Goal: Task Accomplishment & Management: Use online tool/utility

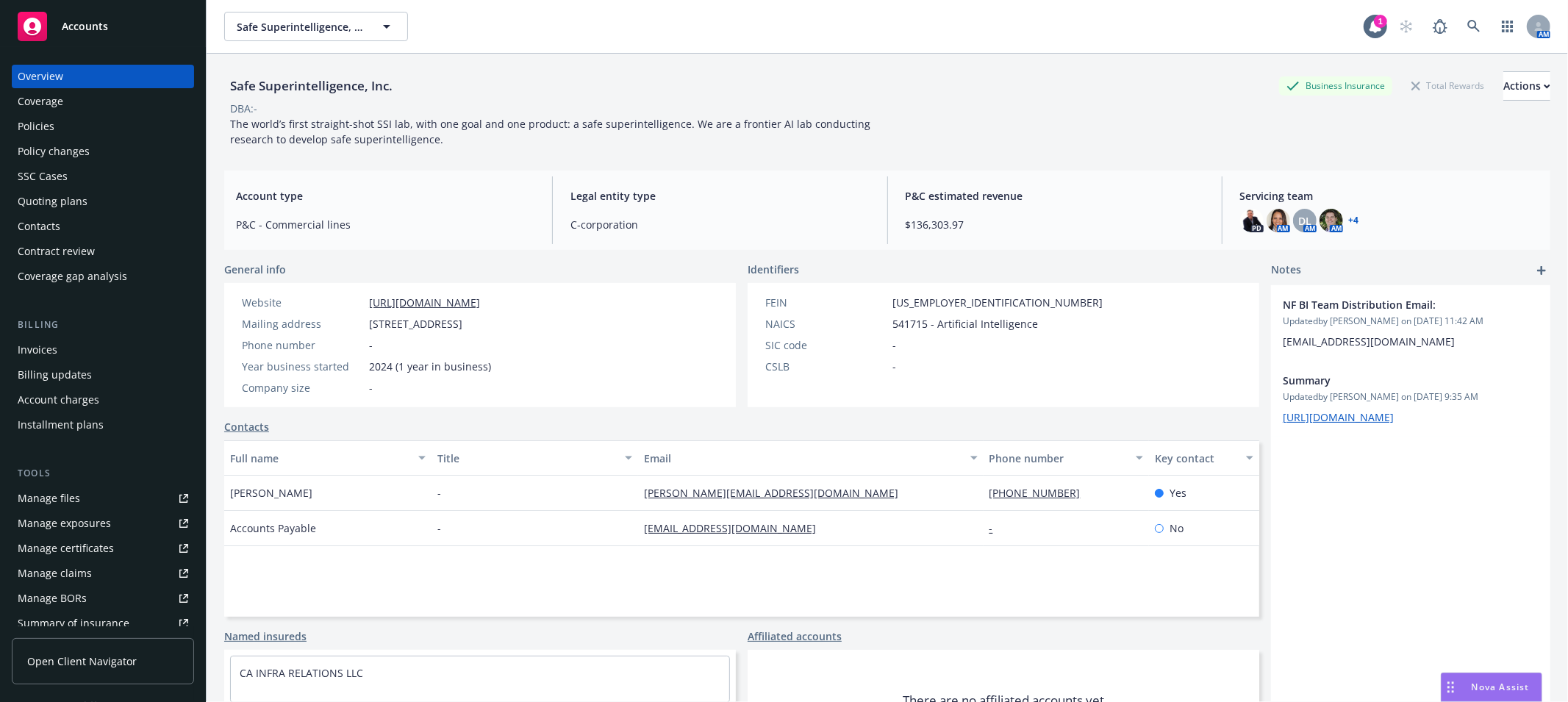
scroll to position [256, 0]
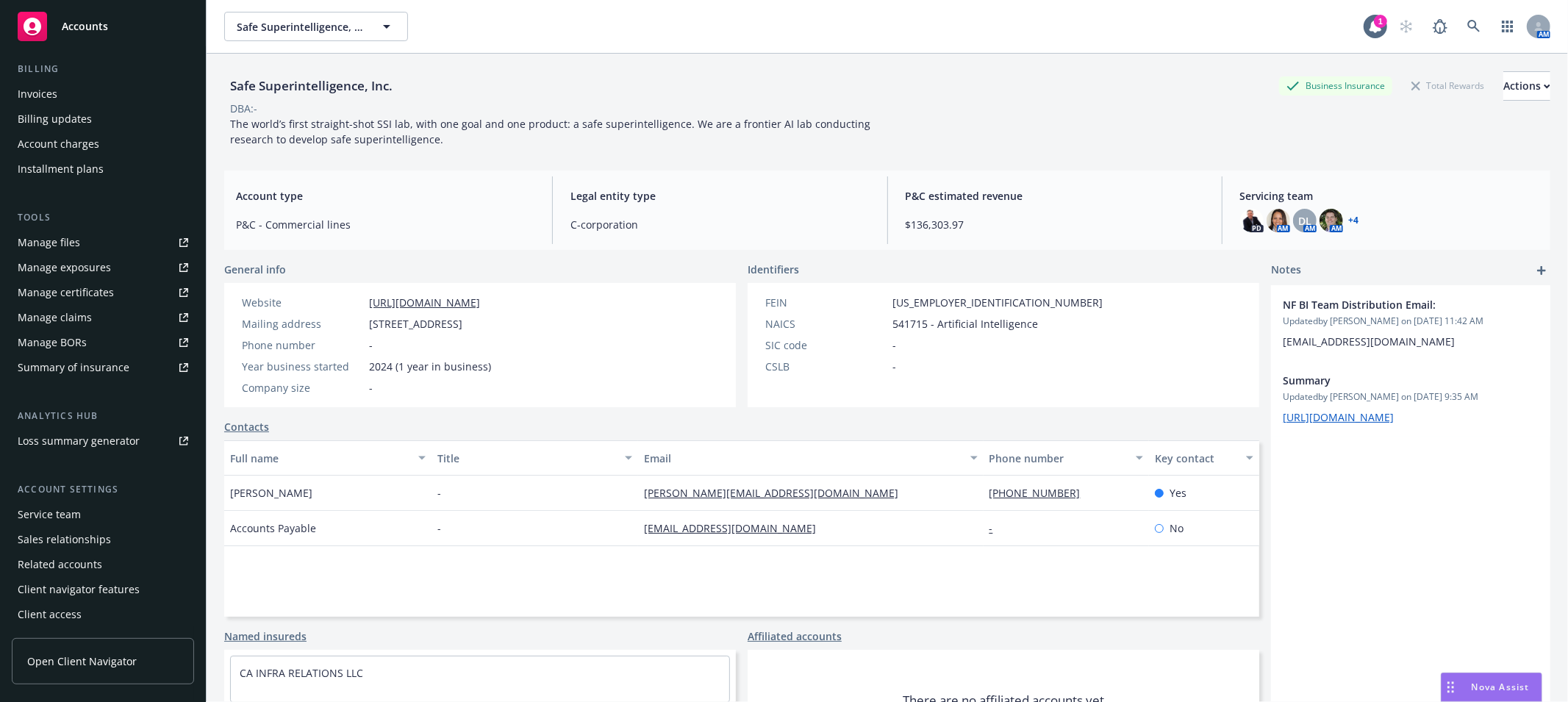
click at [96, 248] on link "Manage files" at bounding box center [103, 242] width 182 height 23
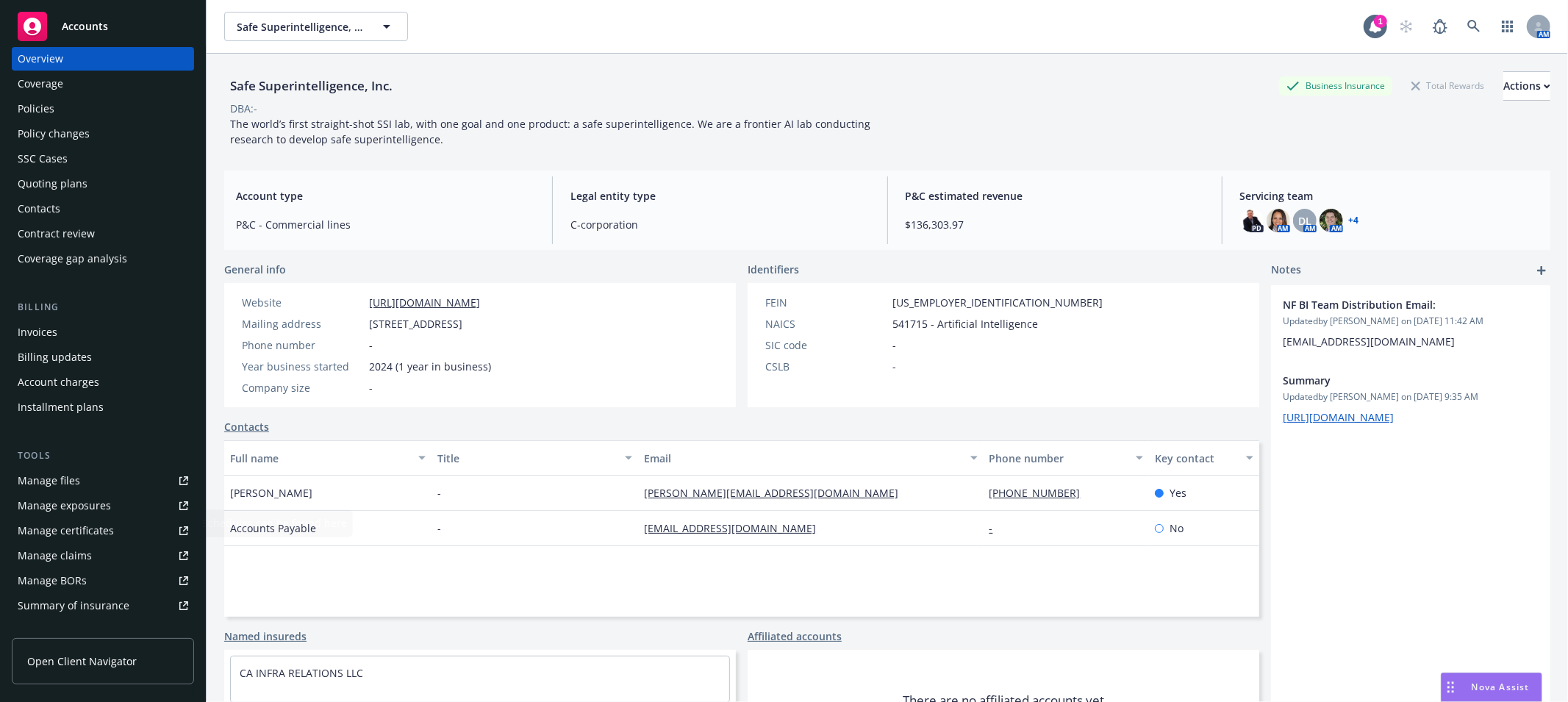
scroll to position [0, 0]
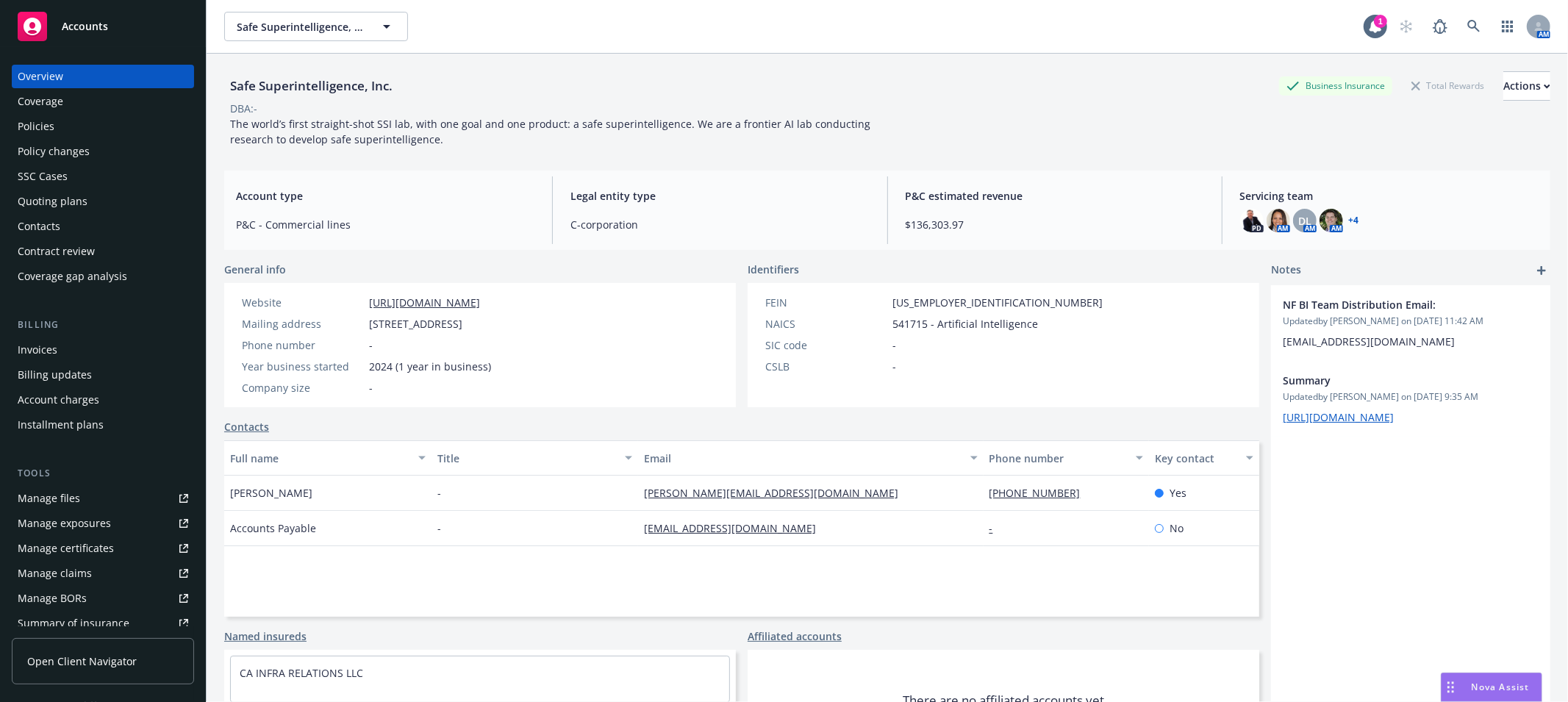
click at [67, 139] on div "Policy changes" at bounding box center [54, 151] width 72 height 23
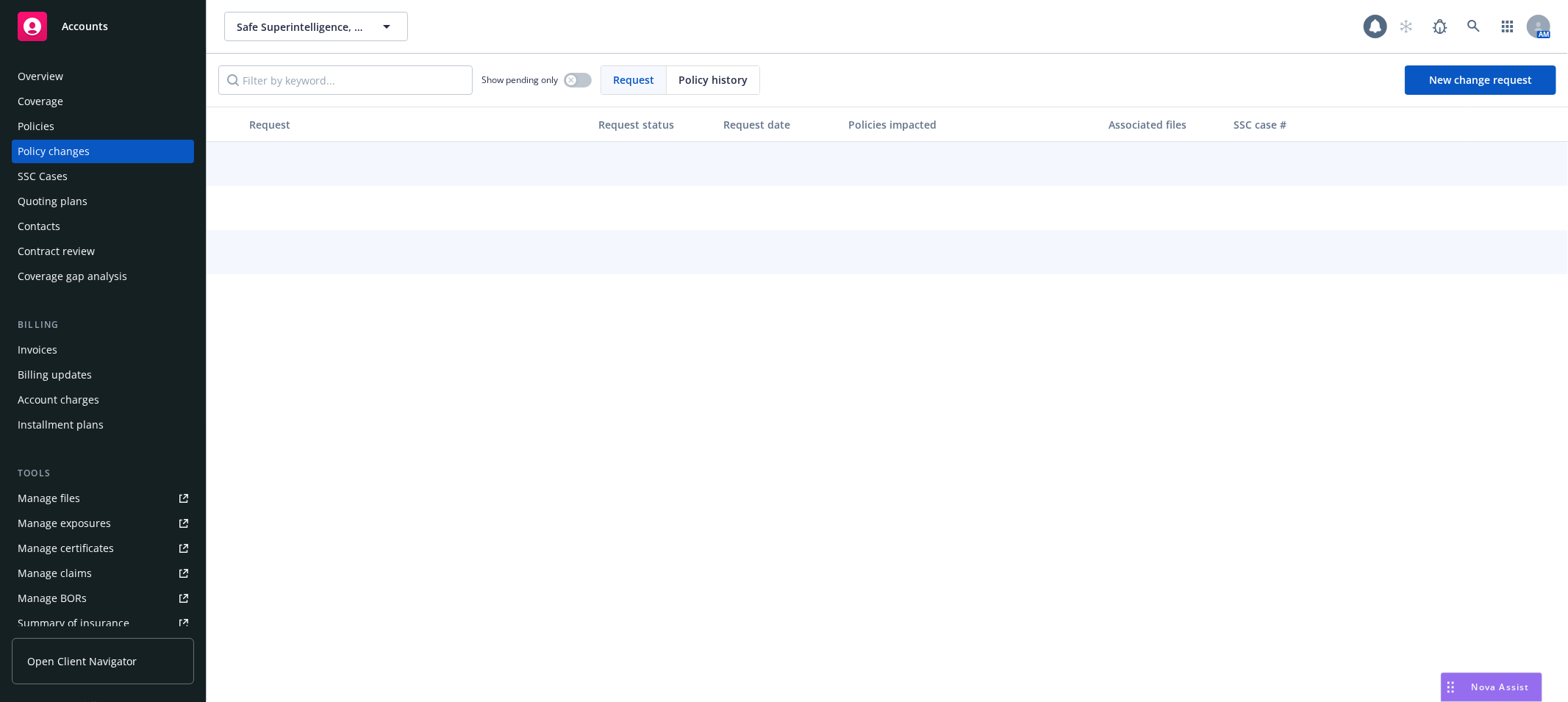
click at [64, 127] on div "Policies" at bounding box center [103, 126] width 171 height 23
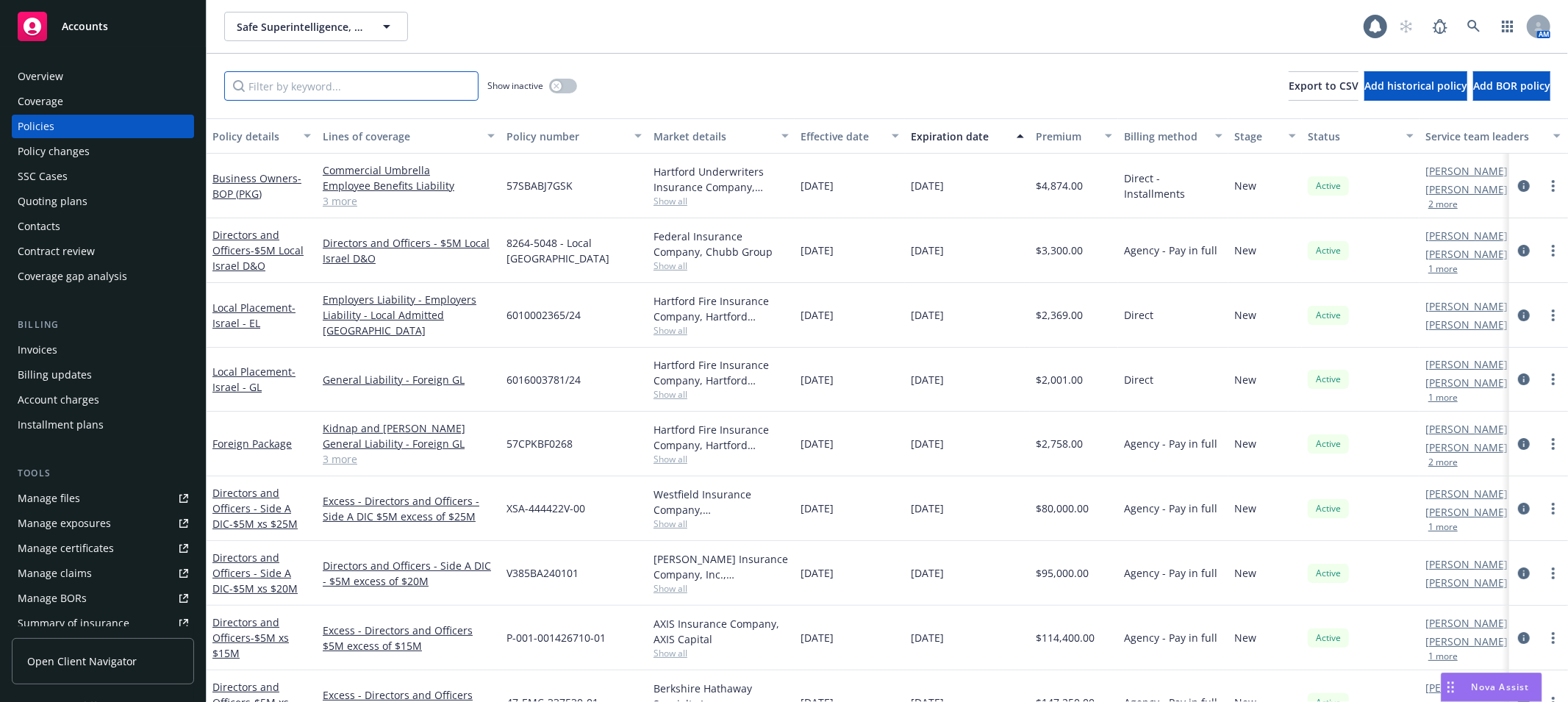
click at [264, 85] on input "Filter by keyword..." at bounding box center [351, 86] width 254 height 30
type input "bop"
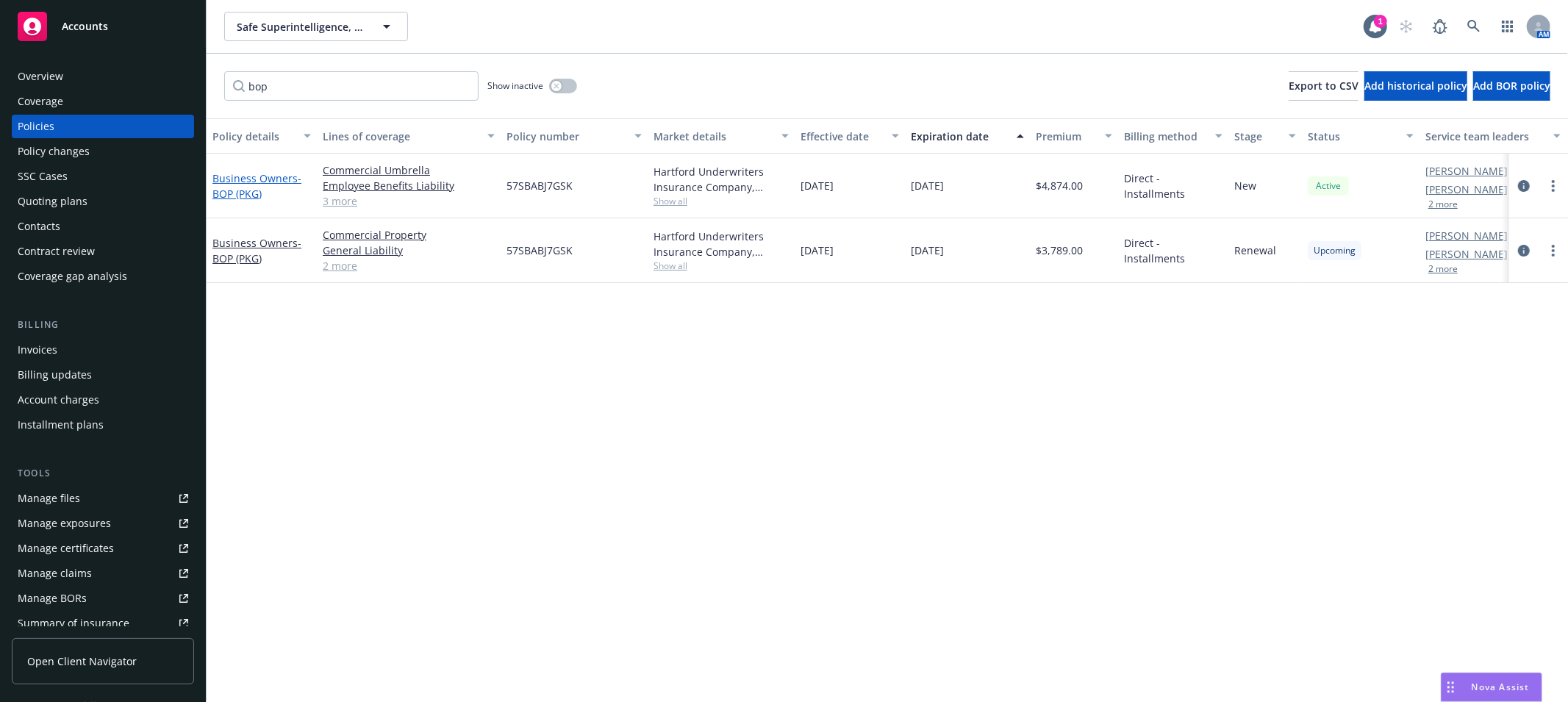
click at [253, 192] on span "- BOP (PKG)" at bounding box center [257, 186] width 89 height 30
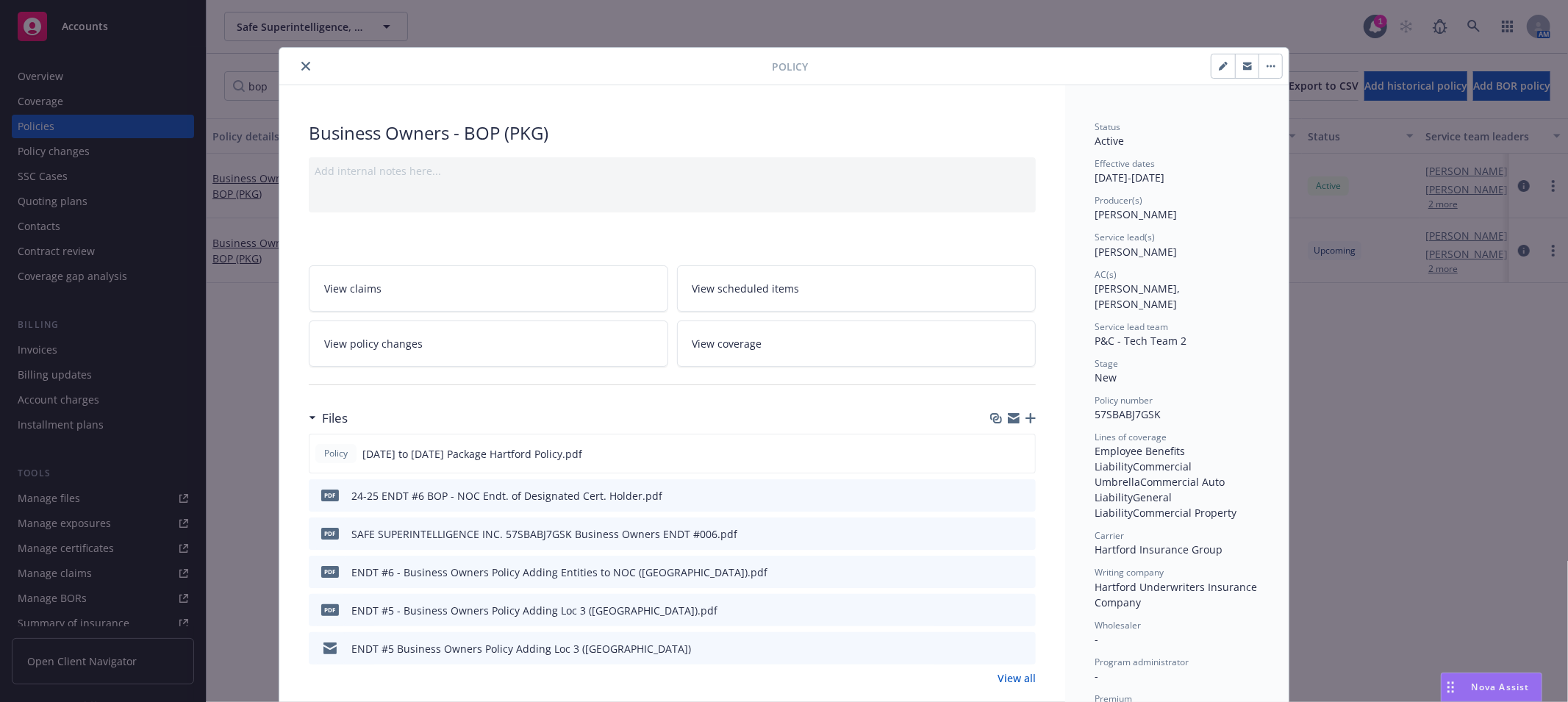
click at [1044, 67] on button "button" at bounding box center [1222, 66] width 23 height 23
select select "NEW"
select select "12"
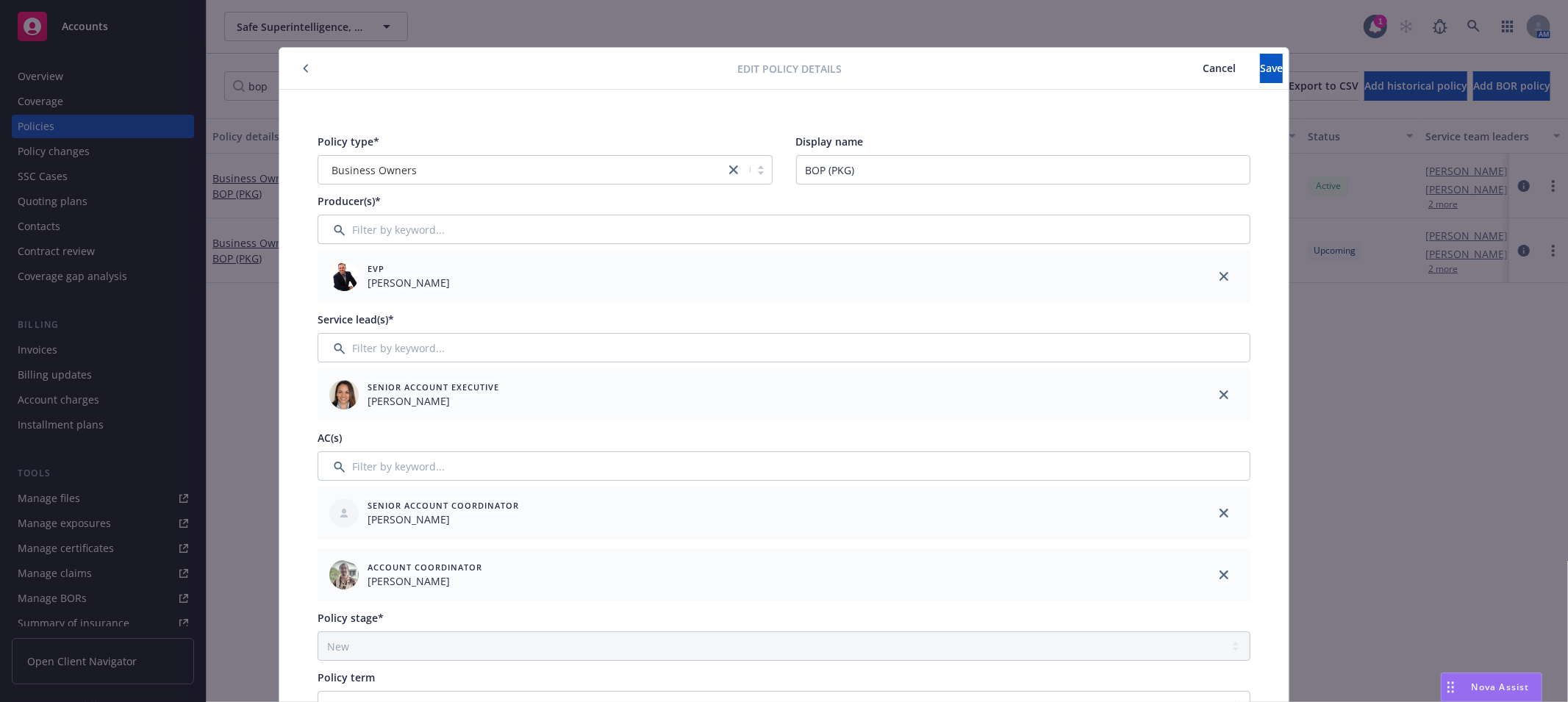
click at [1044, 59] on button "Cancel" at bounding box center [1219, 68] width 81 height 30
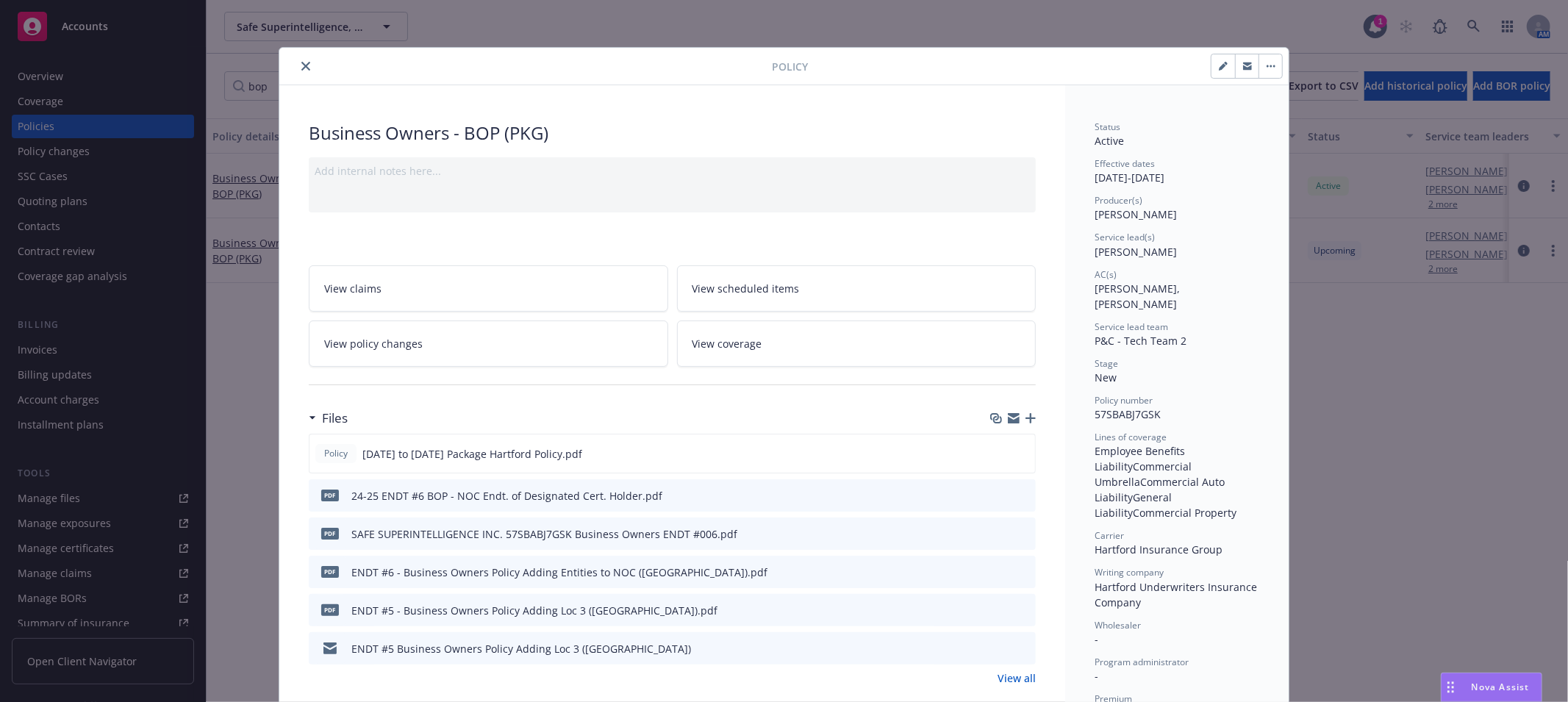
click at [301, 67] on icon "close" at bounding box center [306, 67] width 9 height 9
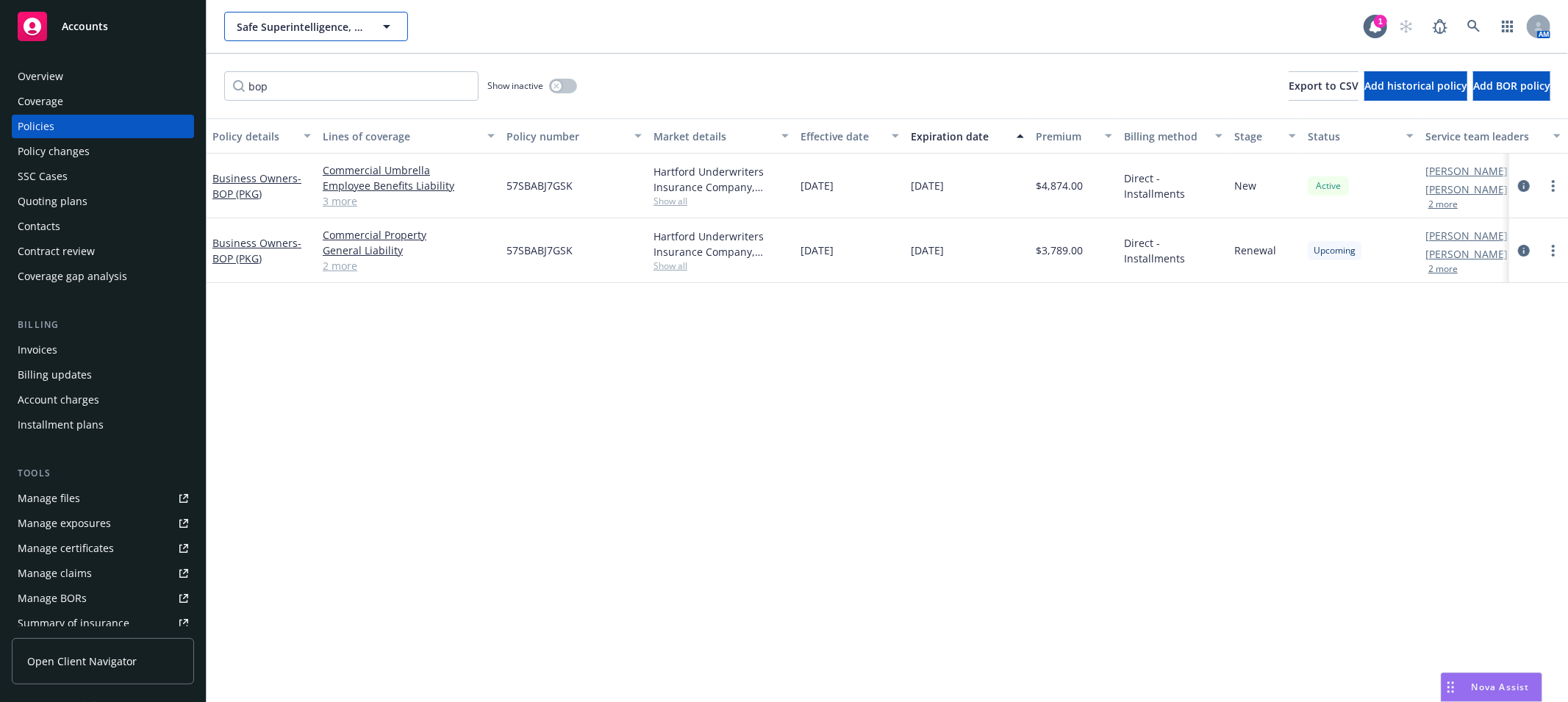
click at [376, 28] on button "Safe Superintelligence, Inc." at bounding box center [316, 27] width 184 height 30
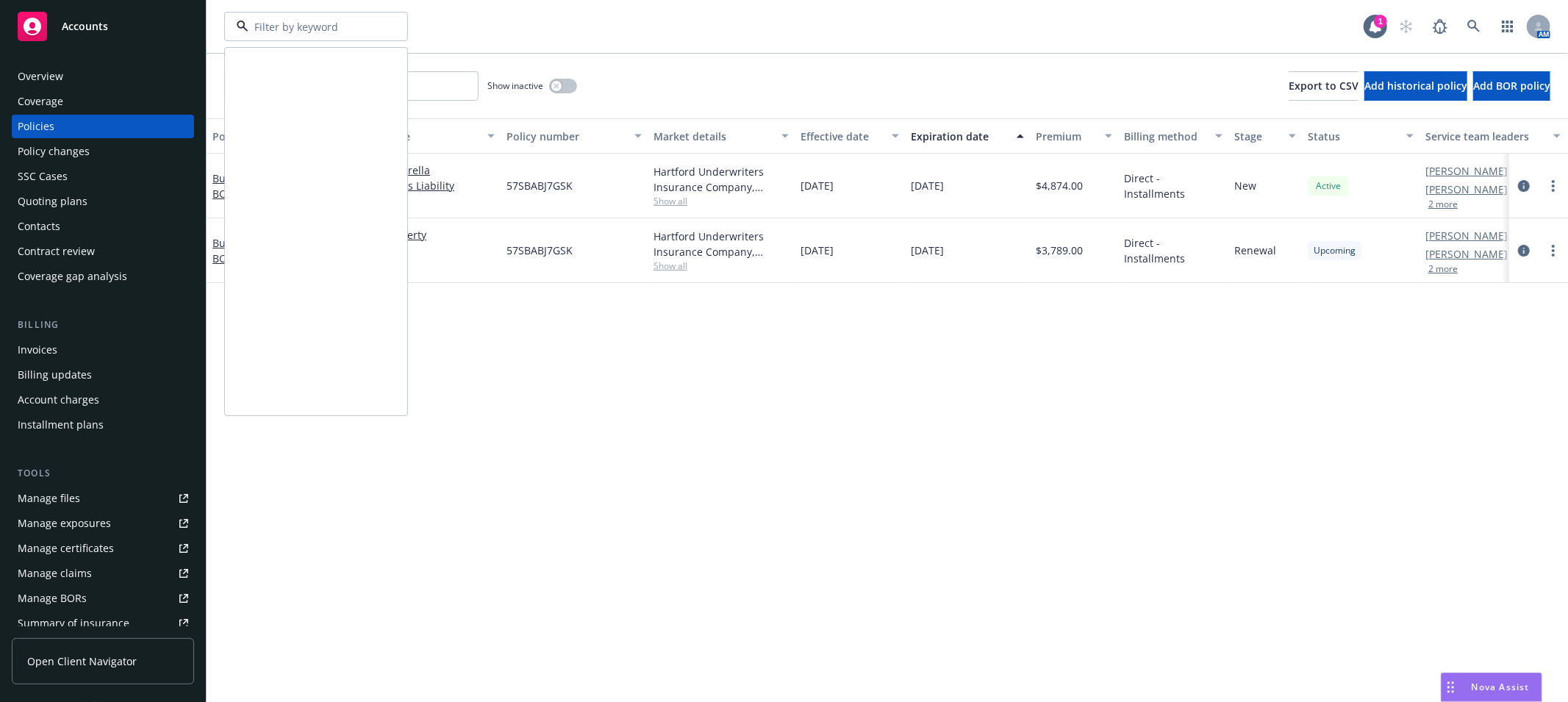
scroll to position [797, 0]
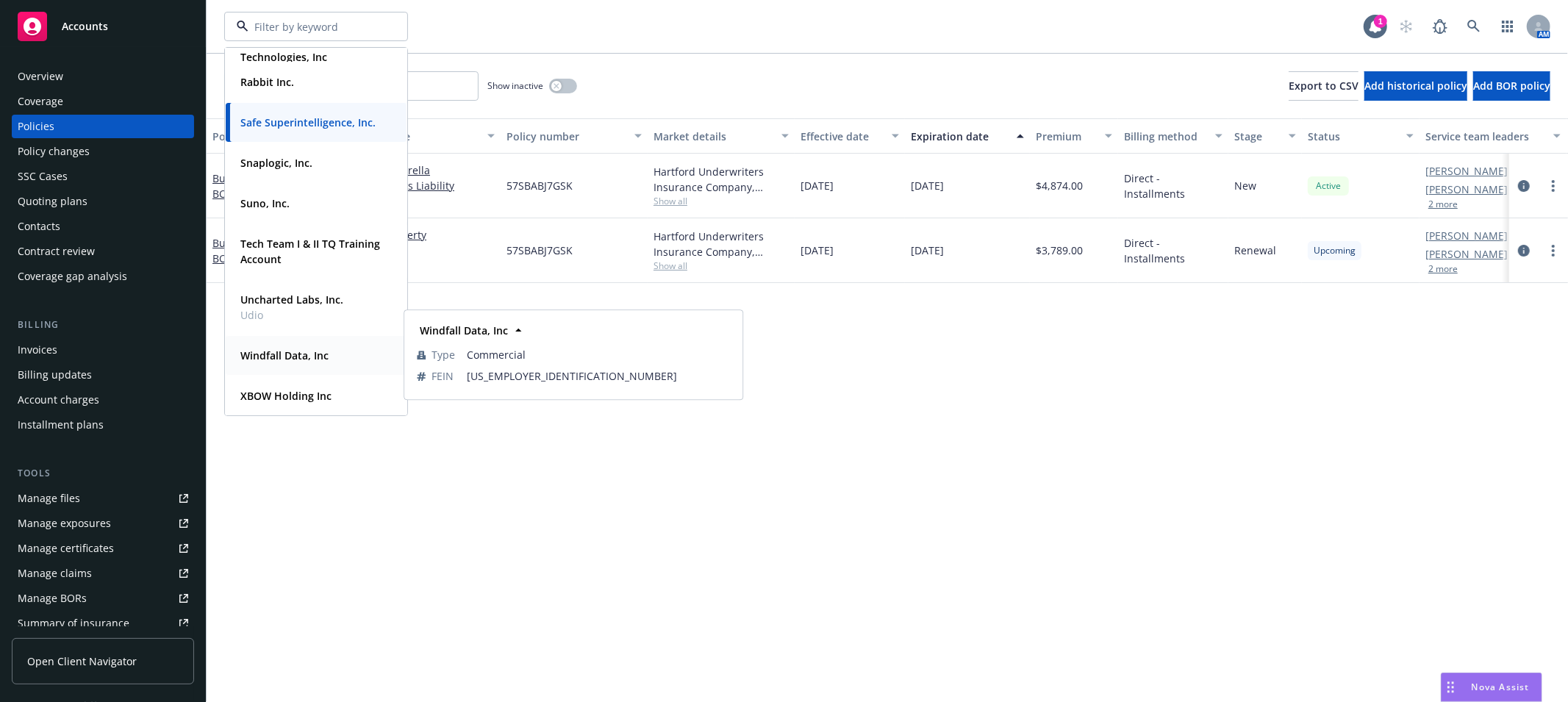
click at [281, 356] on strong "Windfall Data, Inc" at bounding box center [284, 355] width 88 height 14
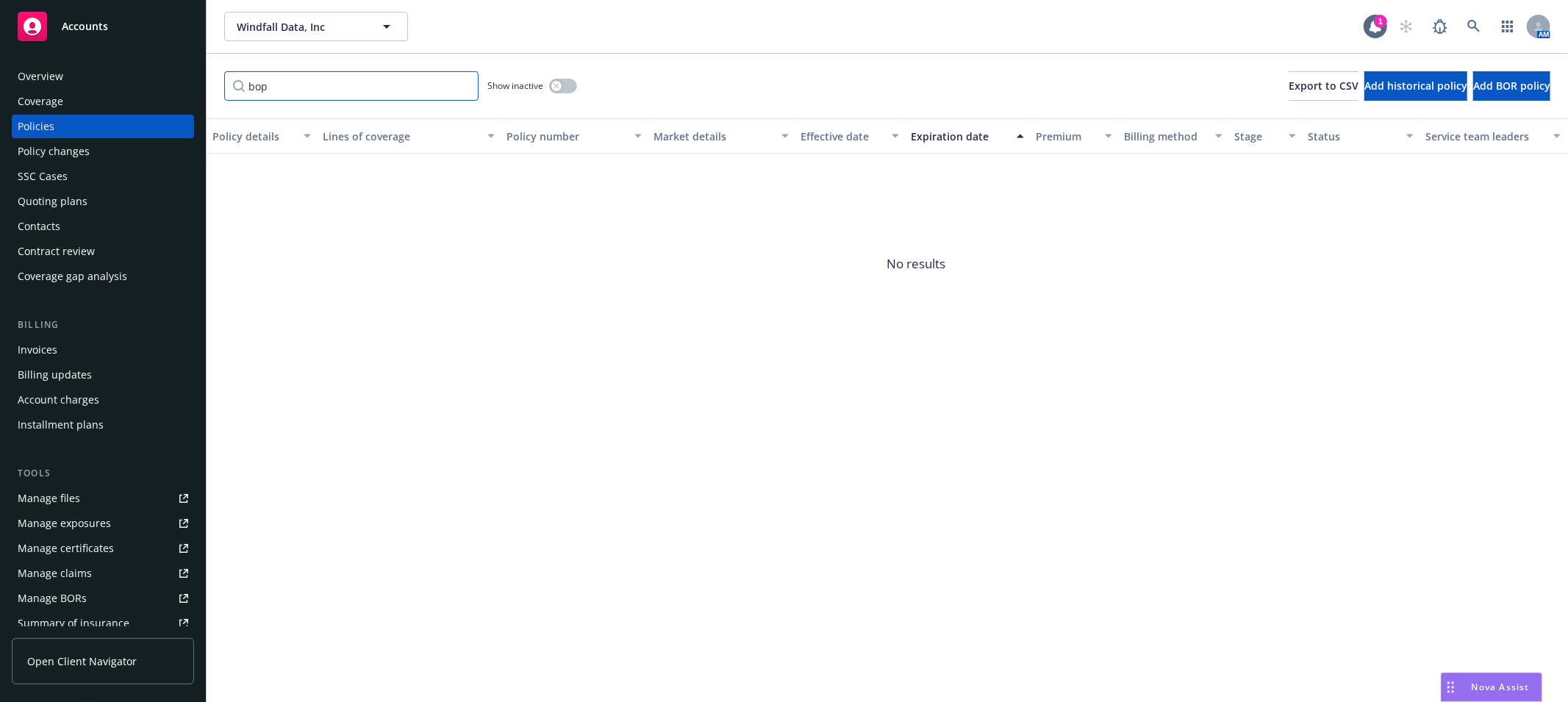
click at [348, 92] on input "bop" at bounding box center [351, 86] width 254 height 30
click at [458, 81] on input "bop" at bounding box center [351, 86] width 254 height 30
click at [462, 82] on input "bop" at bounding box center [351, 86] width 254 height 30
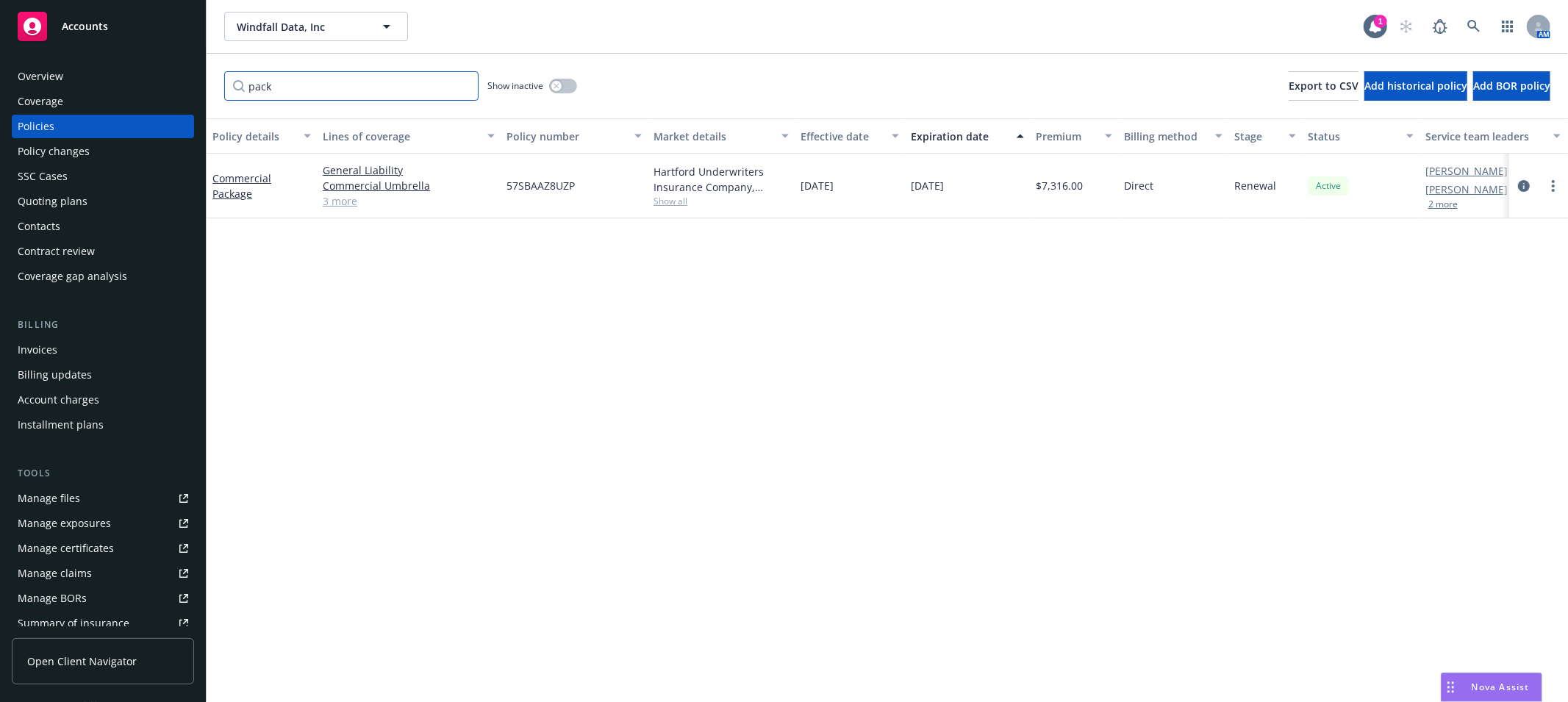
type input "pack"
click at [517, 179] on span "57SBAAZ8UZP" at bounding box center [541, 185] width 68 height 16
copy span "57SBAAZ8UZP"
click at [269, 30] on span "Windfall Data, Inc" at bounding box center [300, 27] width 128 height 16
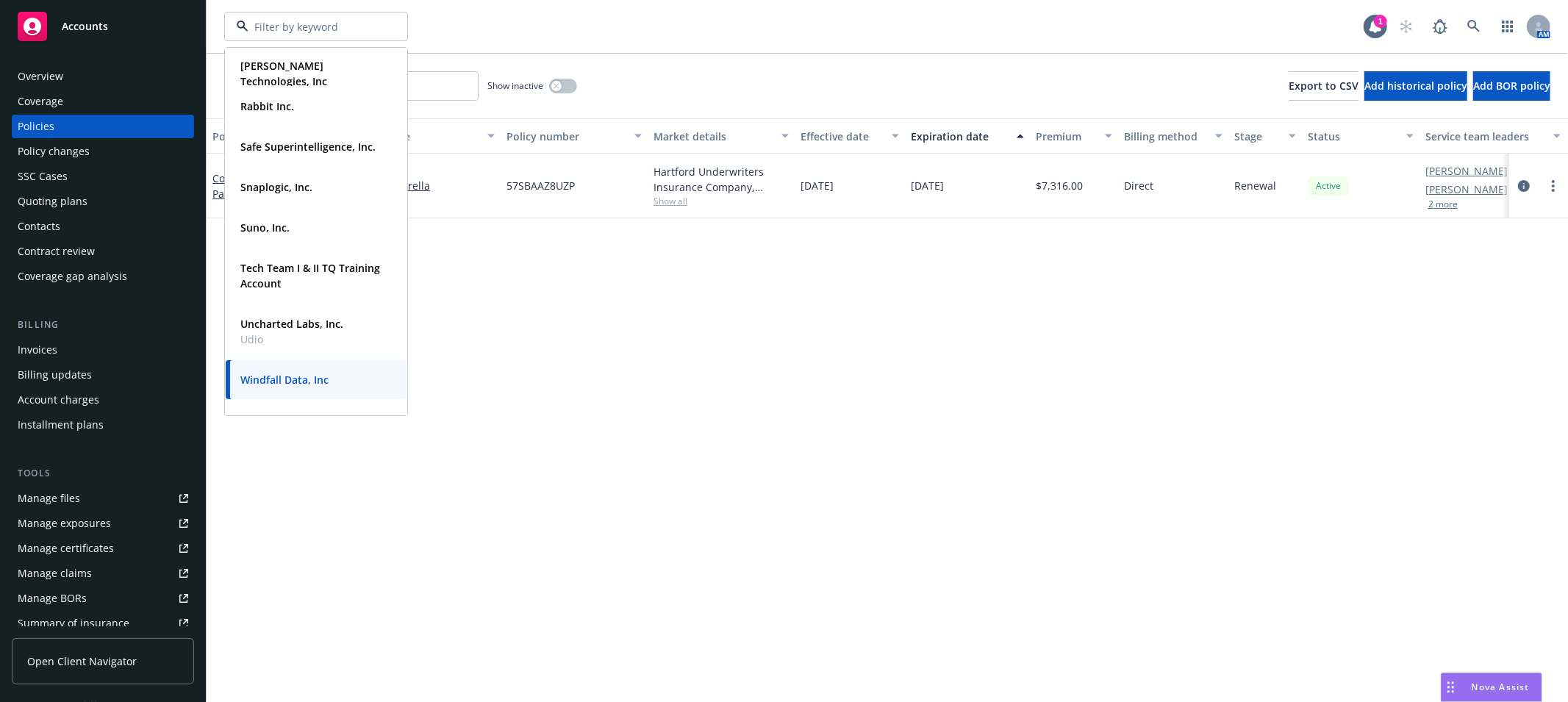
scroll to position [681, 0]
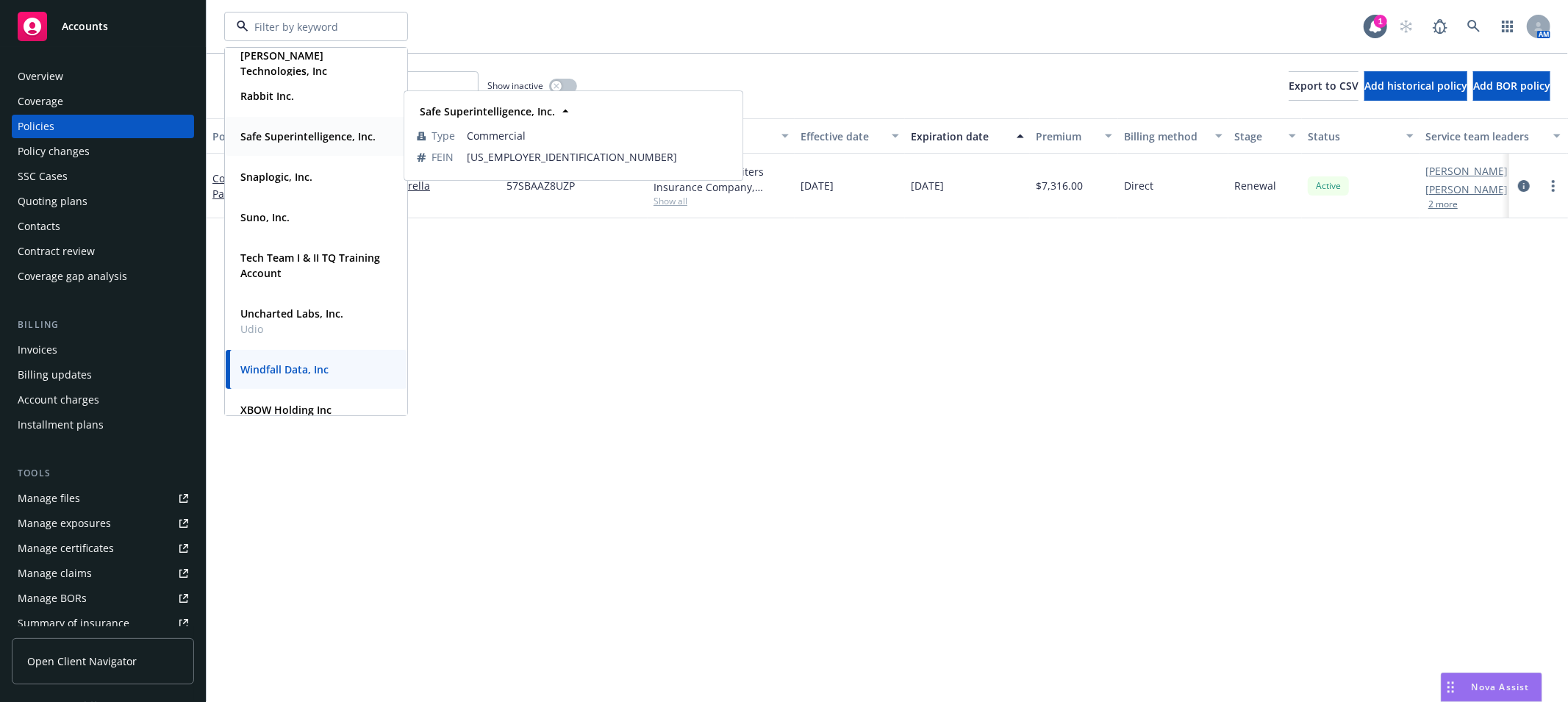
click at [292, 143] on span "Safe Superintelligence, Inc." at bounding box center [308, 136] width 135 height 16
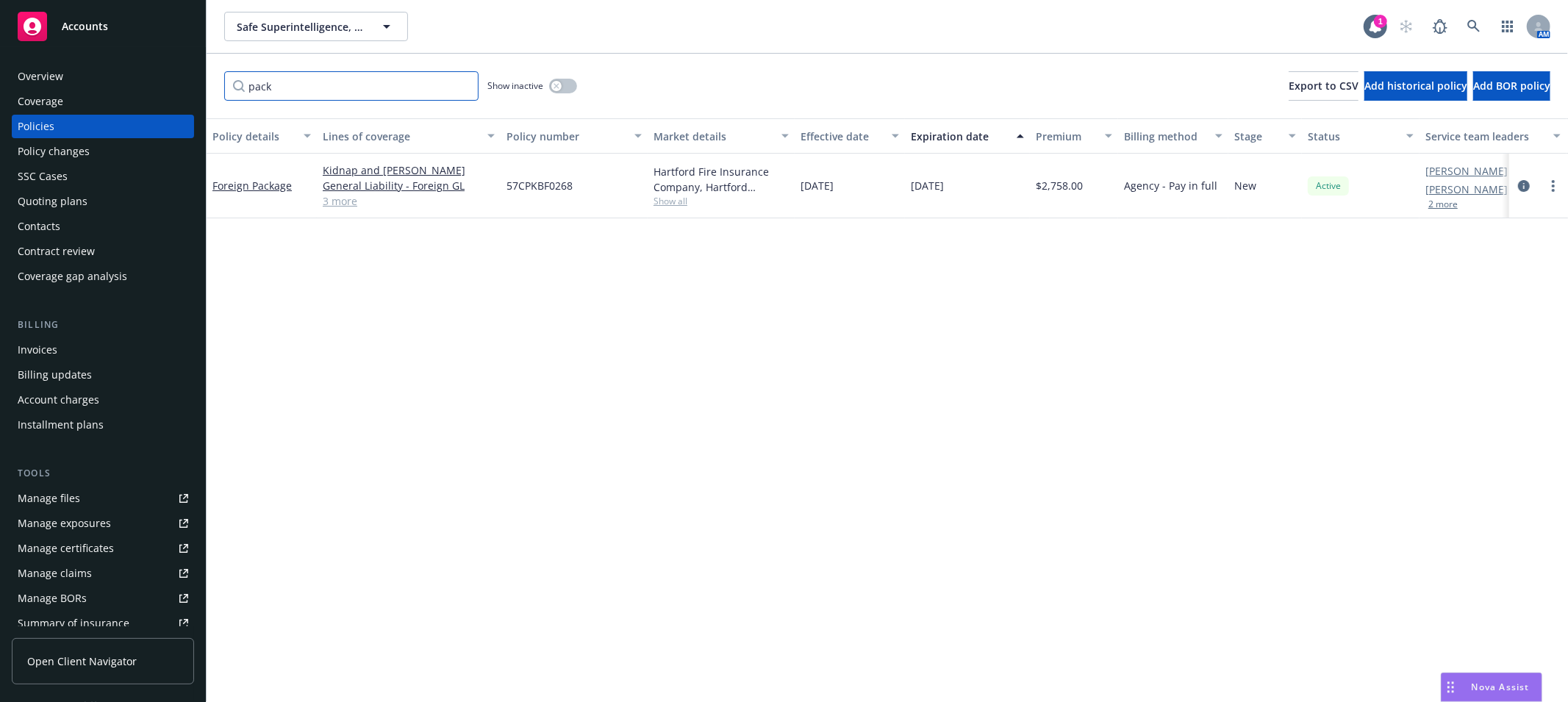
click at [436, 85] on input "pack" at bounding box center [351, 86] width 254 height 30
click at [439, 89] on input "pack" at bounding box center [351, 86] width 254 height 30
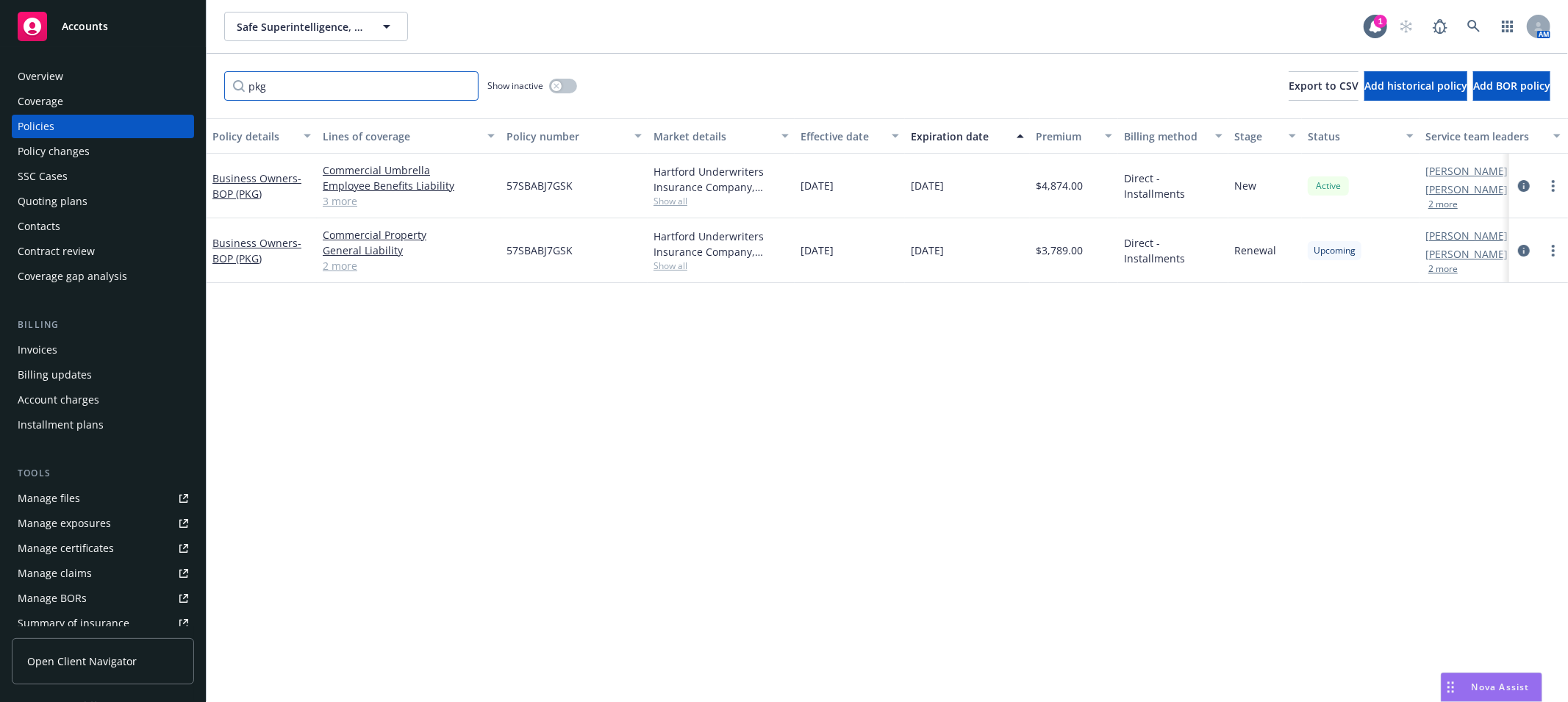
type input "pkg"
drag, startPoint x: 1216, startPoint y: 346, endPoint x: 1205, endPoint y: 289, distance: 58.1
click at [1044, 346] on div "Policy details Lines of coverage Policy number Market details Effective date Ex…" at bounding box center [887, 410] width 1361 height 584
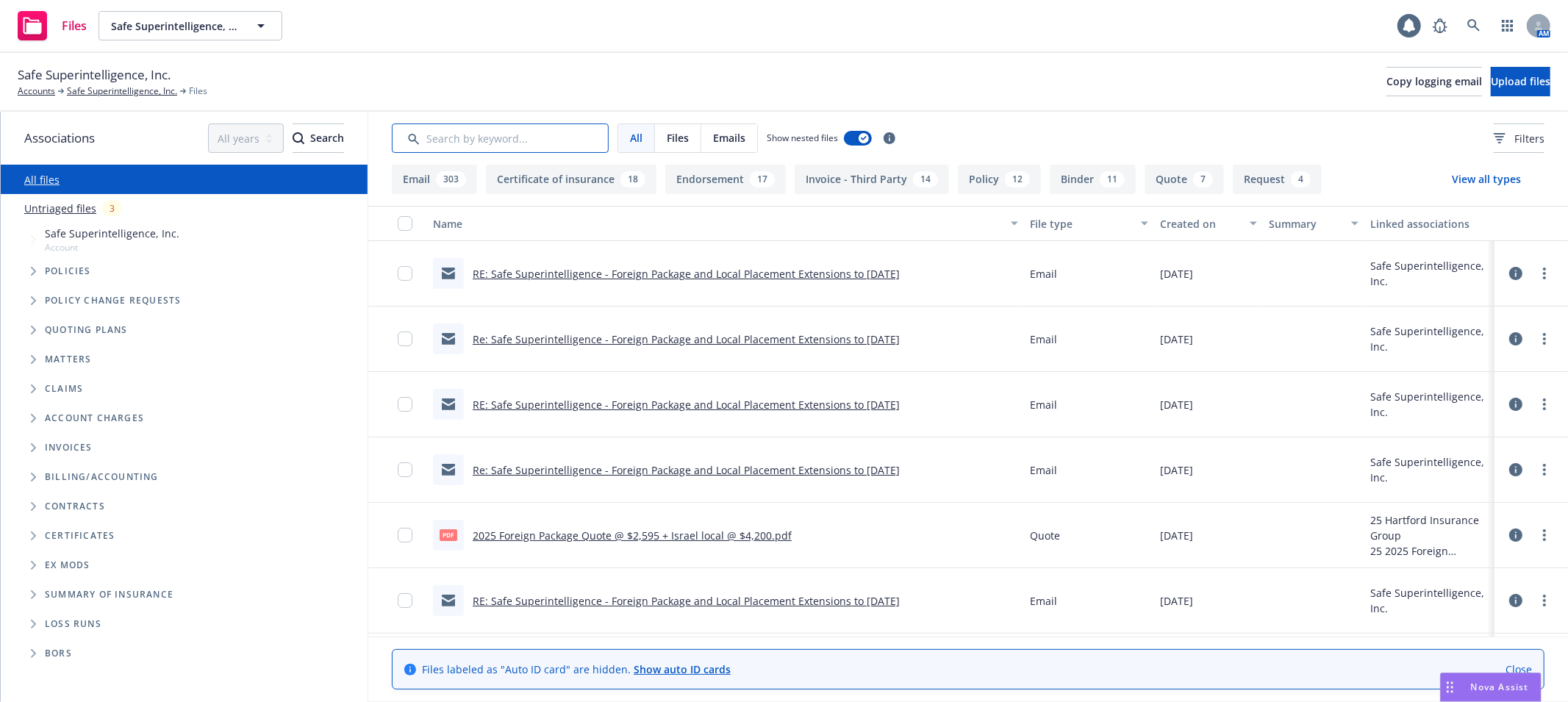
click at [548, 125] on input "Search by keyword..." at bounding box center [500, 139] width 217 height 30
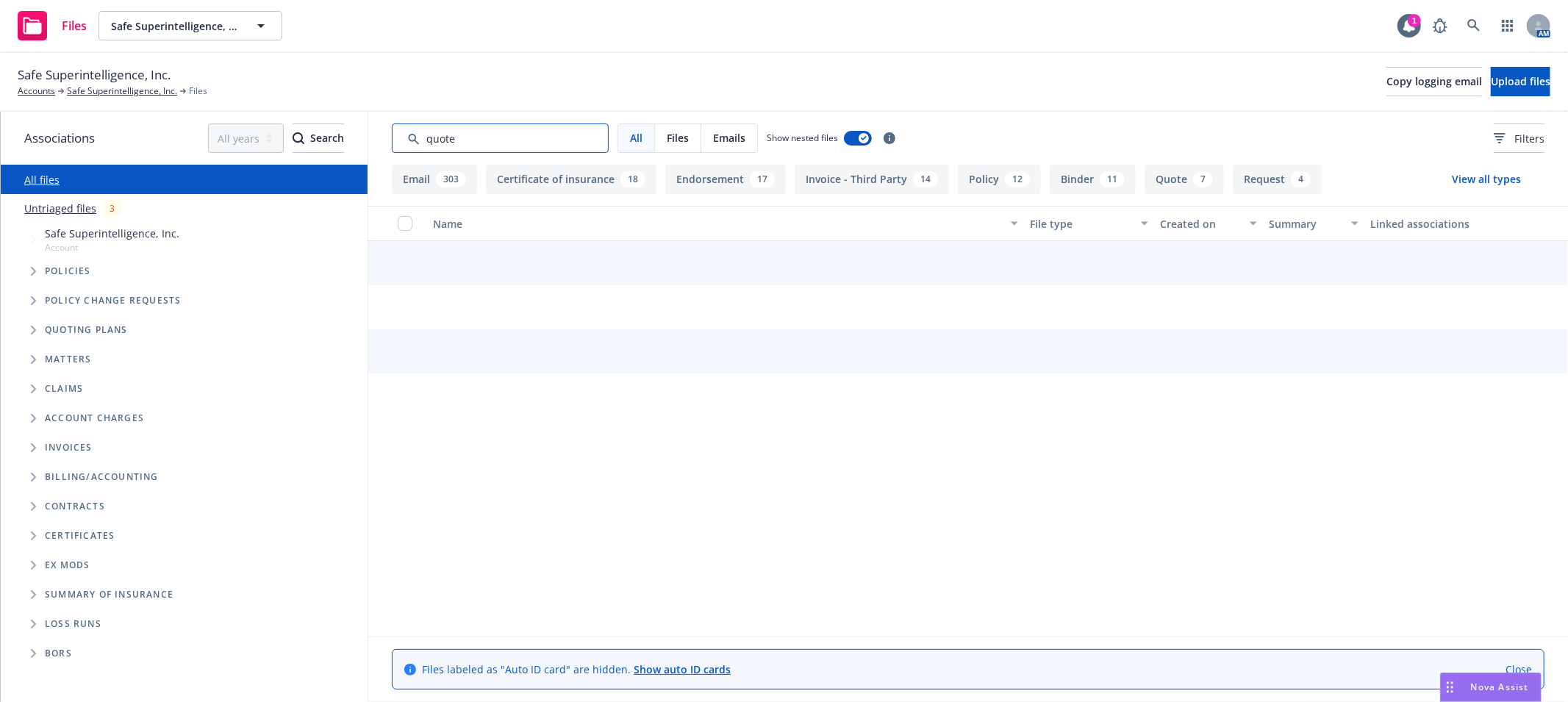
type input "quote"
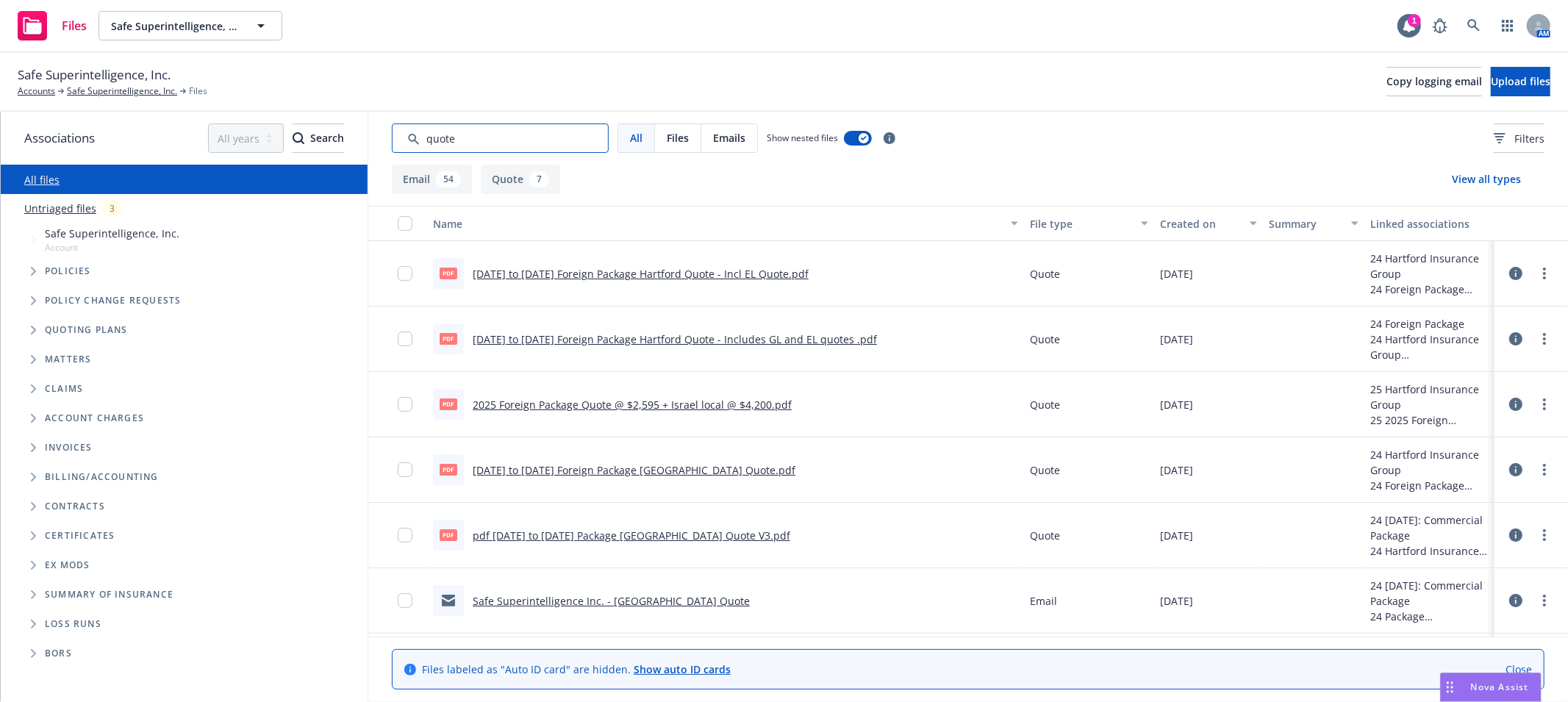
scroll to position [135, 0]
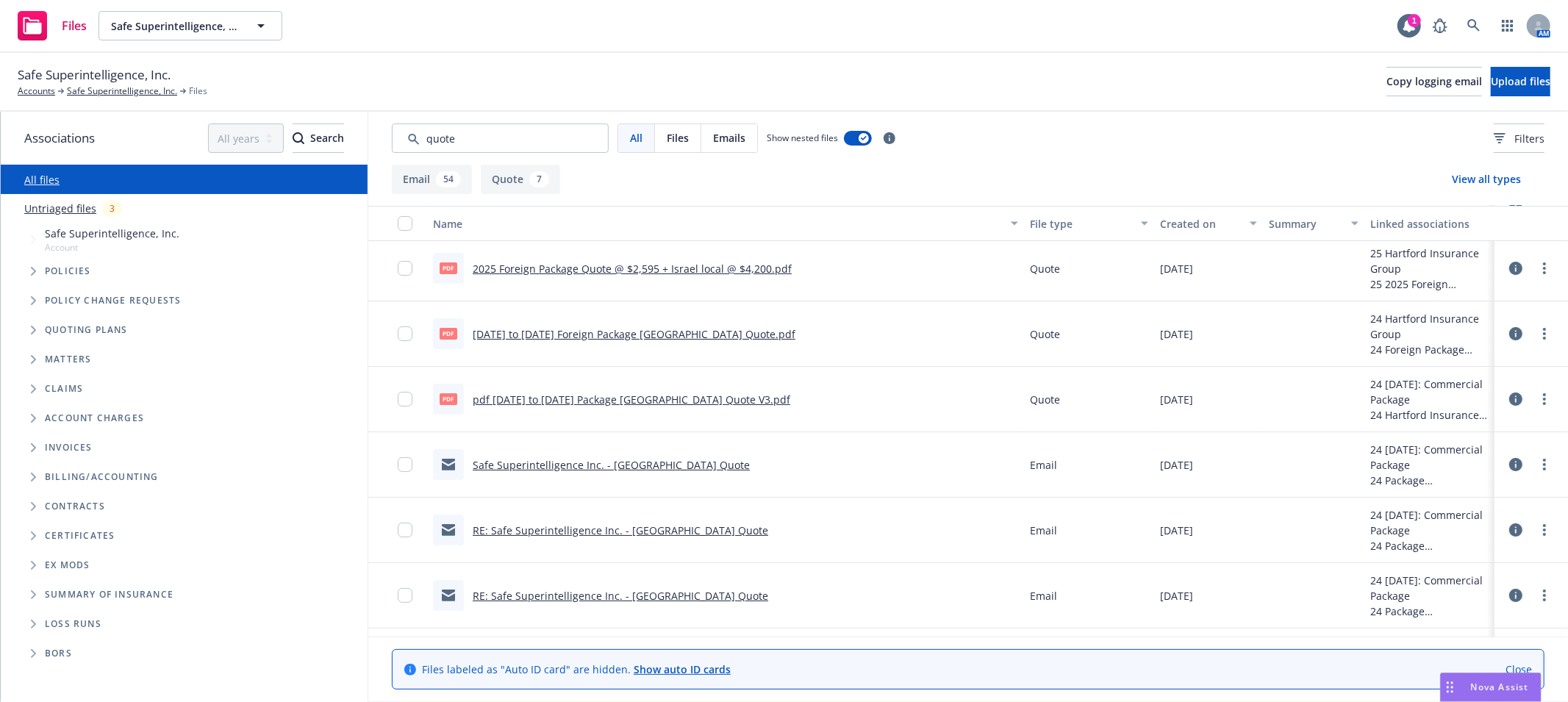
click at [643, 458] on link "Safe Superintelligence Inc. - Hartford Quote" at bounding box center [611, 465] width 277 height 14
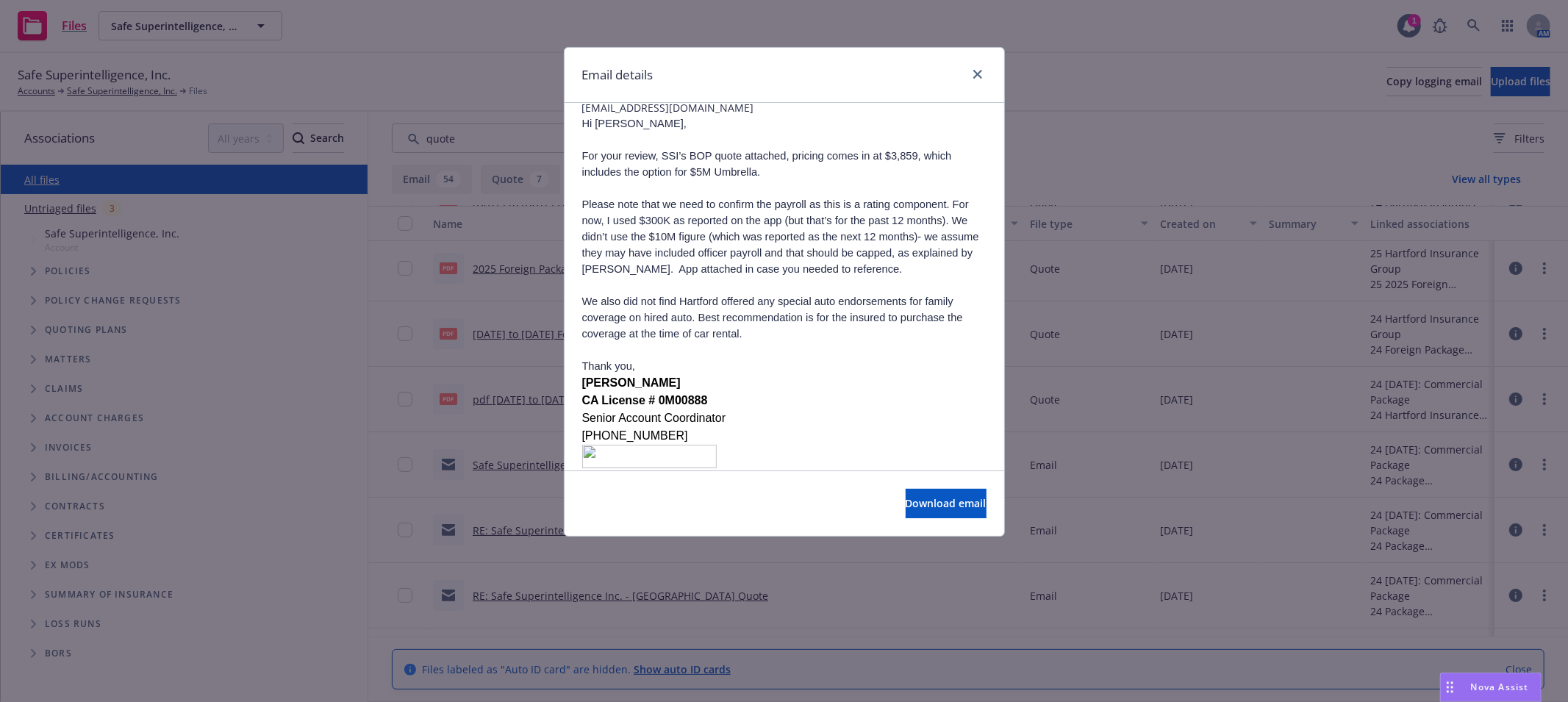
scroll to position [239, 0]
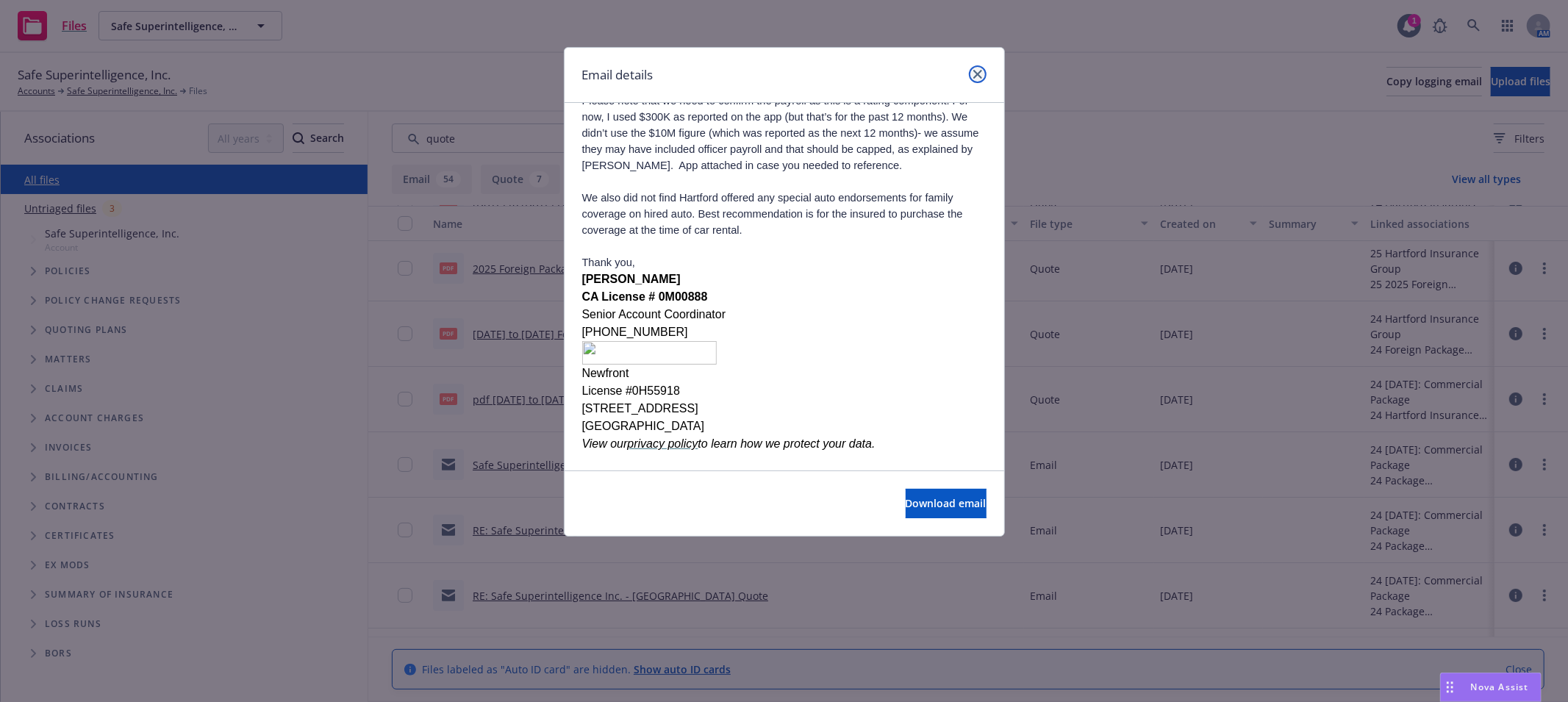
click at [982, 74] on link "close" at bounding box center [977, 74] width 18 height 18
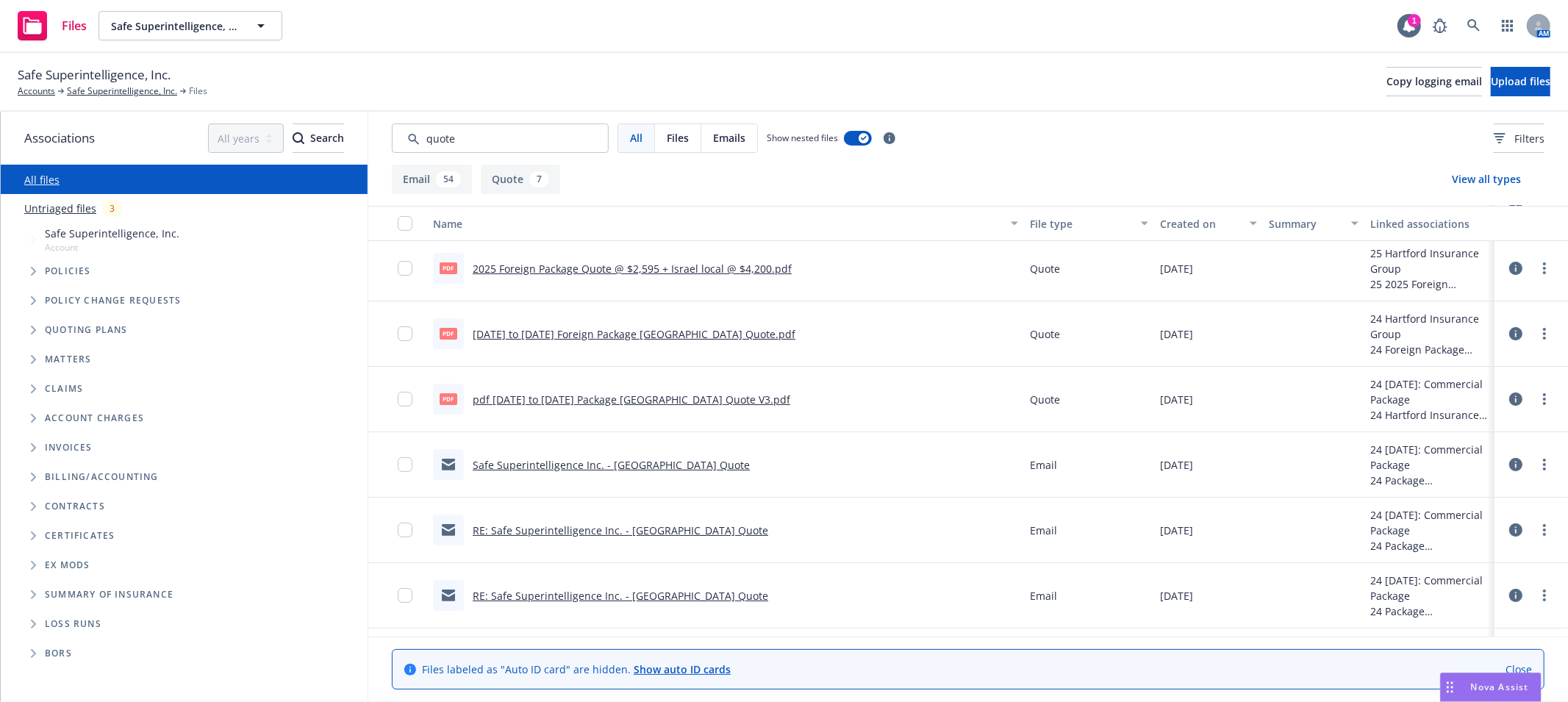
click at [613, 535] on div "RE: Safe Superintelligence Inc. - Hartford Quote" at bounding box center [620, 530] width 296 height 16
click at [613, 529] on link "RE: Safe Superintelligence Inc. - Hartford Quote" at bounding box center [620, 529] width 296 height 14
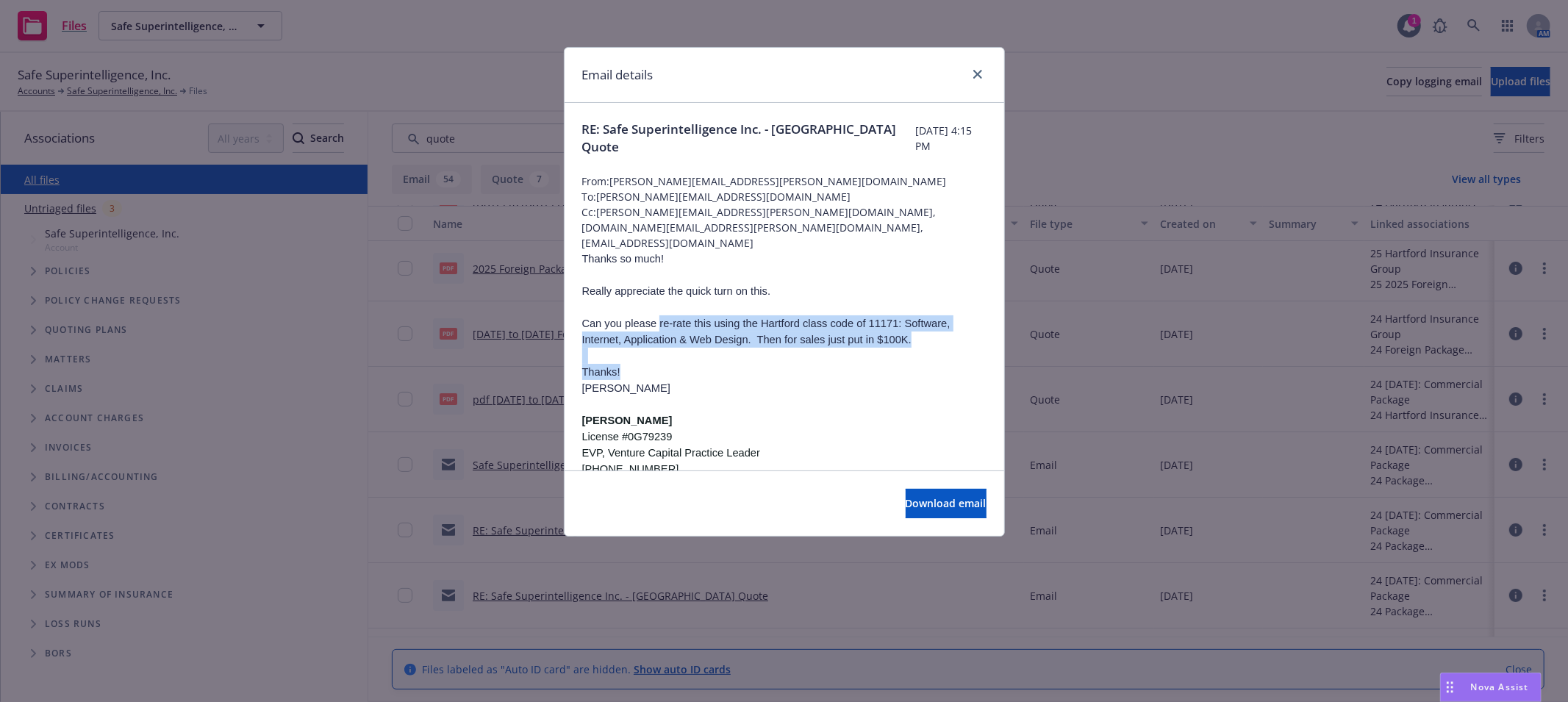
drag, startPoint x: 649, startPoint y: 300, endPoint x: 641, endPoint y: 348, distance: 48.7
click at [680, 318] on span "Can you please re-rate this using the Hartford class code of 11171: Software, I…" at bounding box center [766, 332] width 368 height 28
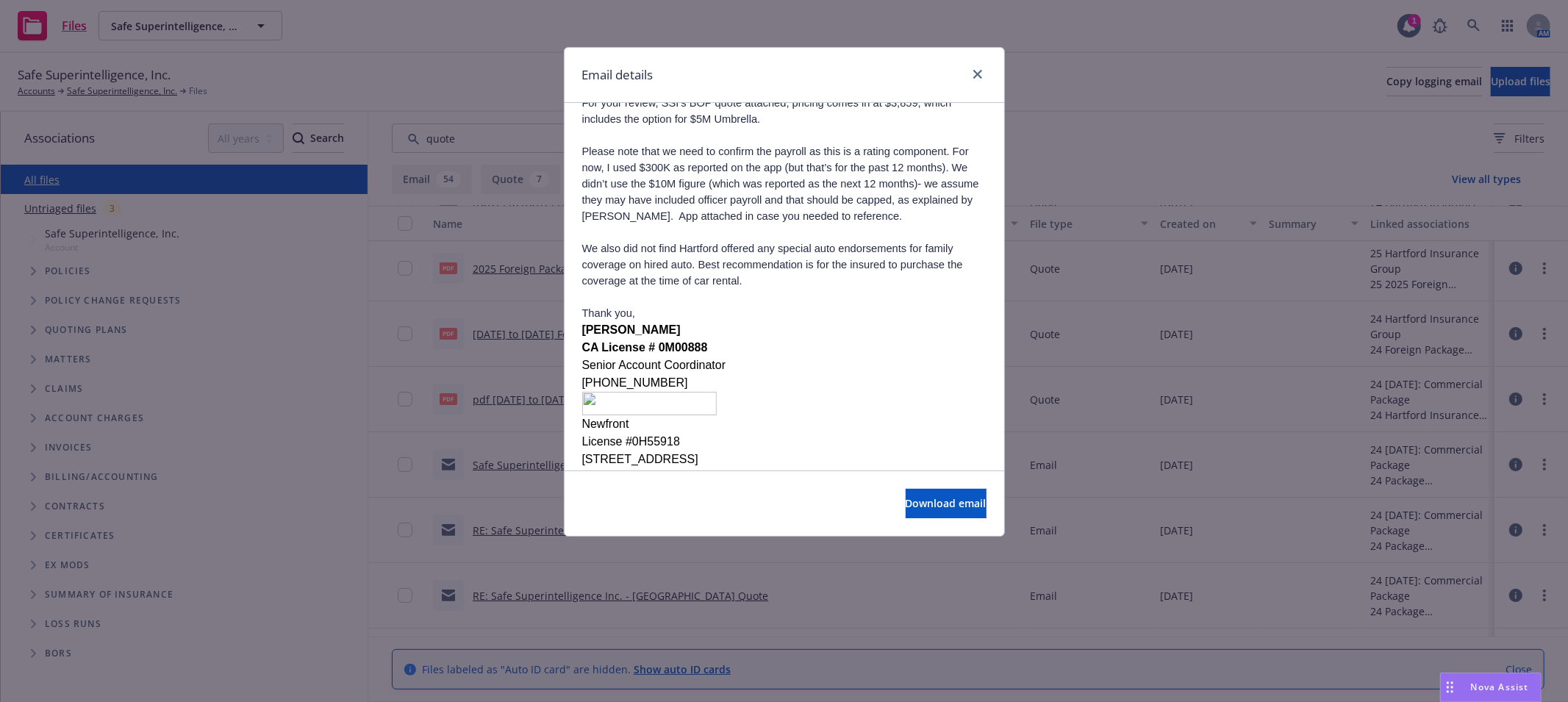
scroll to position [734, 0]
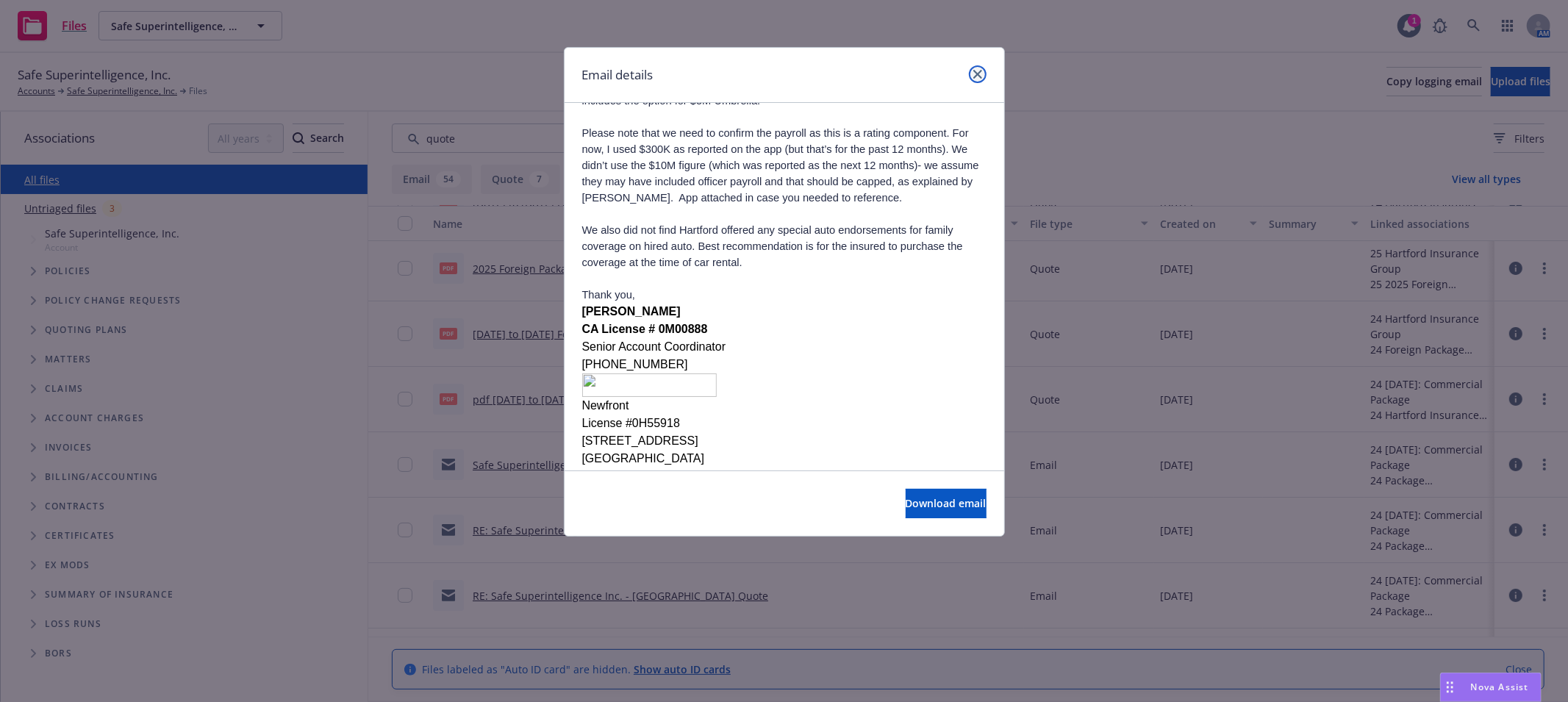
click at [970, 75] on link "close" at bounding box center [977, 74] width 18 height 18
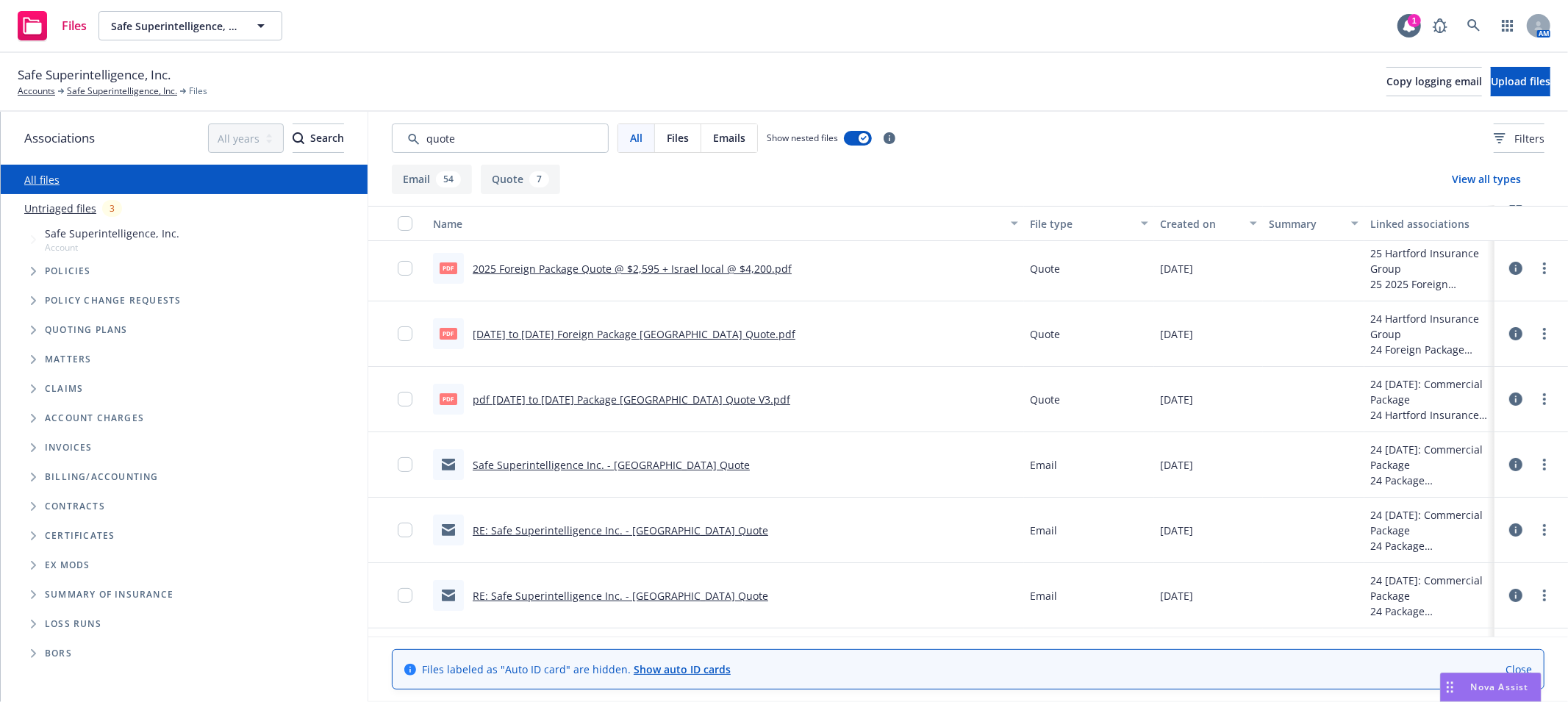
drag, startPoint x: 721, startPoint y: 393, endPoint x: 720, endPoint y: 374, distance: 19.0
click at [720, 374] on div "pdf pdf 08-19-2024 to 08-19-2025 Package Hartford Quote V3.pdf" at bounding box center [725, 399] width 597 height 66
click at [715, 327] on link "09-30-2024 to 09-30-2025 Foreign Package Hartford Quote.pdf" at bounding box center [633, 333] width 322 height 14
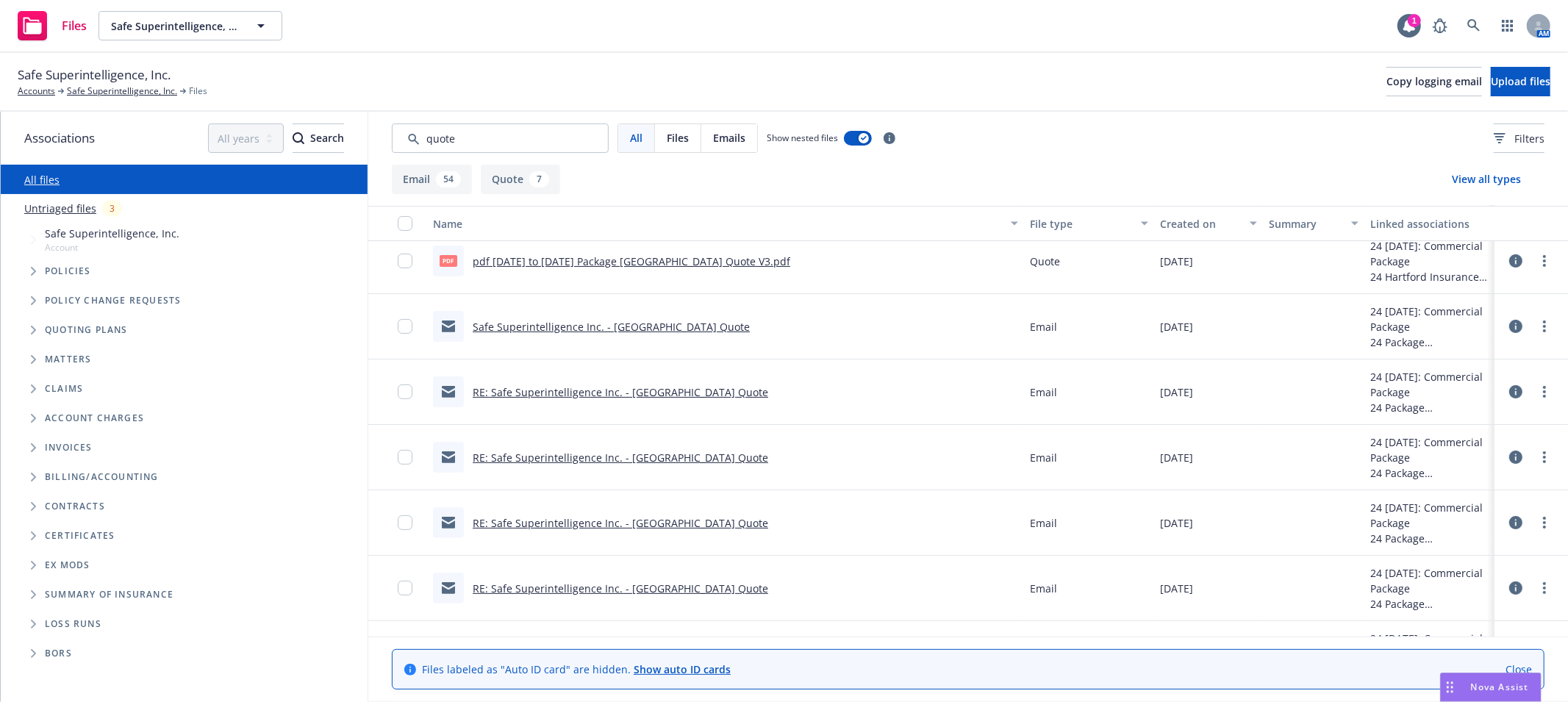
click at [638, 515] on link "RE: Safe Superintelligence Inc. - Hartford Quote" at bounding box center [620, 522] width 296 height 14
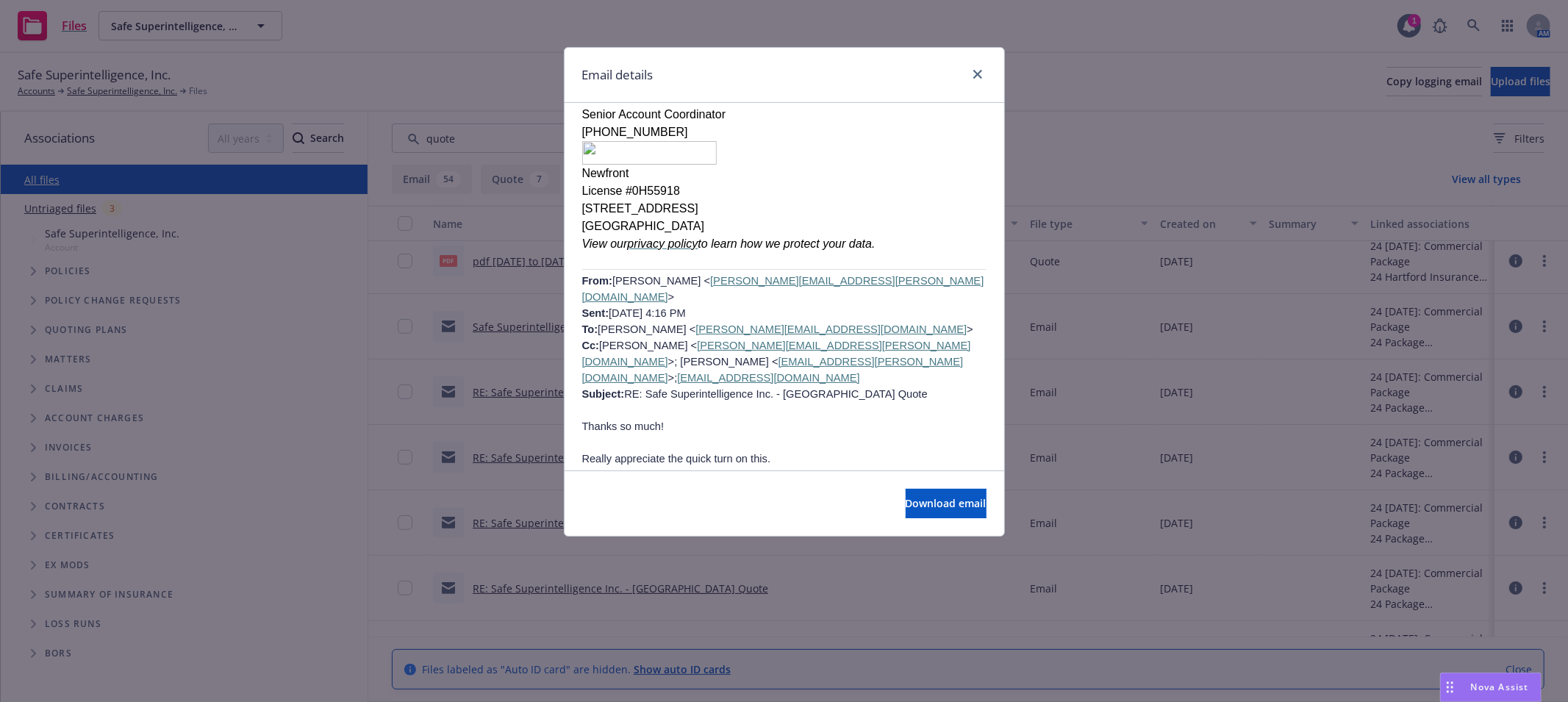
scroll to position [1496, 0]
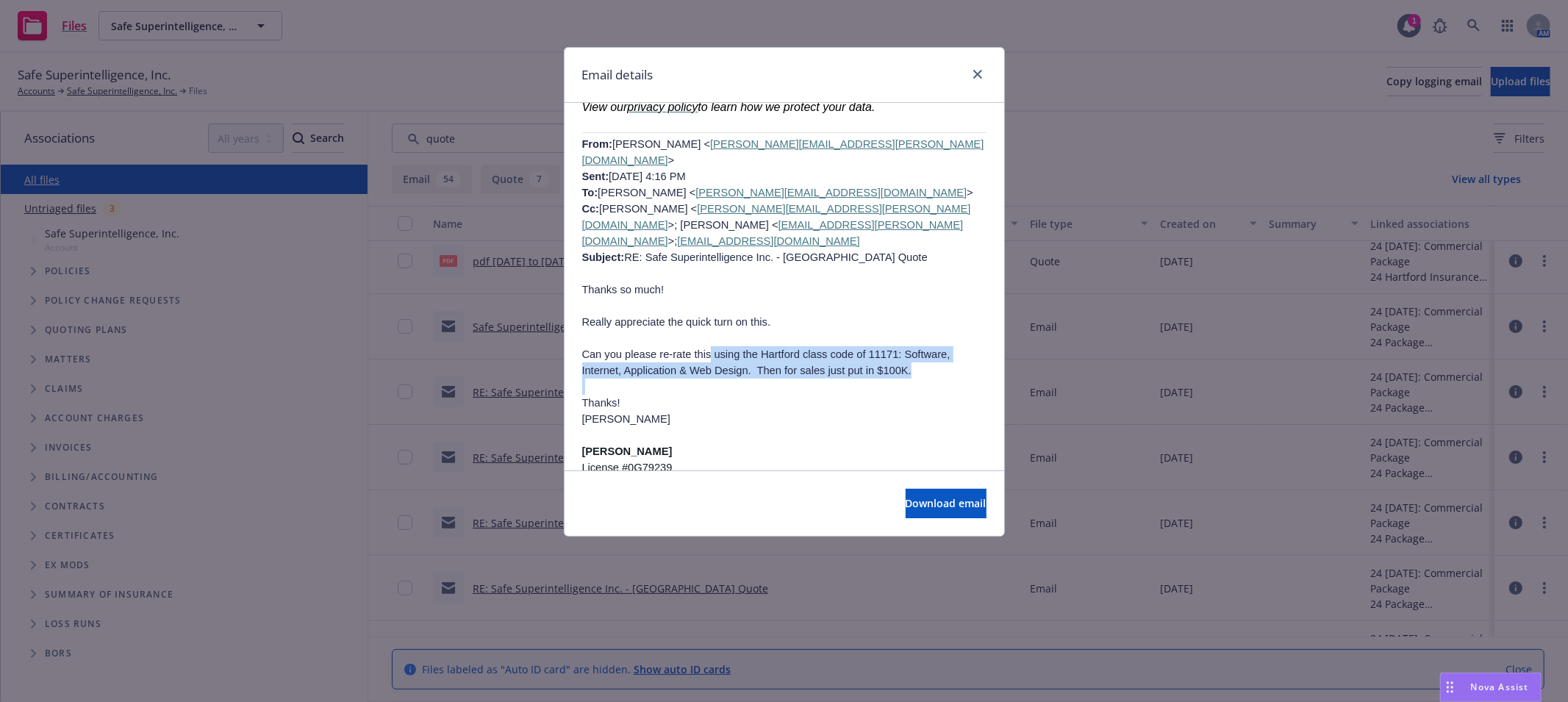
drag, startPoint x: 698, startPoint y: 271, endPoint x: 687, endPoint y: 310, distance: 40.5
click at [687, 310] on div "Revised quote attached! Yessica Shin CA License # 0M00888 Senior Account Coordi…" at bounding box center [784, 9] width 404 height 2511
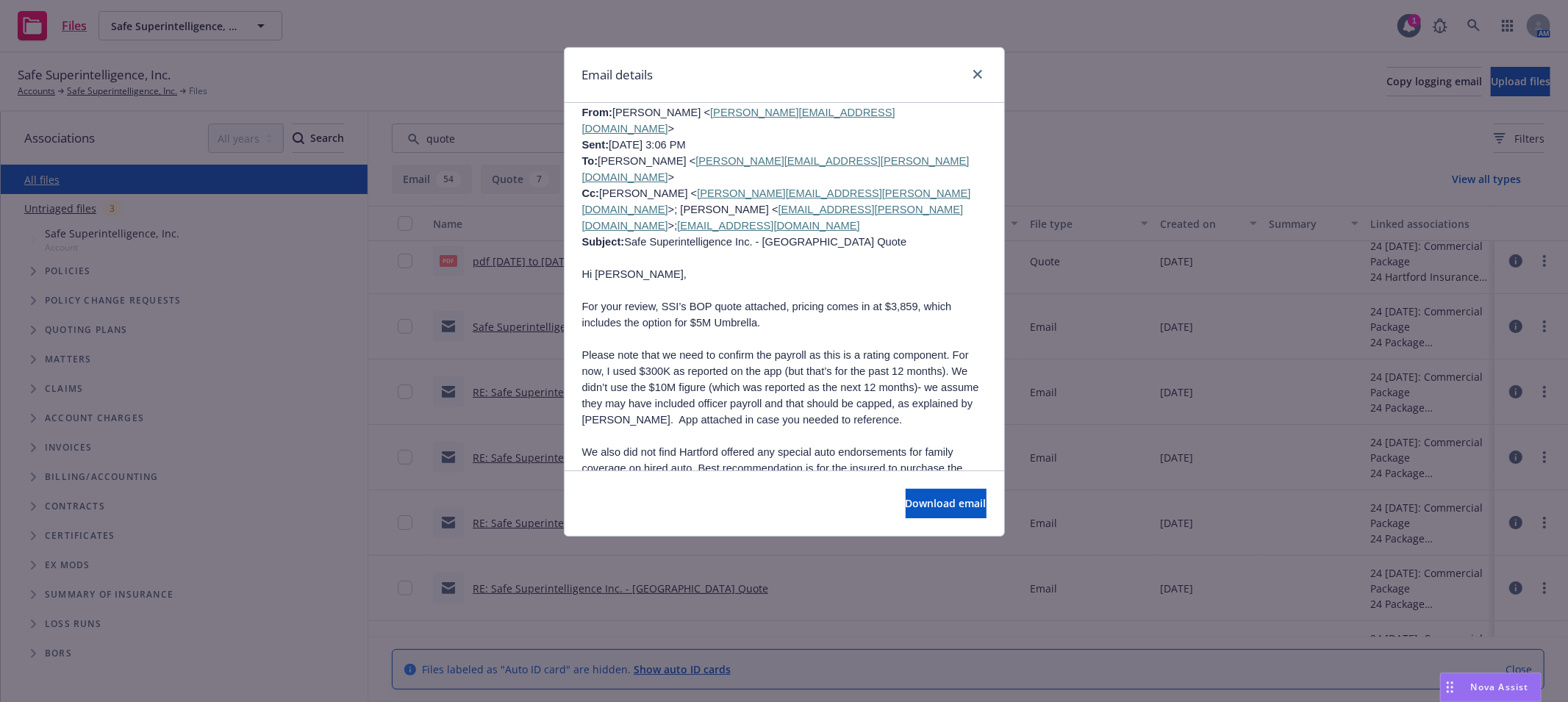
scroll to position [2197, 0]
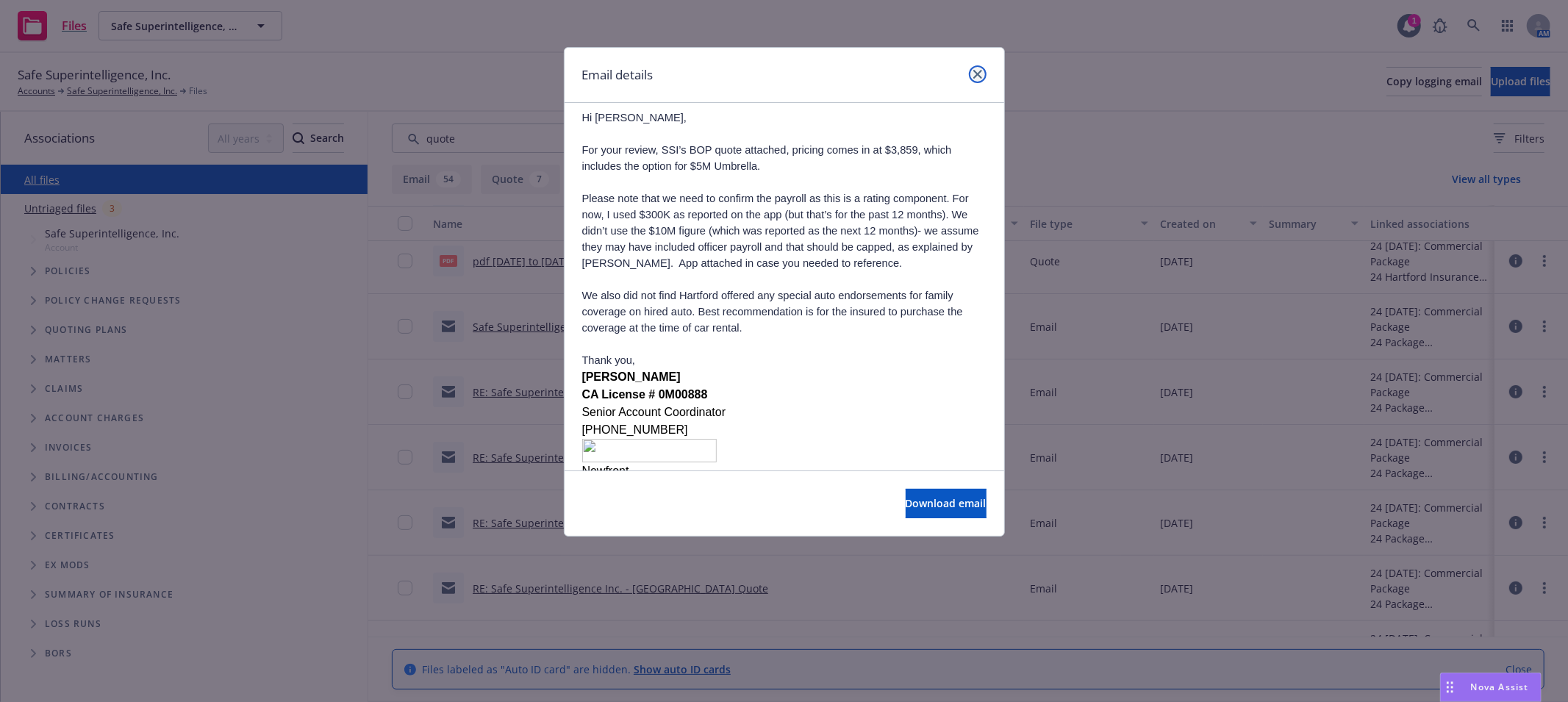
click at [985, 69] on link "close" at bounding box center [977, 74] width 18 height 18
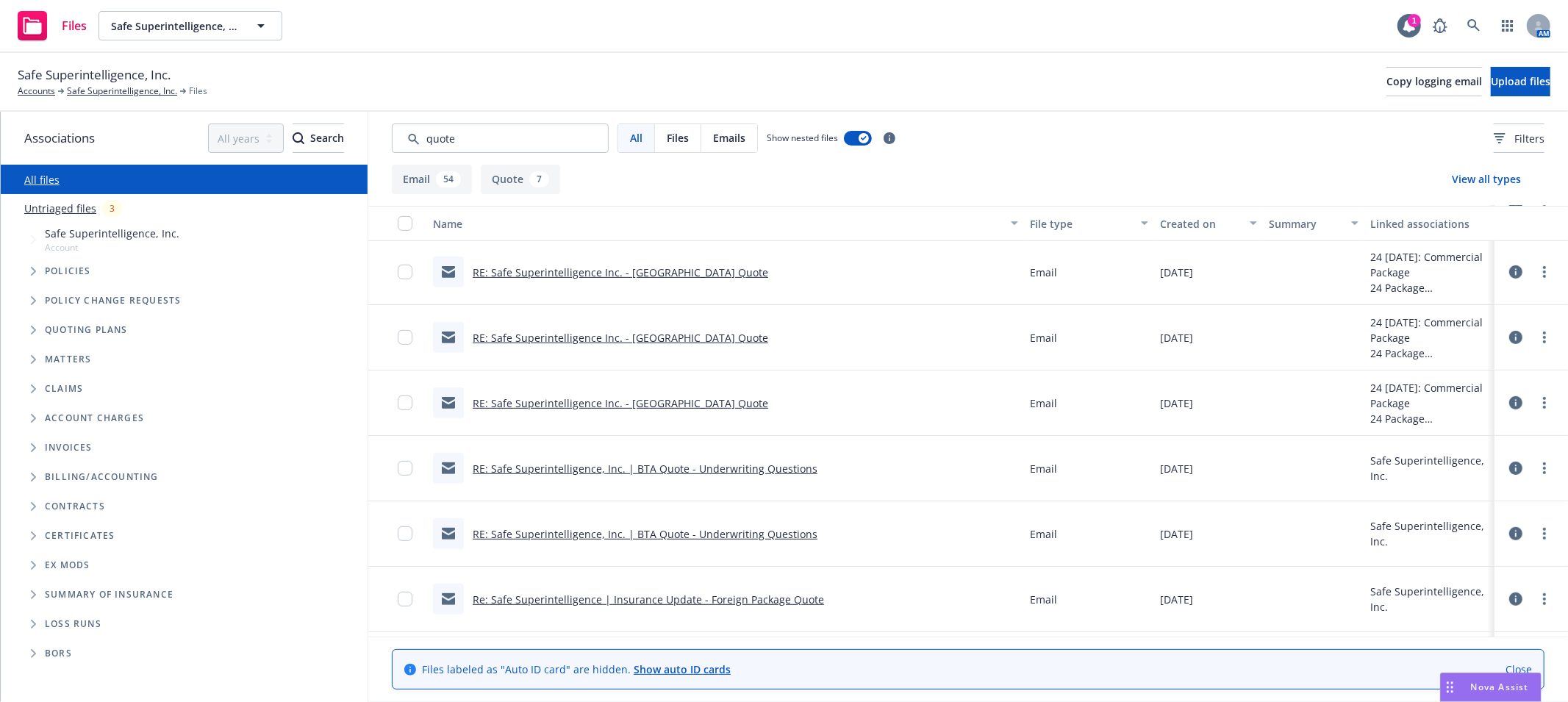
scroll to position [681, 0]
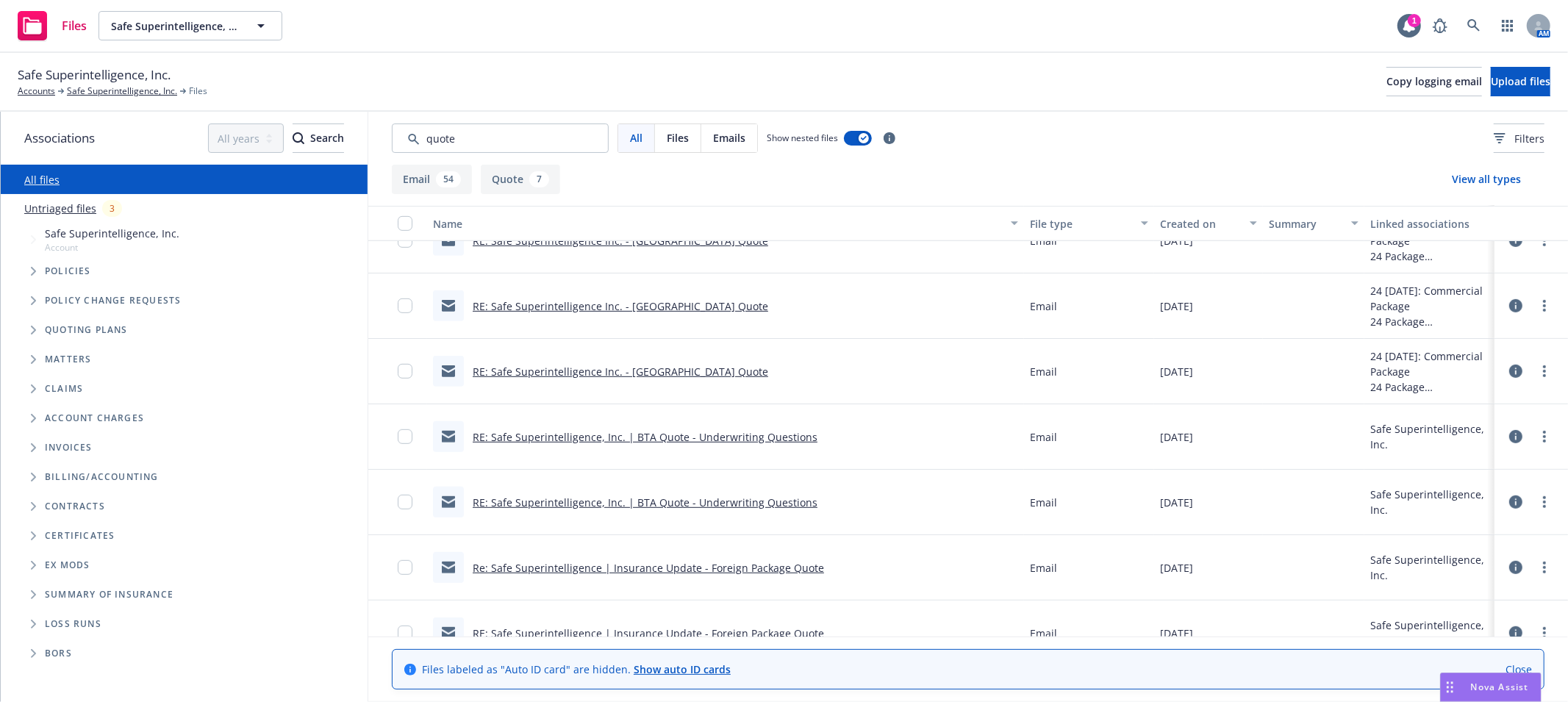
click at [683, 371] on link "RE: Safe Superintelligence Inc. - Hartford Quote" at bounding box center [620, 371] width 296 height 14
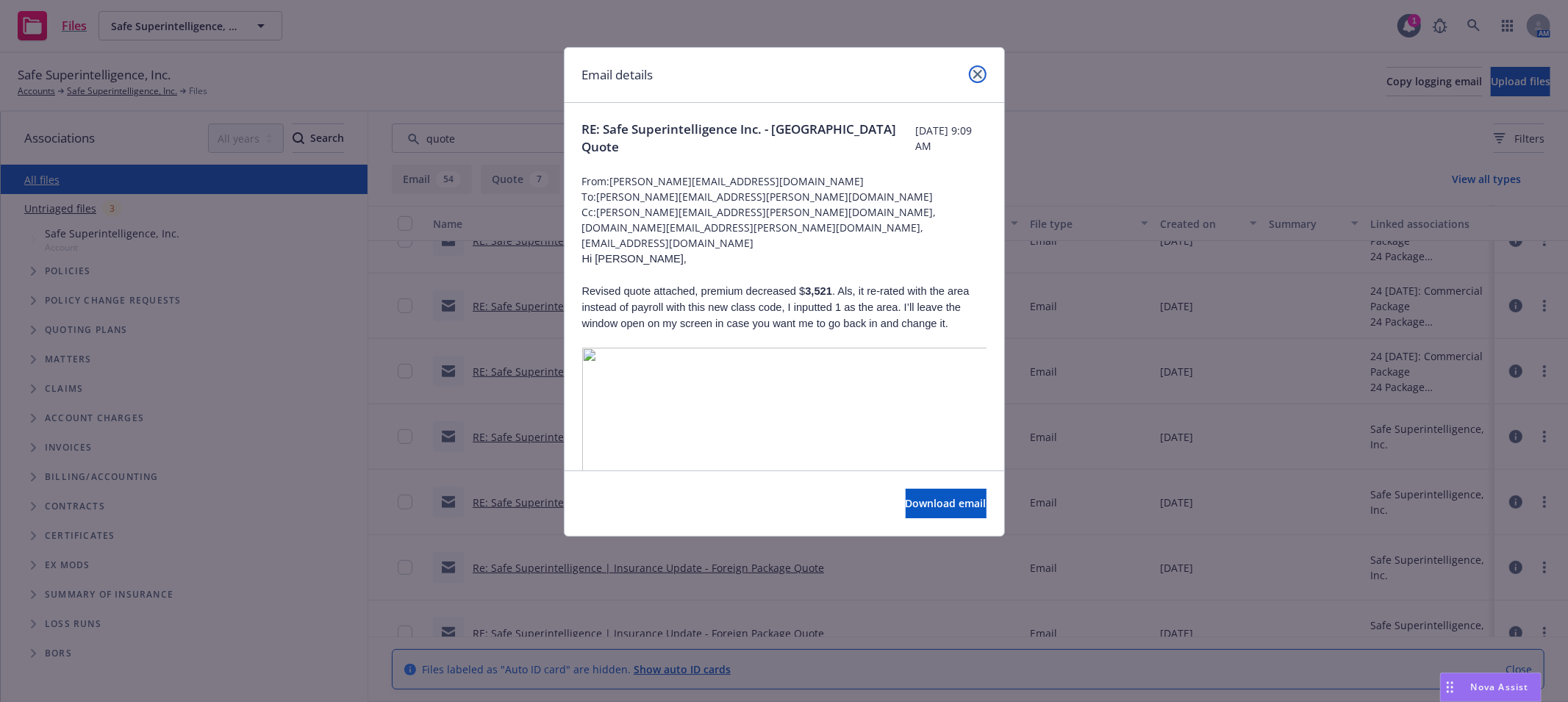
click at [978, 74] on icon "close" at bounding box center [978, 75] width 9 height 9
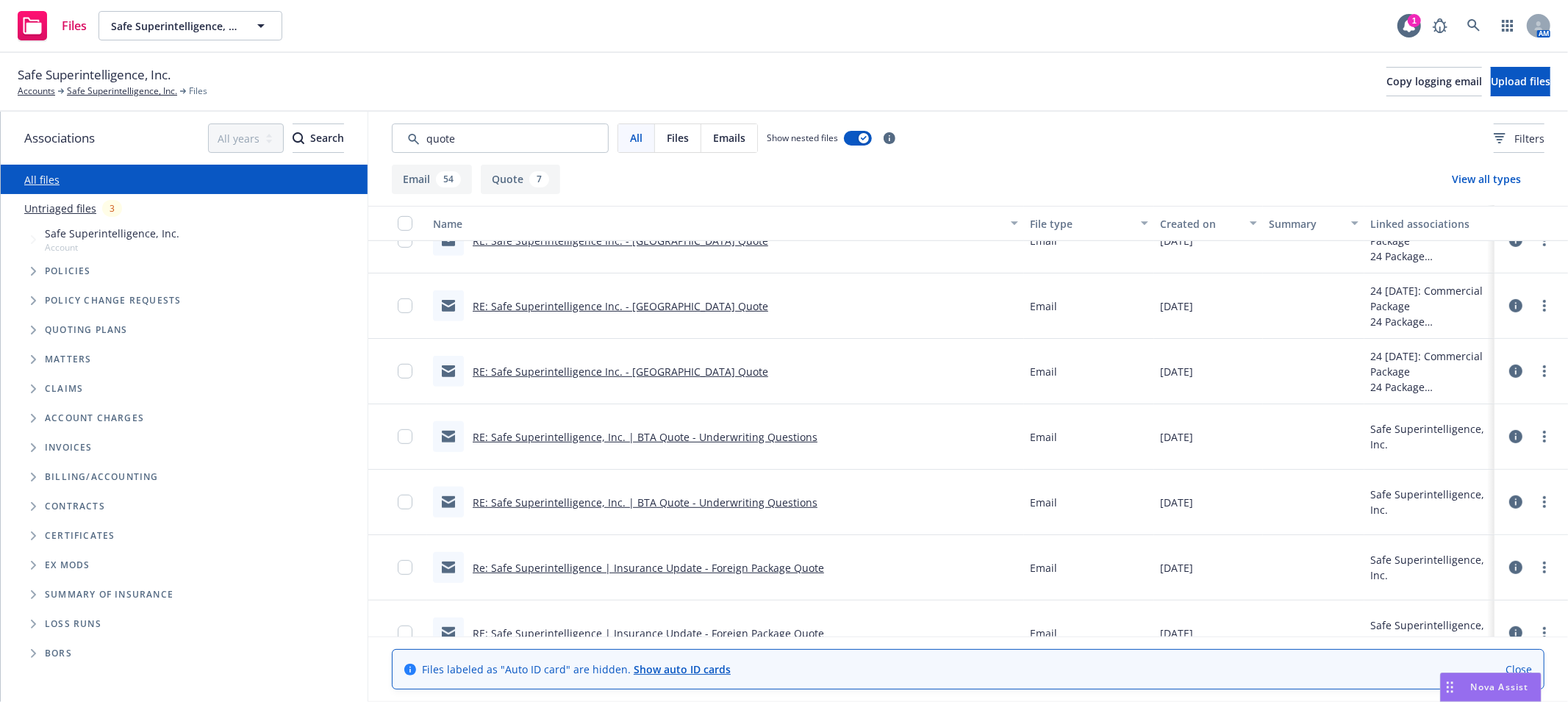
click at [658, 314] on div "RE: Safe Superintelligence Inc. - Hartford Quote" at bounding box center [600, 305] width 335 height 30
click at [659, 301] on link "RE: Safe Superintelligence Inc. - Hartford Quote" at bounding box center [620, 306] width 296 height 14
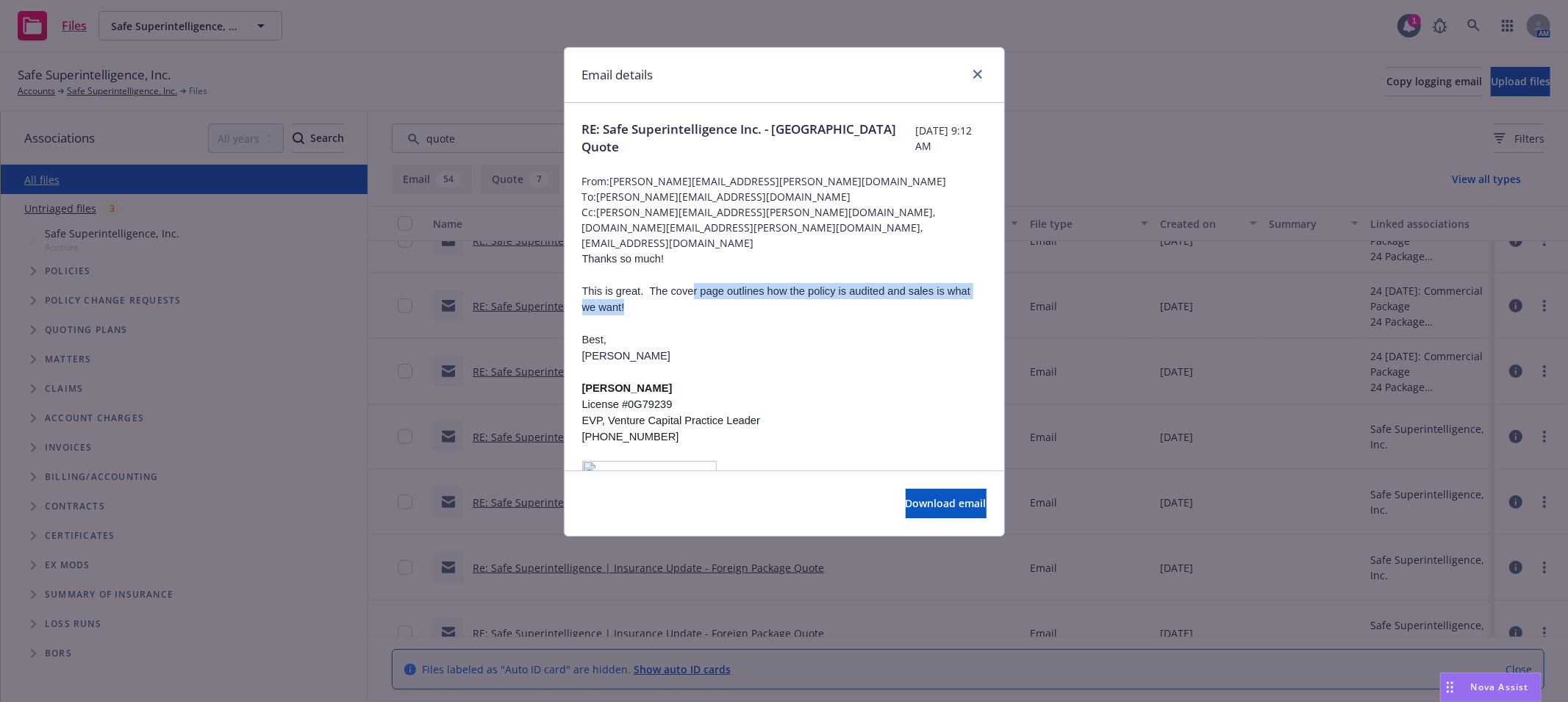
drag, startPoint x: 681, startPoint y: 269, endPoint x: 677, endPoint y: 297, distance: 28.3
click at [677, 297] on p "This is great. The cover page outlines how the policy is audited and sales is w…" at bounding box center [784, 298] width 404 height 32
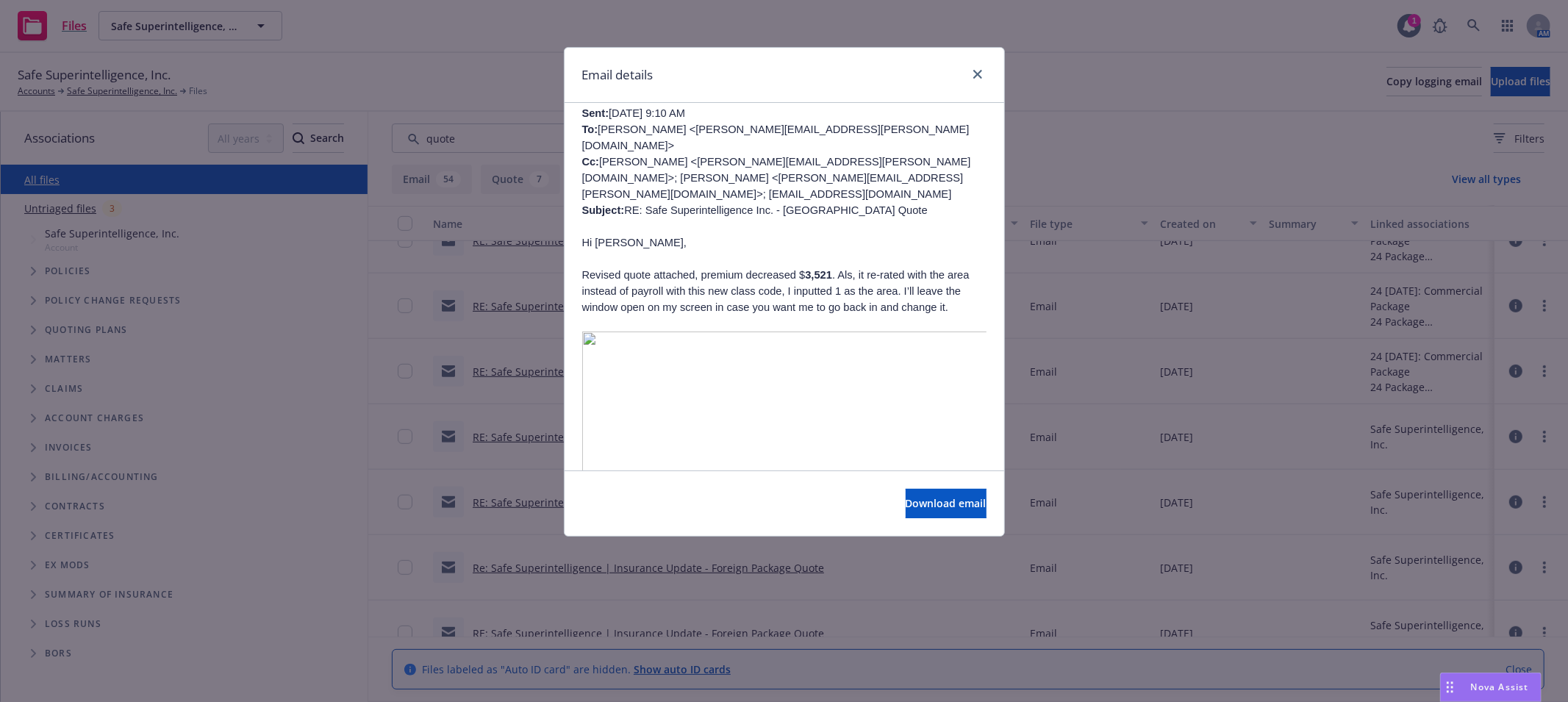
scroll to position [544, 0]
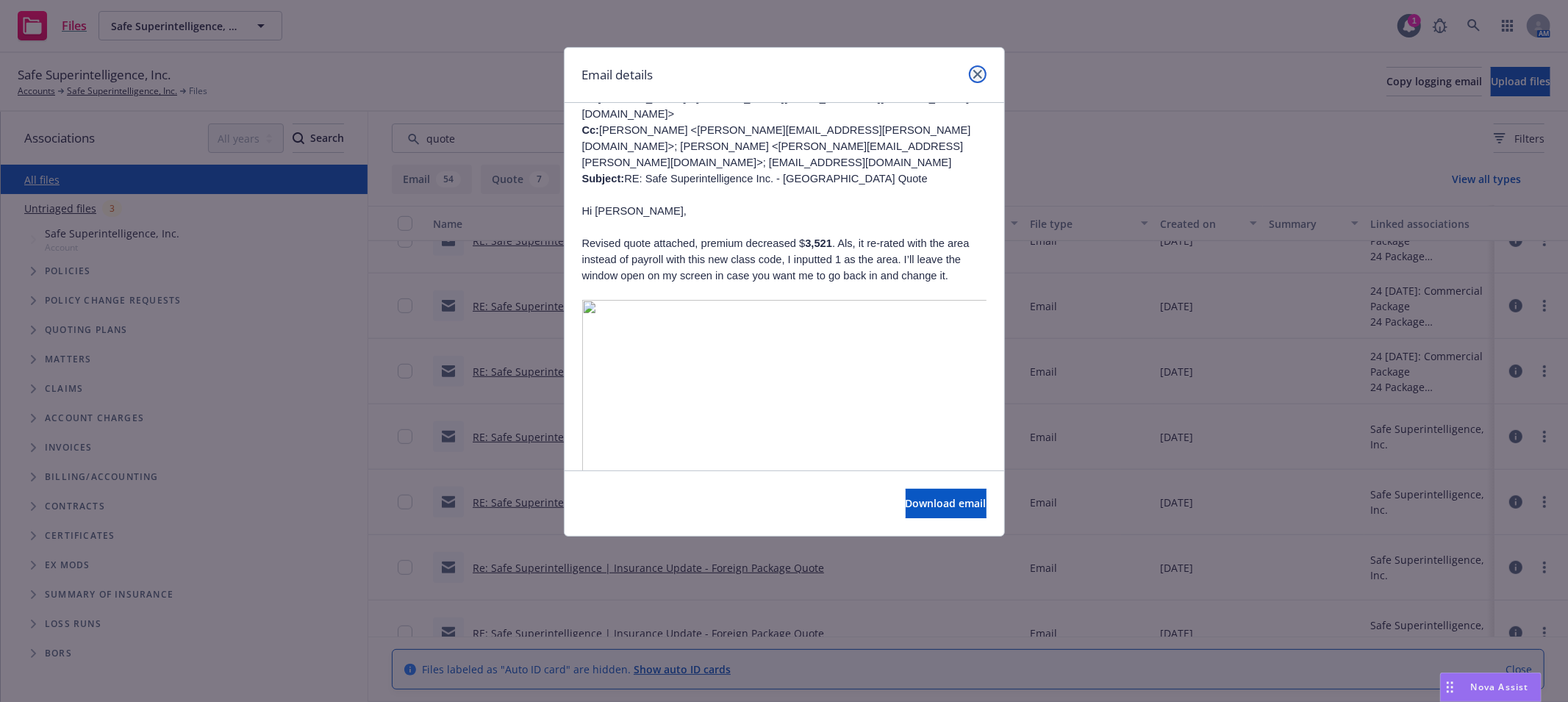
click at [979, 73] on icon "close" at bounding box center [978, 75] width 9 height 9
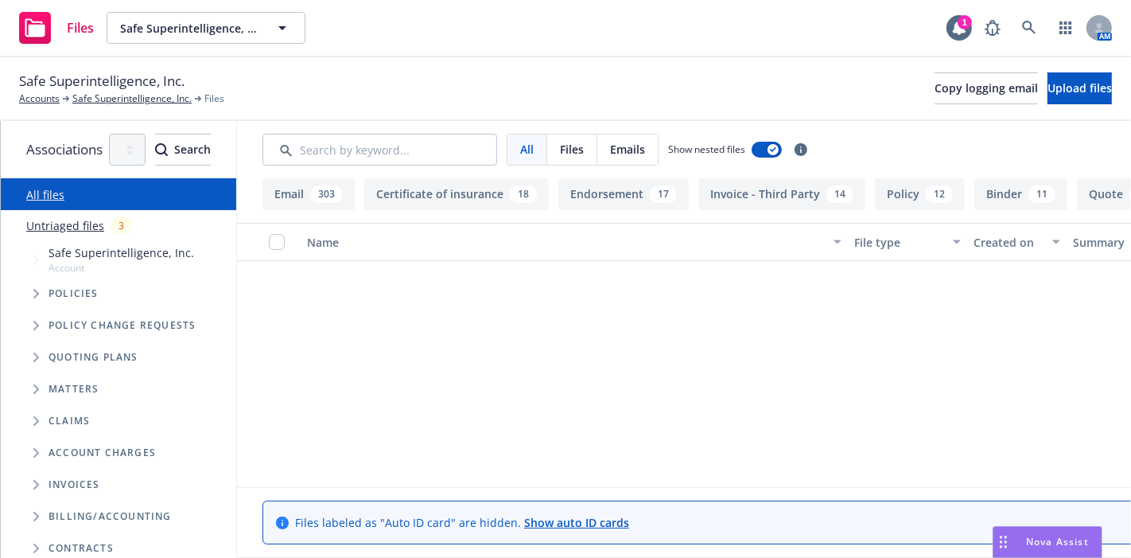
scroll to position [1767, 0]
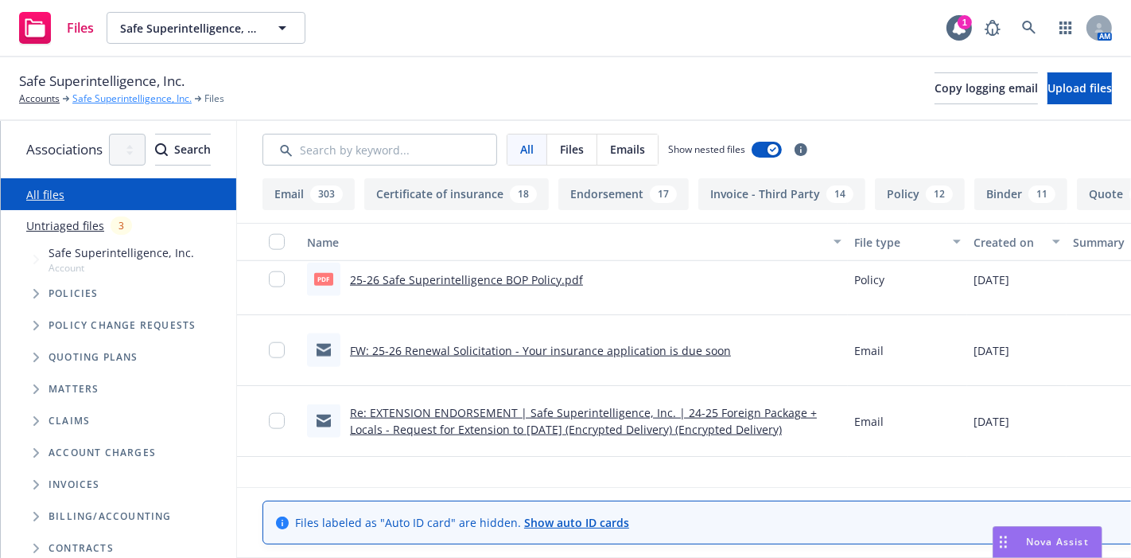
click at [137, 101] on link "Safe Superintelligence, Inc." at bounding box center [131, 98] width 119 height 14
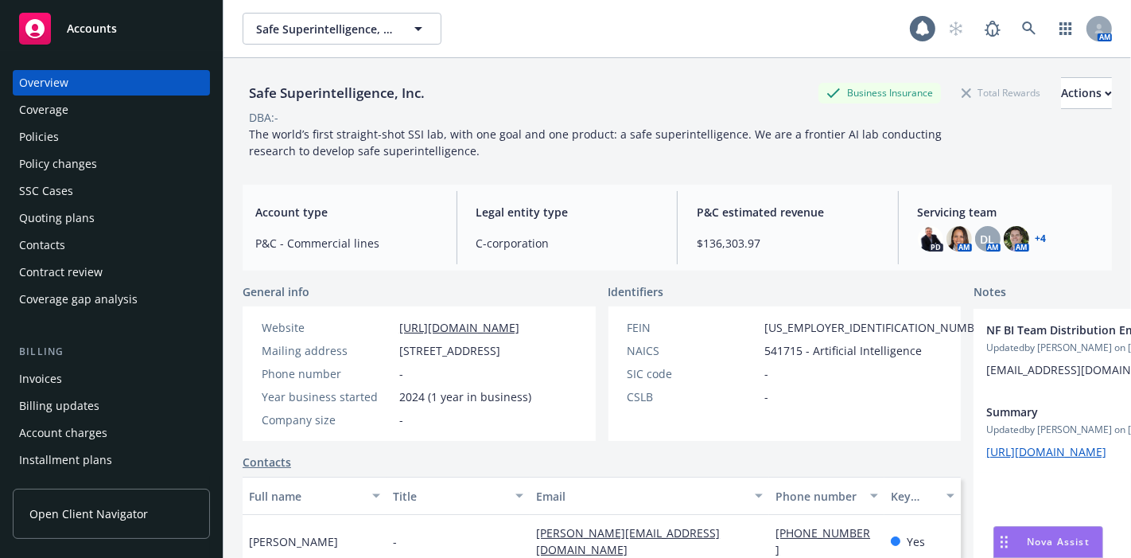
click at [101, 135] on div "Policies" at bounding box center [111, 136] width 185 height 25
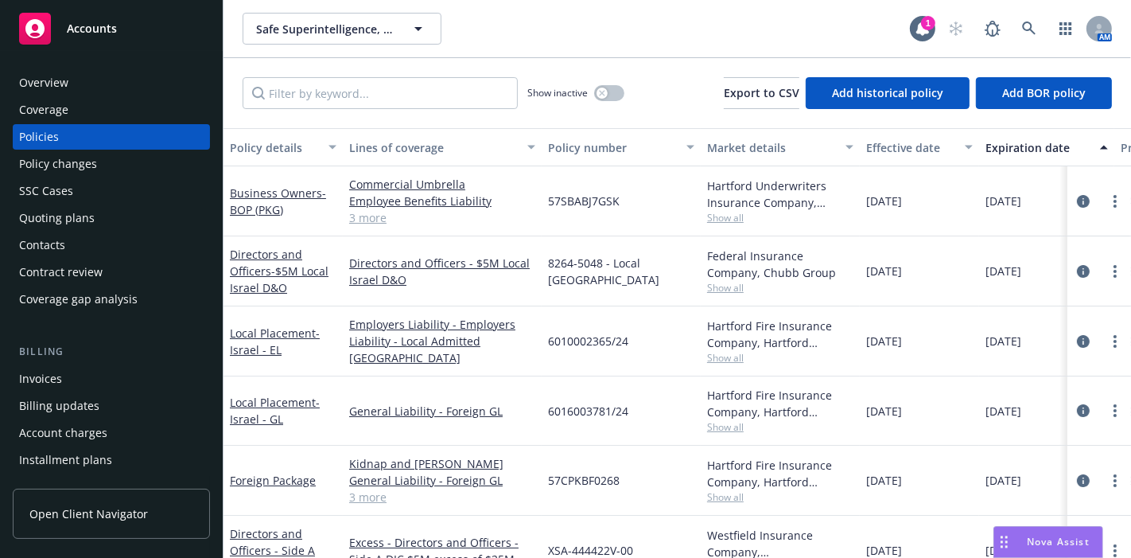
click at [143, 168] on div "Policy changes" at bounding box center [111, 163] width 185 height 25
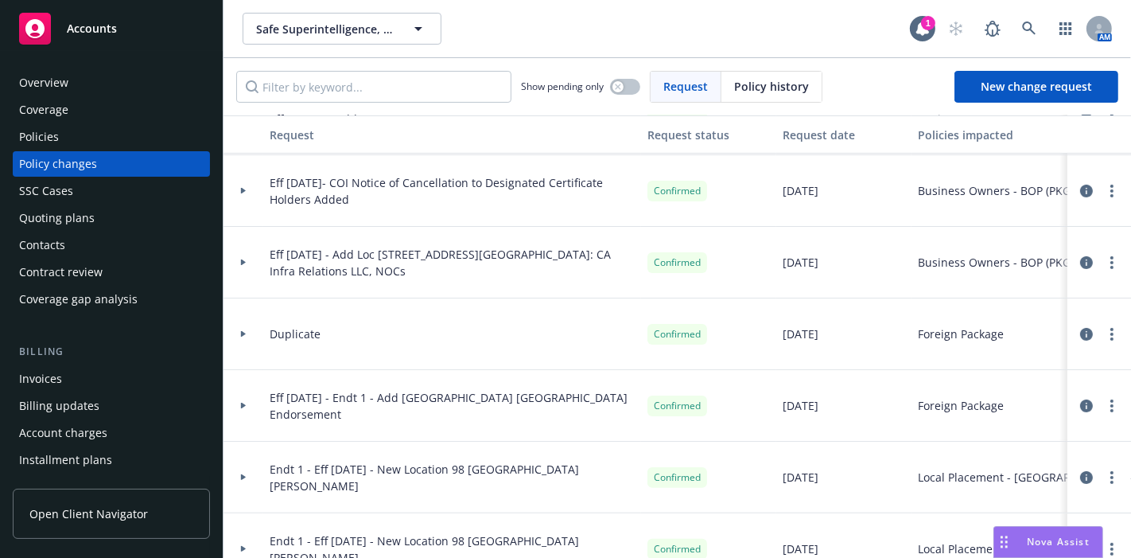
scroll to position [294, 0]
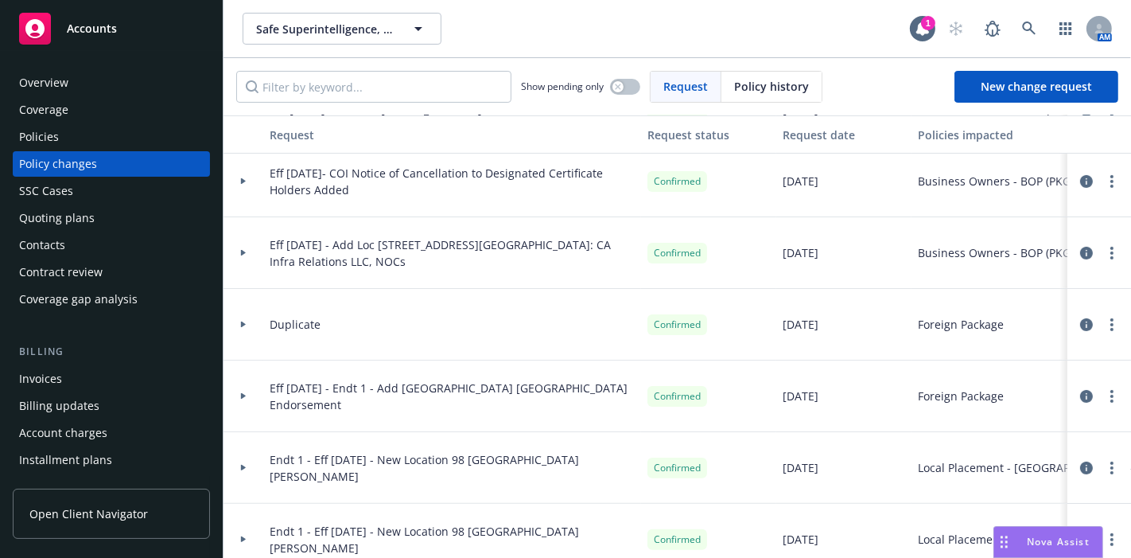
click at [239, 250] on div at bounding box center [243, 253] width 27 height 6
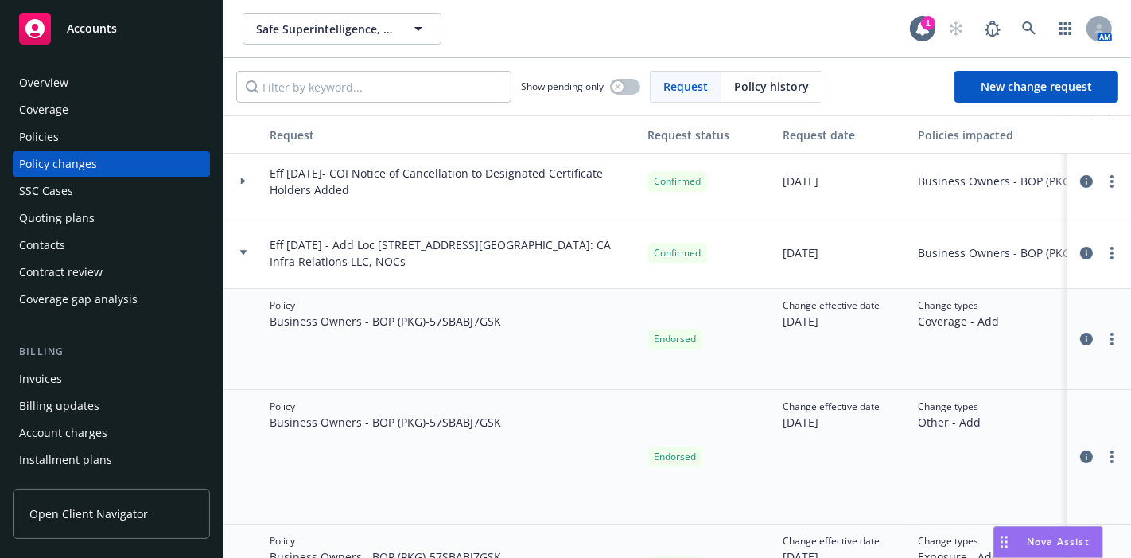
click at [531, 239] on span "Eff 1-22-2025 - Add Loc 390 Lytton Ave, ANI: CA Infra Relations LLC, NOCs" at bounding box center [452, 252] width 365 height 33
click at [1079, 252] on link "circleInformation" at bounding box center [1086, 252] width 19 height 19
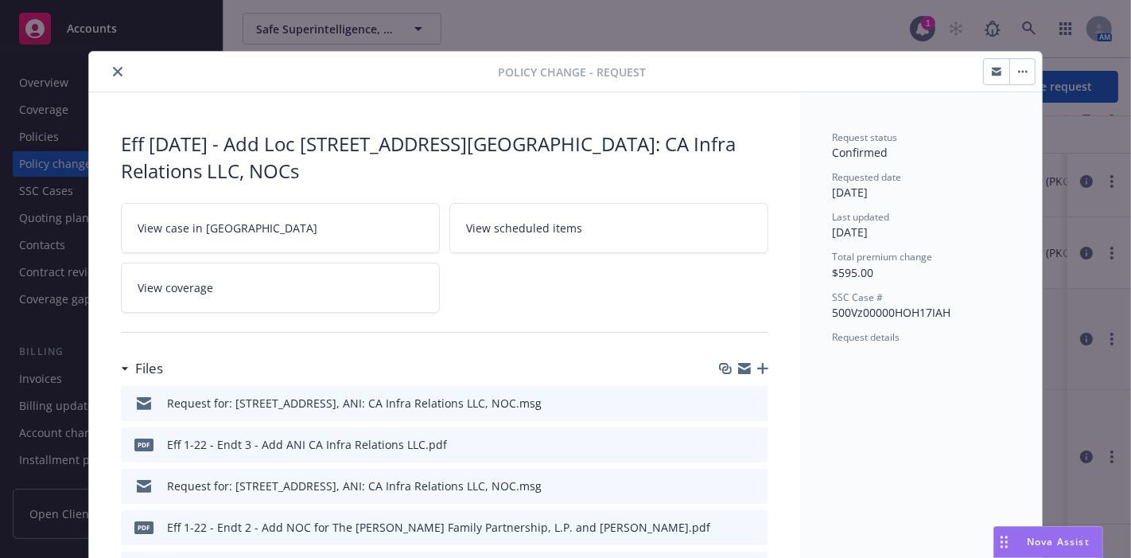
scroll to position [48, 0]
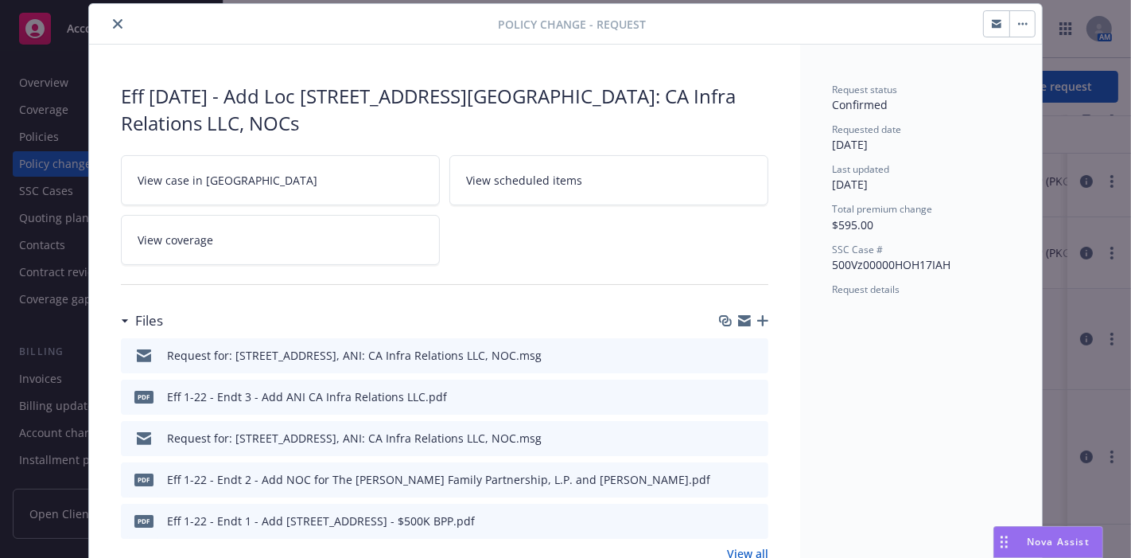
click at [746, 390] on icon "preview file" at bounding box center [753, 395] width 14 height 11
click at [113, 19] on icon "close" at bounding box center [118, 24] width 10 height 10
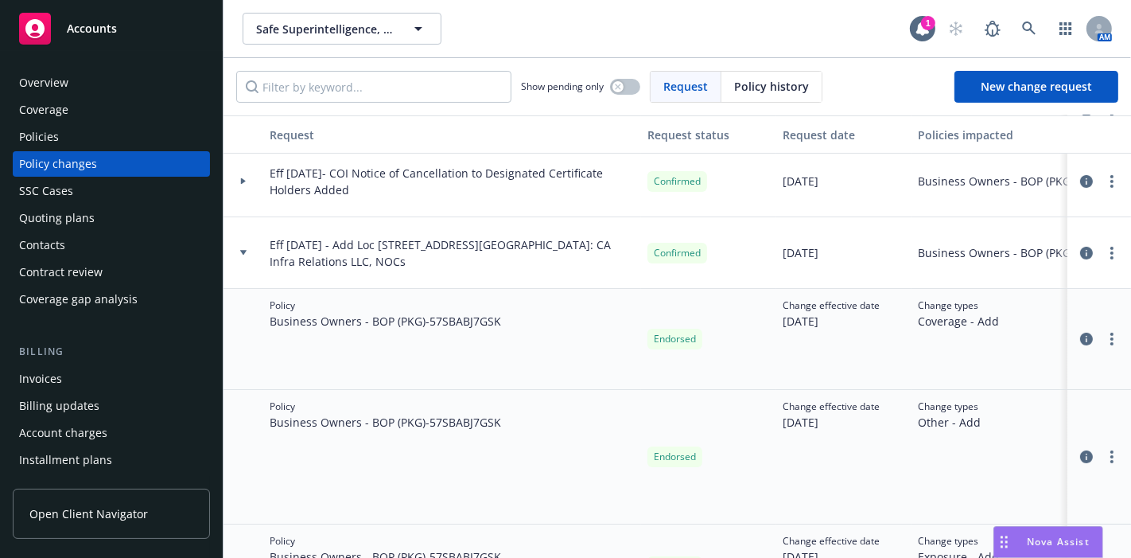
click at [244, 252] on icon at bounding box center [243, 252] width 6 height 5
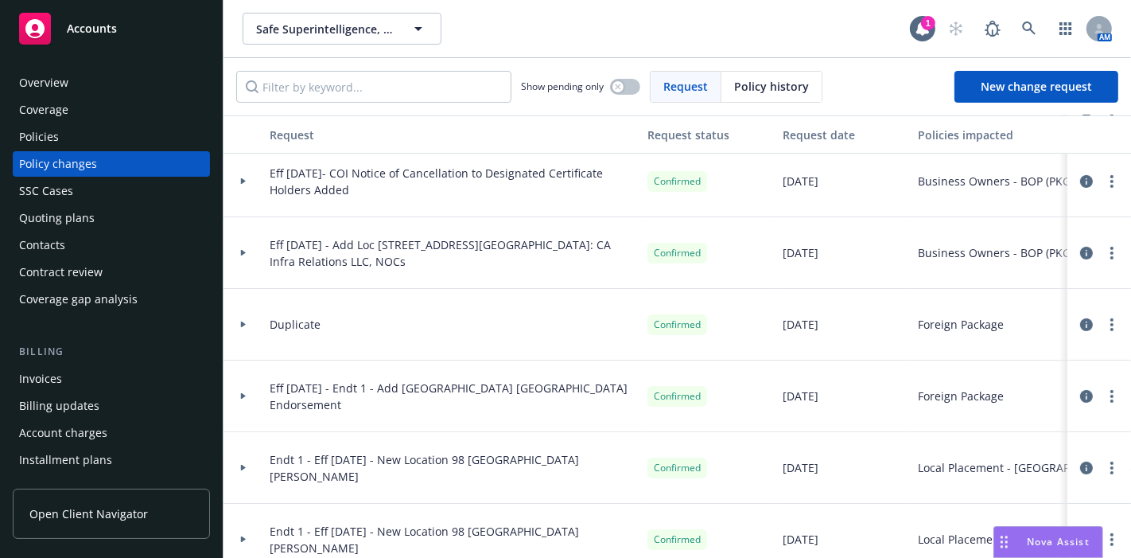
click at [72, 142] on div "Policies" at bounding box center [111, 136] width 185 height 25
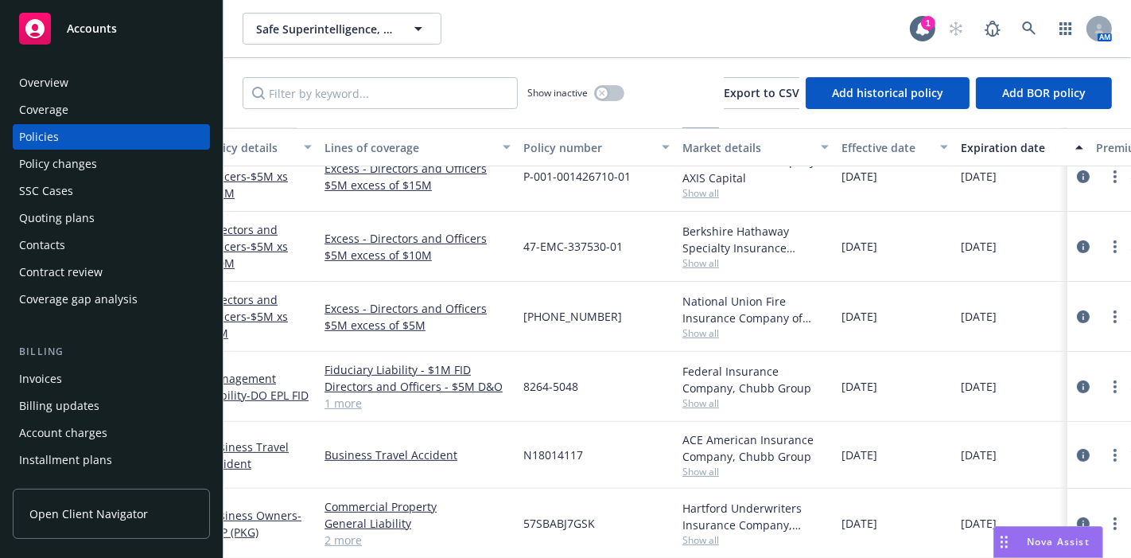
scroll to position [488, 263]
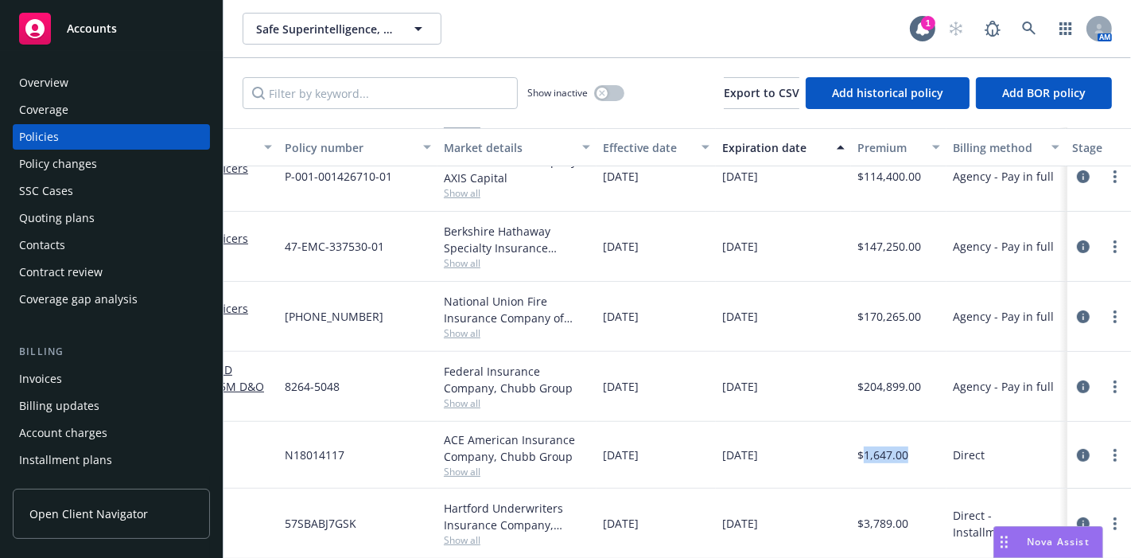
drag, startPoint x: 862, startPoint y: 441, endPoint x: 908, endPoint y: 435, distance: 46.6
click at [908, 435] on div "$1,647.00" at bounding box center [898, 455] width 95 height 67
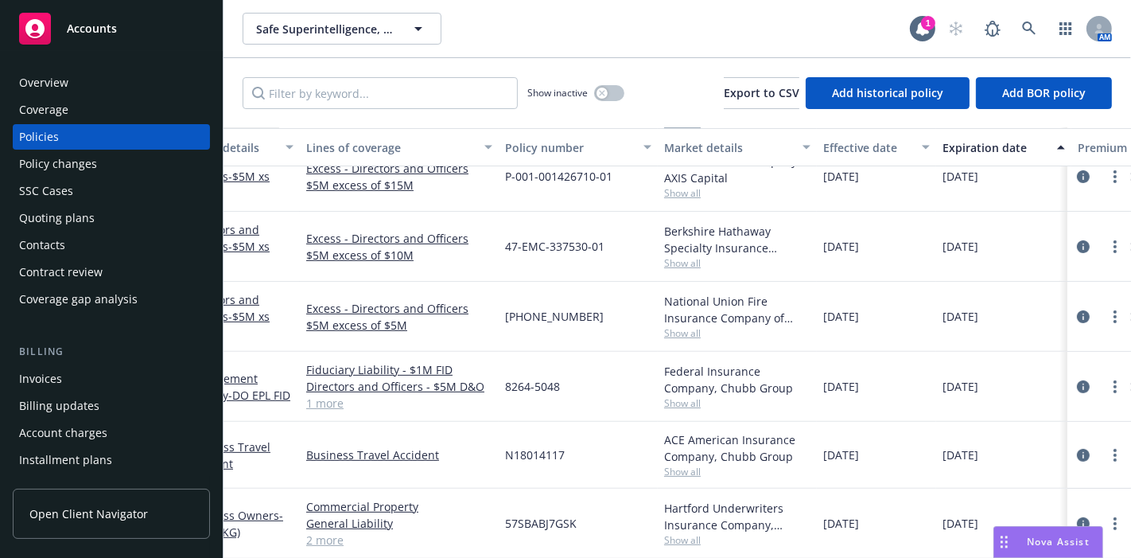
scroll to position [488, 0]
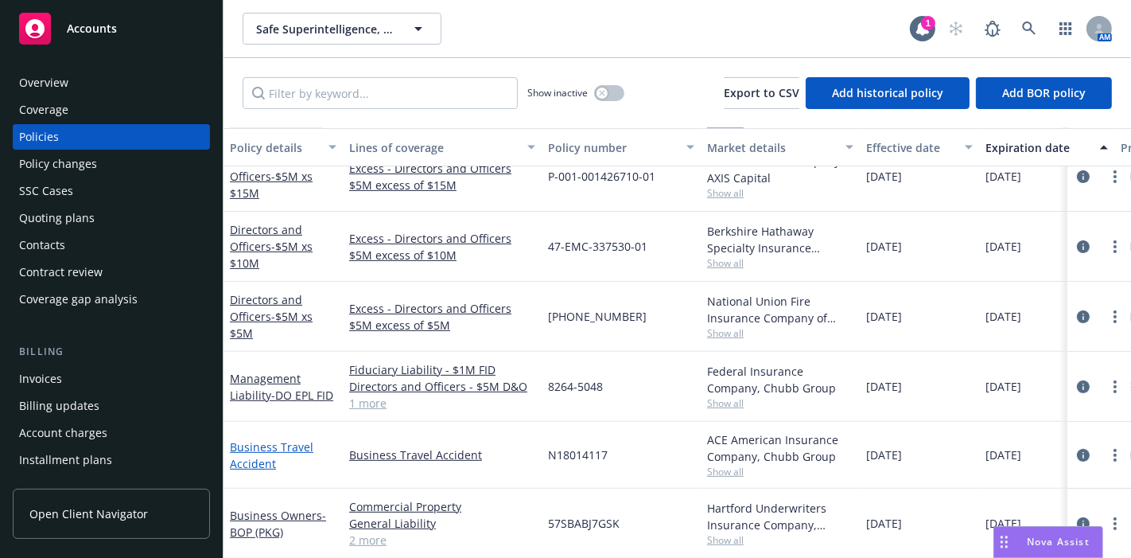
click at [258, 439] on link "Business Travel Accident" at bounding box center [272, 455] width 84 height 32
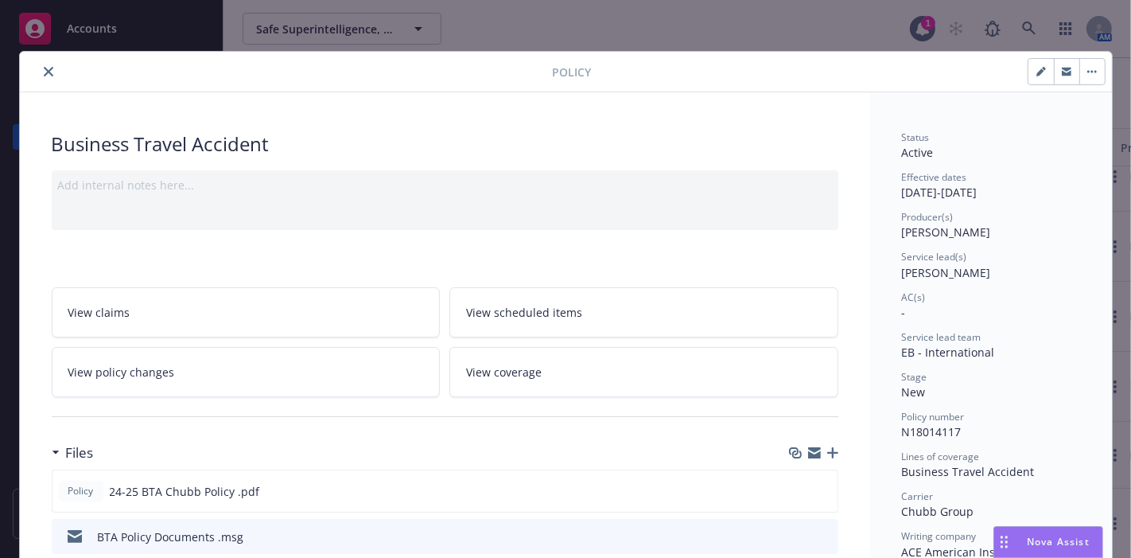
click at [247, 362] on link "View policy changes" at bounding box center [246, 372] width 389 height 50
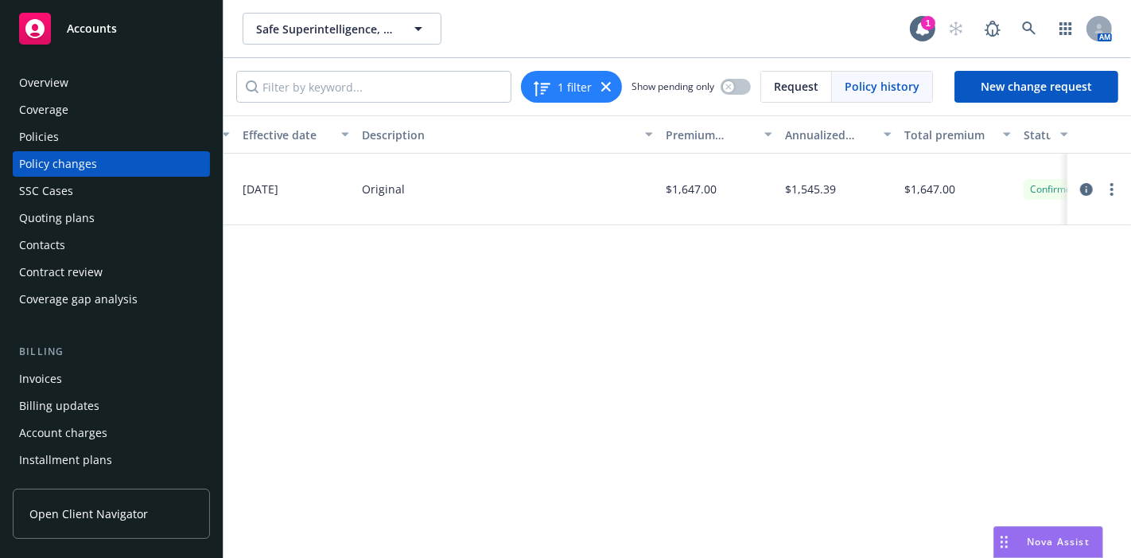
scroll to position [0, 517]
drag, startPoint x: 854, startPoint y: 188, endPoint x: 735, endPoint y: 194, distance: 119.5
click at [735, 194] on div "Business Travel Accident N18014117 09/06/2024 - 09/30/2025 Policy start 09/06/2…" at bounding box center [419, 190] width 1425 height 72
copy div "$1,545.39"
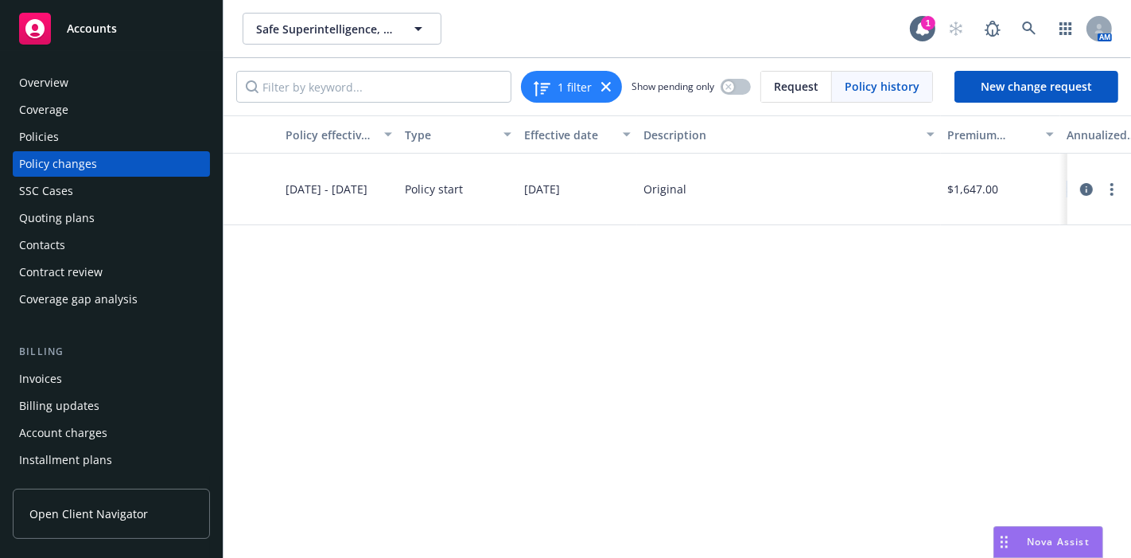
scroll to position [0, 0]
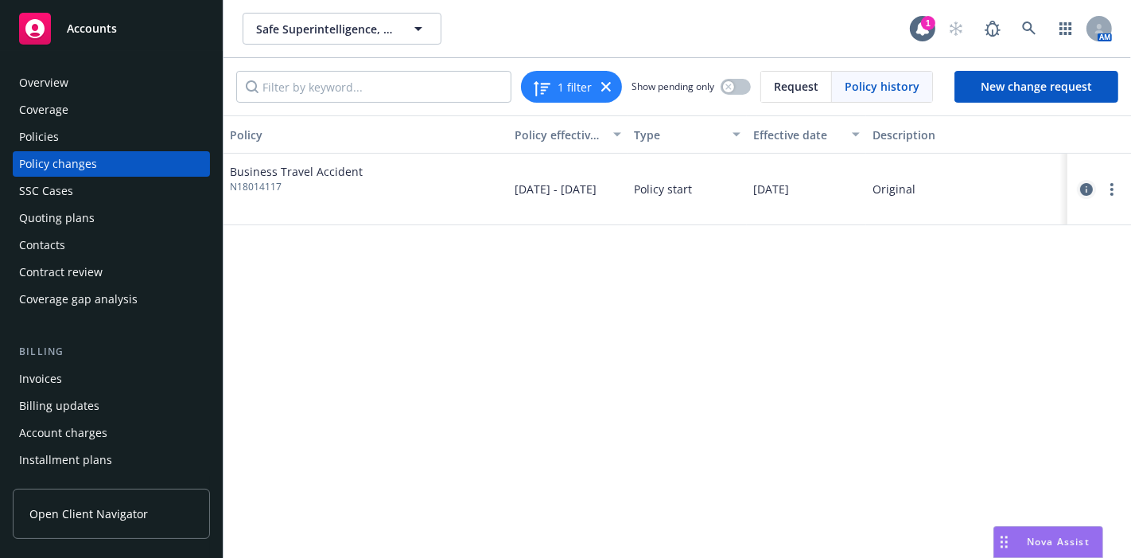
click at [1088, 190] on icon "circleInformation" at bounding box center [1086, 189] width 13 height 13
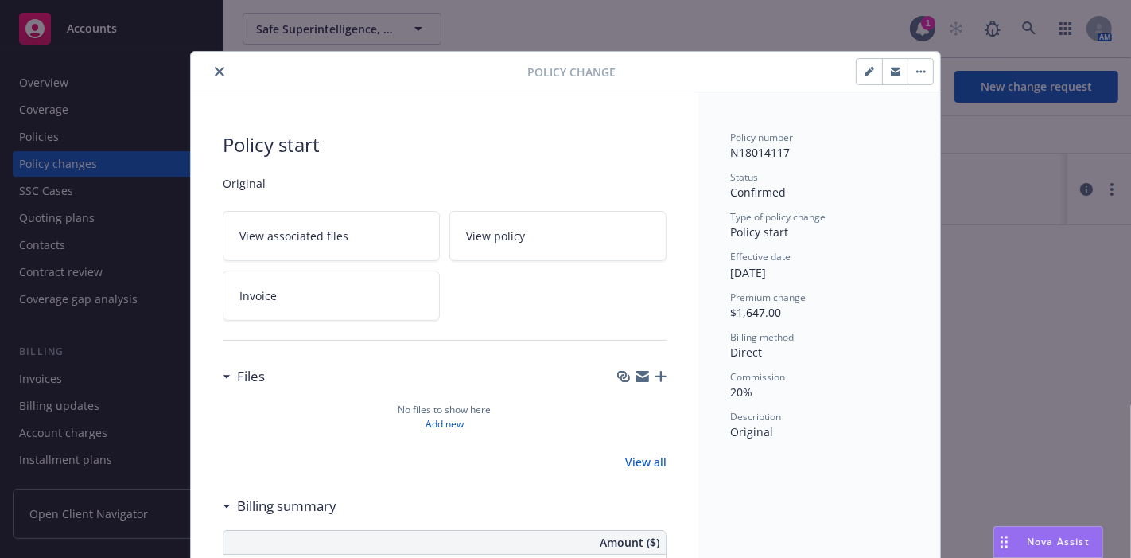
click at [322, 231] on span "View associated files" at bounding box center [293, 235] width 109 height 17
click at [215, 67] on icon "close" at bounding box center [220, 72] width 10 height 10
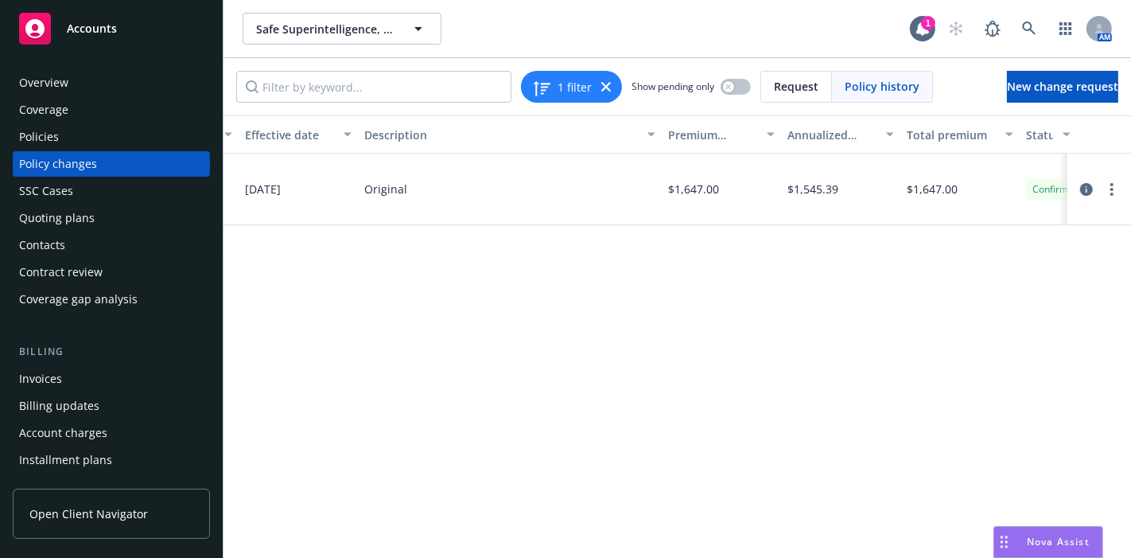
scroll to position [0, 517]
drag, startPoint x: 829, startPoint y: 188, endPoint x: 780, endPoint y: 190, distance: 48.6
click at [780, 190] on div "$1,545.39" at bounding box center [831, 190] width 119 height 72
copy span "$1,545.39"
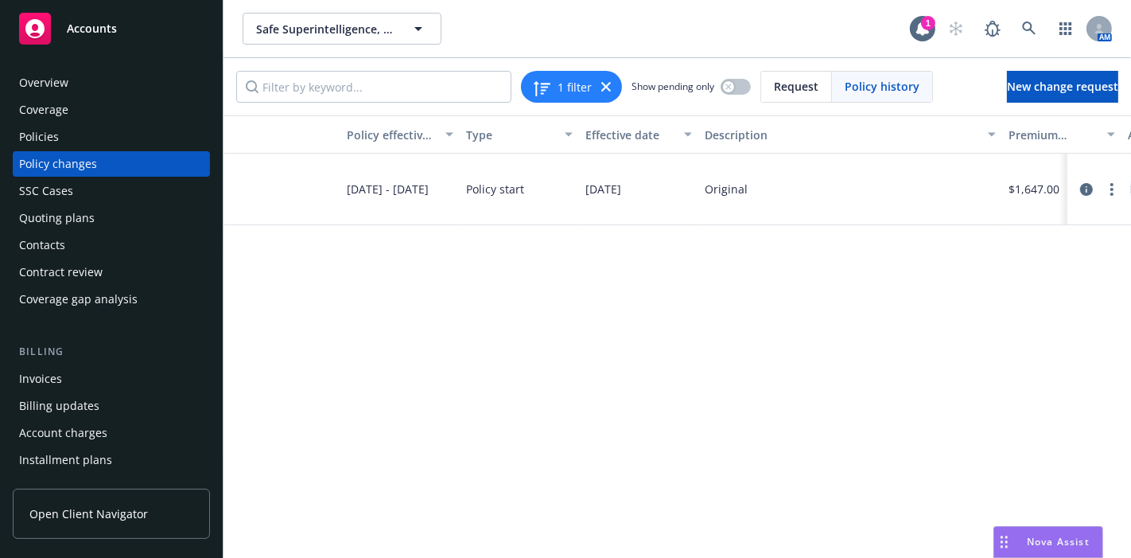
scroll to position [0, 109]
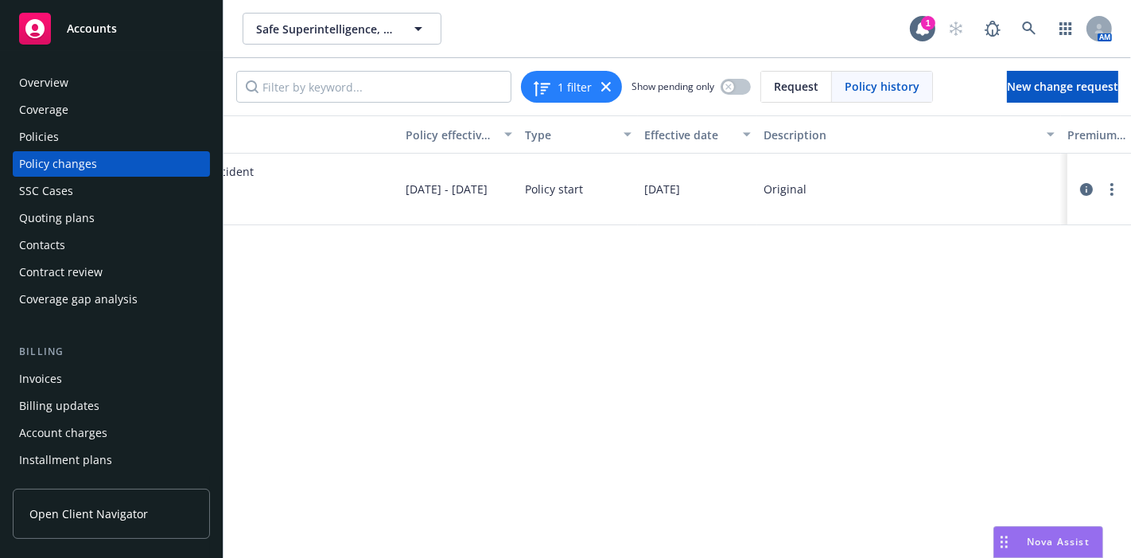
drag, startPoint x: 399, startPoint y: 177, endPoint x: 475, endPoint y: 196, distance: 77.9
click at [475, 196] on div "[DATE] - [DATE]" at bounding box center [458, 190] width 119 height 72
copy span "09/06/2024 - 09/30/2025"
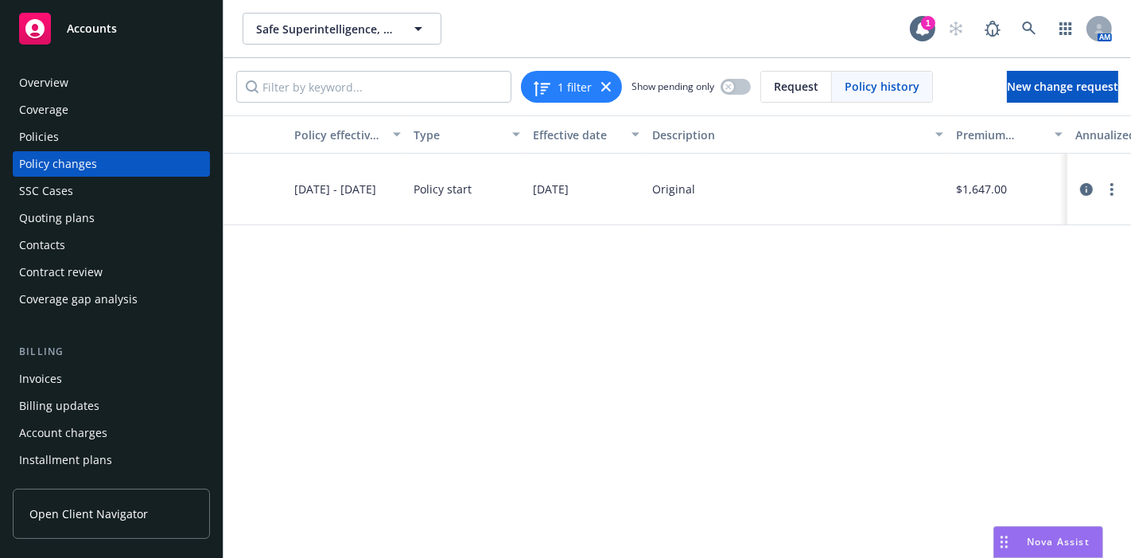
scroll to position [0, 517]
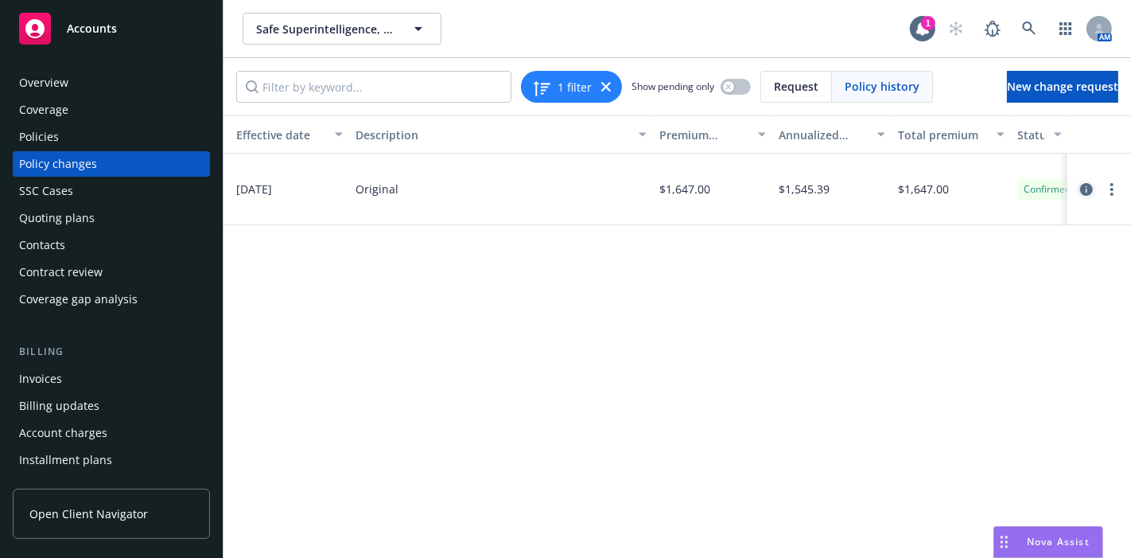
click at [1093, 185] on icon "circleInformation" at bounding box center [1086, 189] width 13 height 13
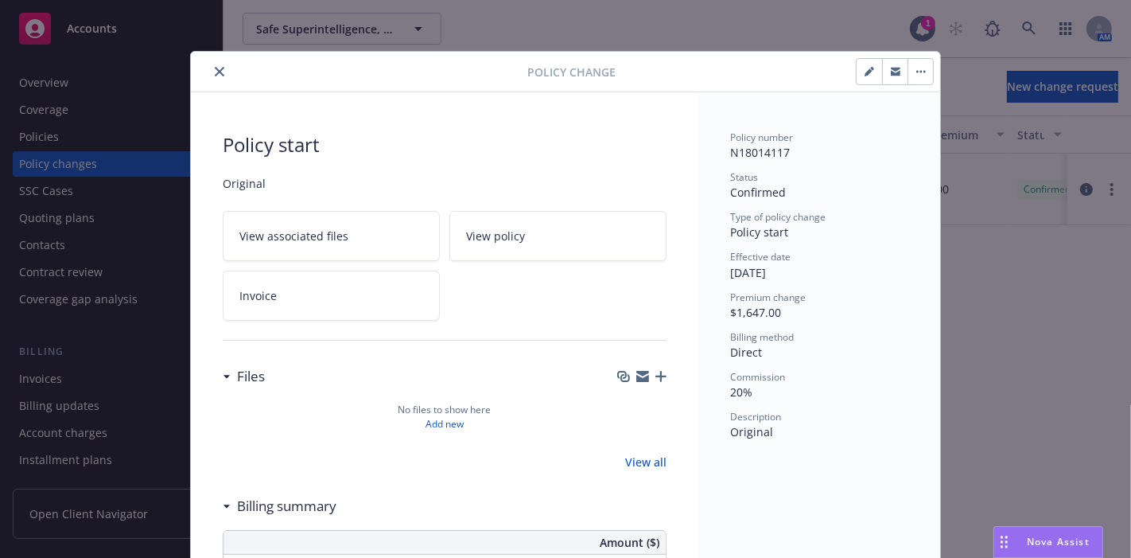
click at [523, 225] on link "View policy" at bounding box center [557, 236] width 217 height 50
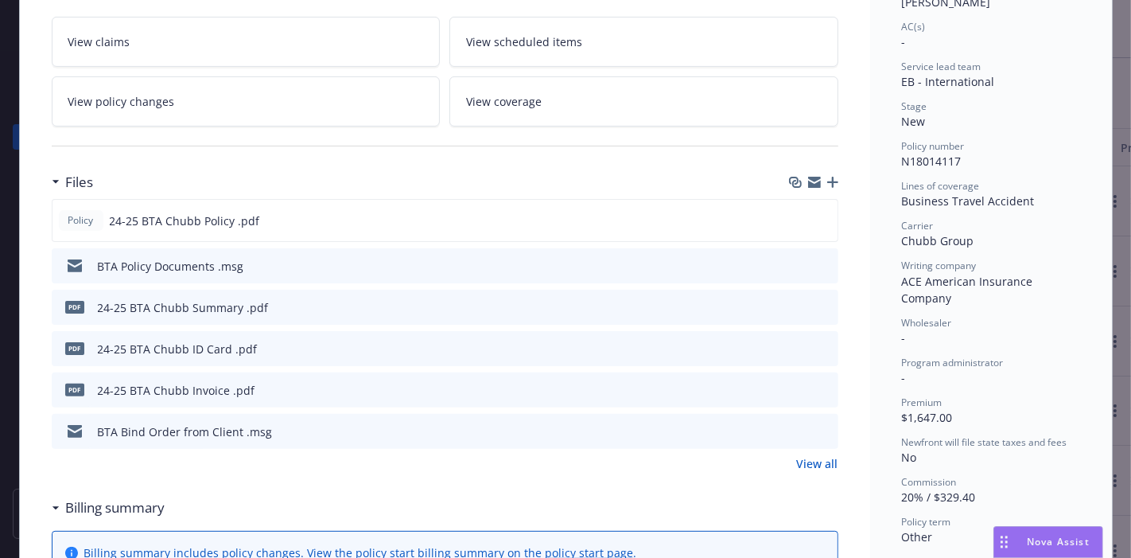
scroll to position [294, 0]
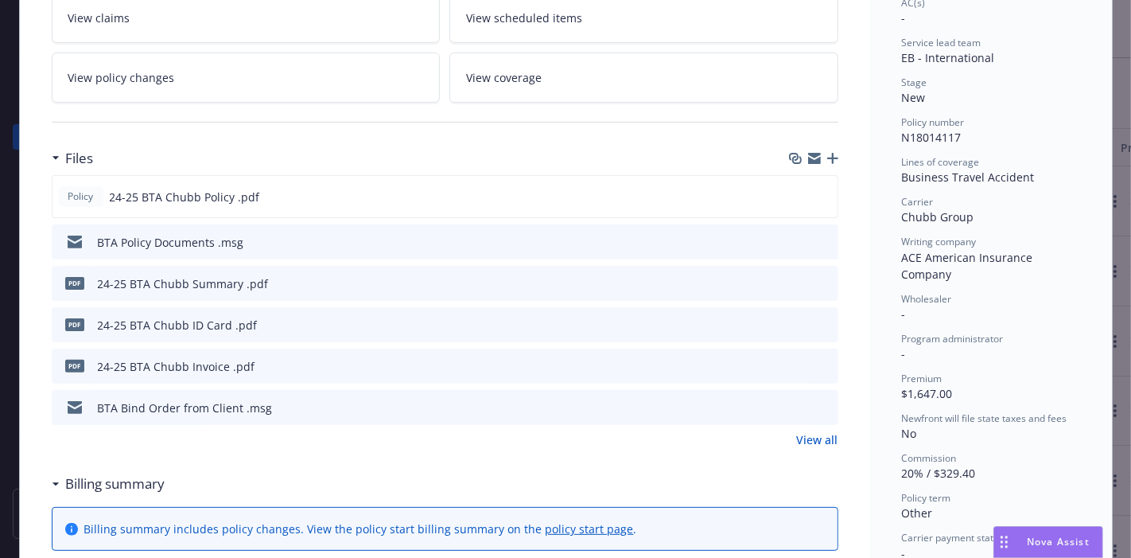
click at [822, 236] on icon "preview file" at bounding box center [823, 240] width 14 height 11
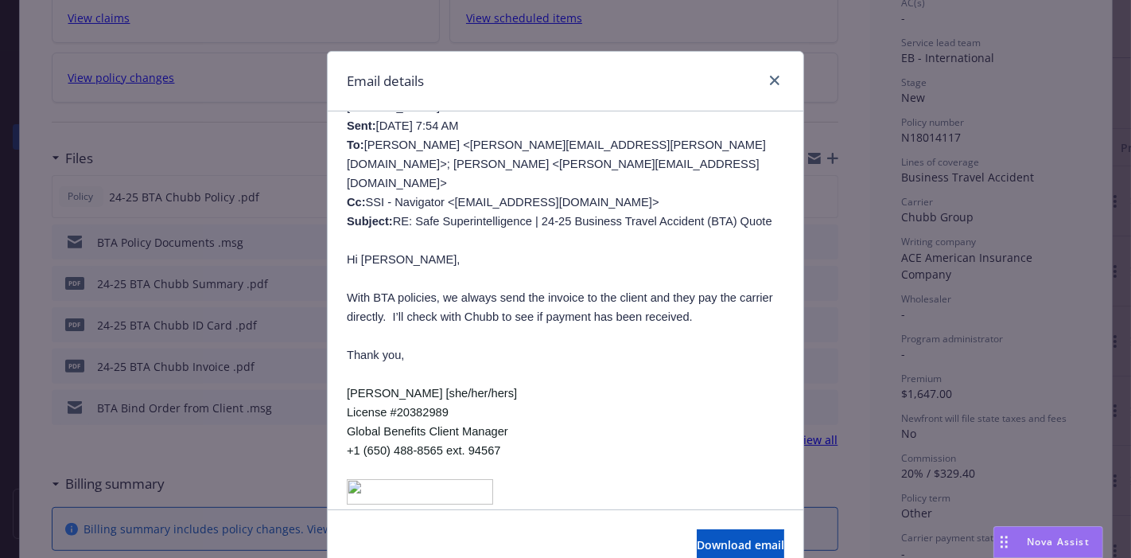
scroll to position [589, 0]
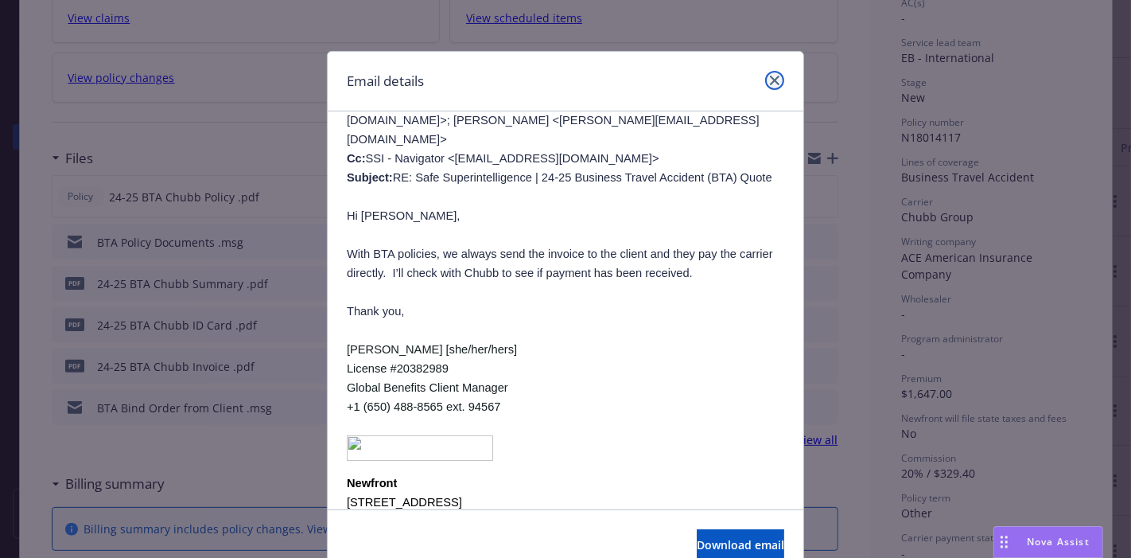
click at [770, 77] on icon "close" at bounding box center [775, 81] width 10 height 10
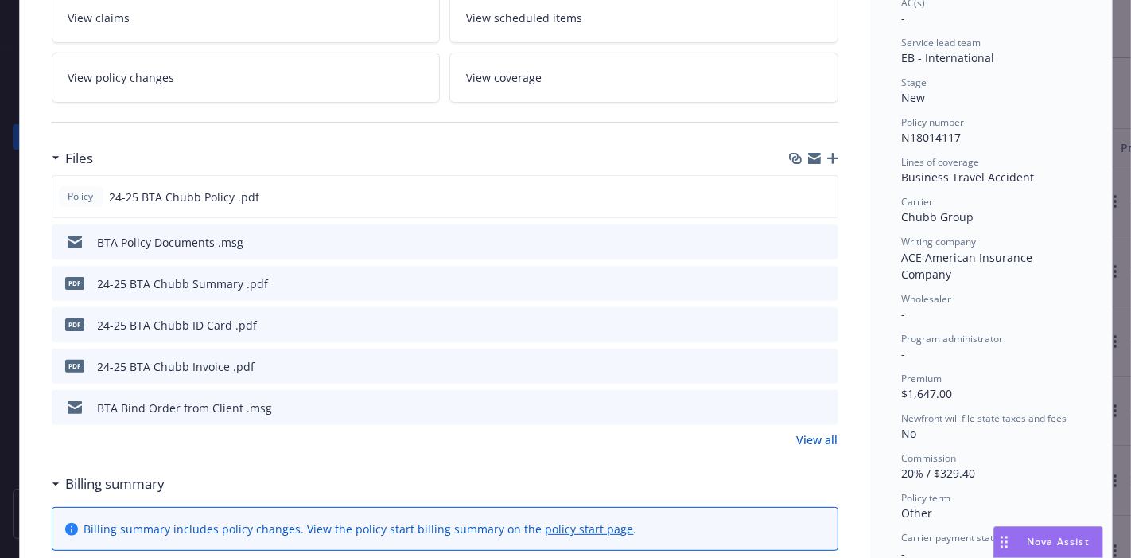
click at [818, 284] on icon "preview file" at bounding box center [823, 282] width 14 height 11
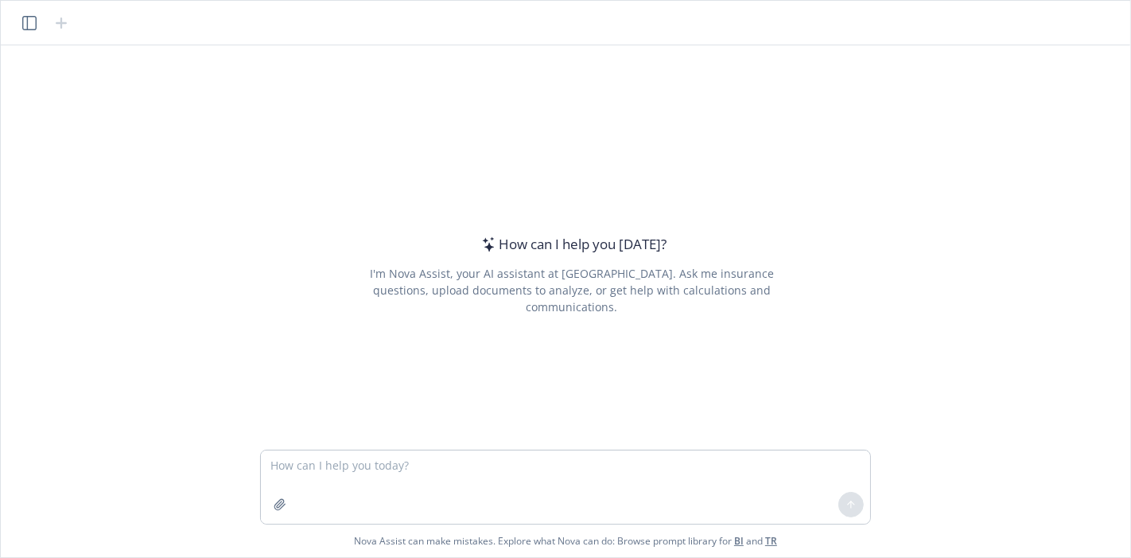
click at [579, 489] on textarea at bounding box center [565, 486] width 609 height 73
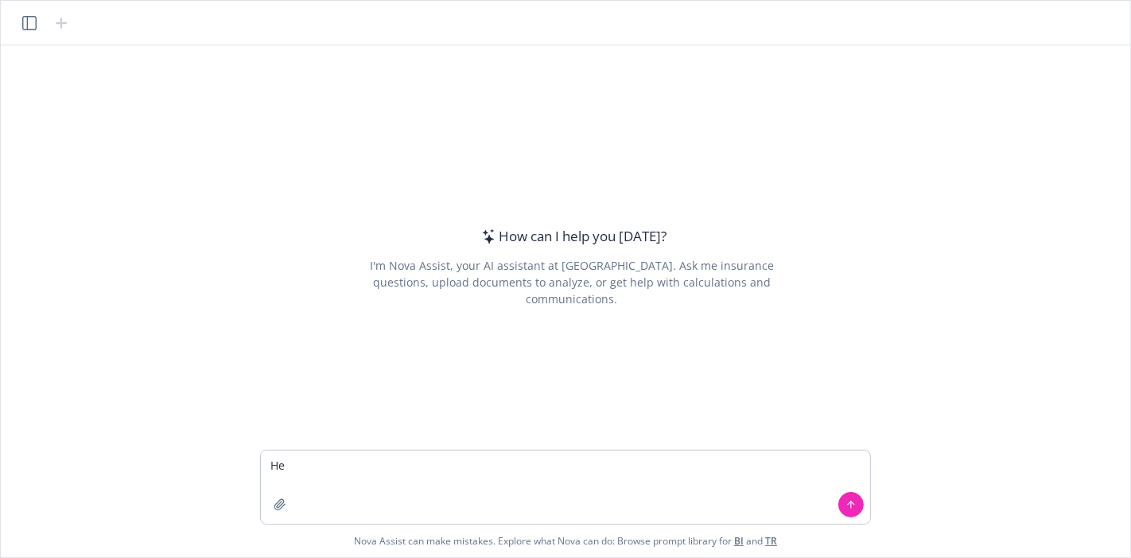
type textarea "H"
click at [42, 12] on header at bounding box center [565, 23] width 1129 height 45
click at [30, 25] on icon "button" at bounding box center [29, 23] width 14 height 14
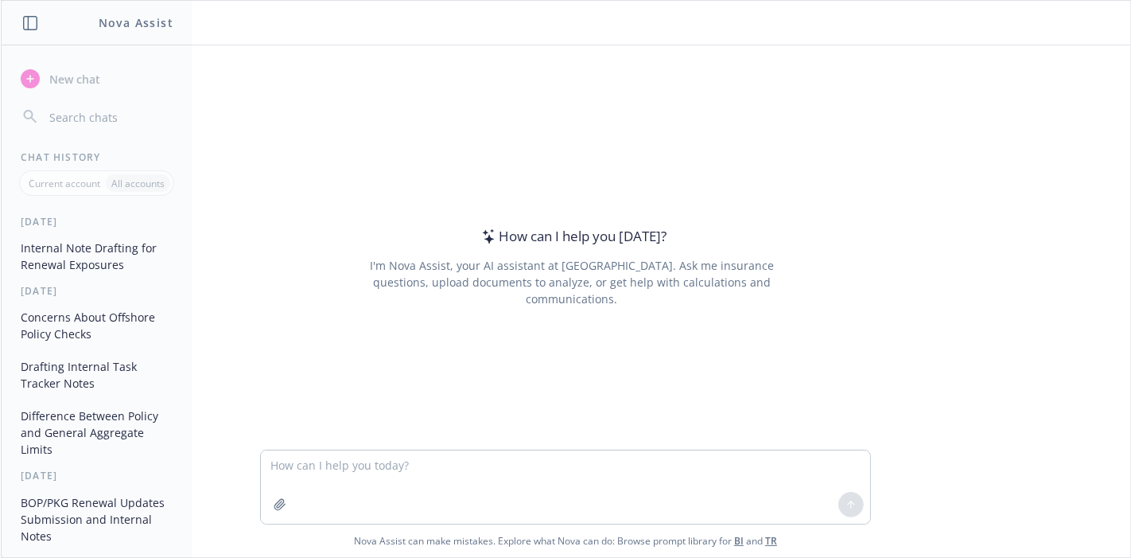
click at [102, 256] on button "Internal Note Drafting for Renewal Exposures" at bounding box center [96, 256] width 165 height 43
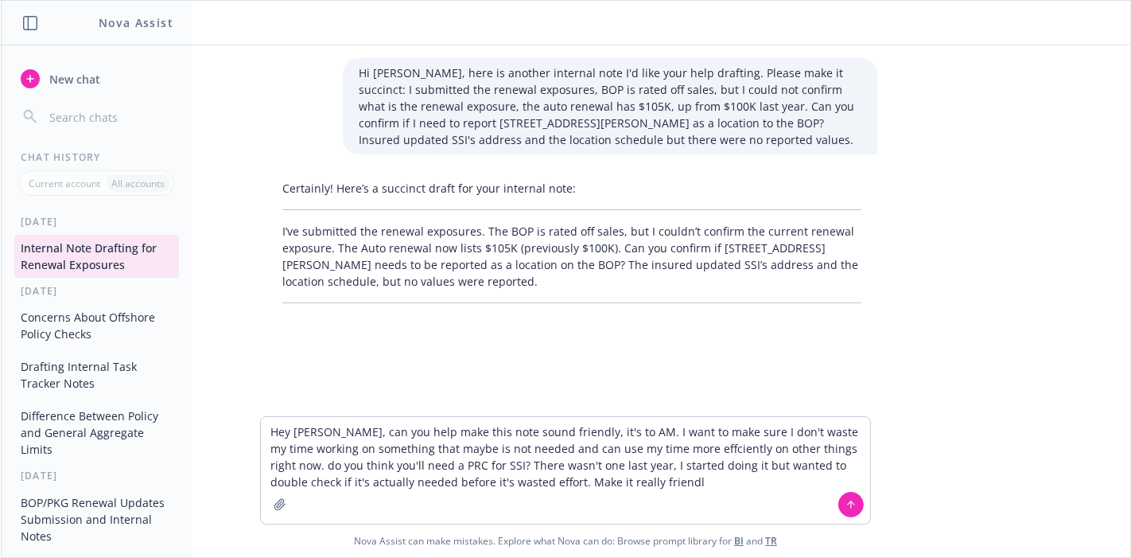
type textarea "Hey Nova, can you help make this note sound friendly, it's to AM. I want to mak…"
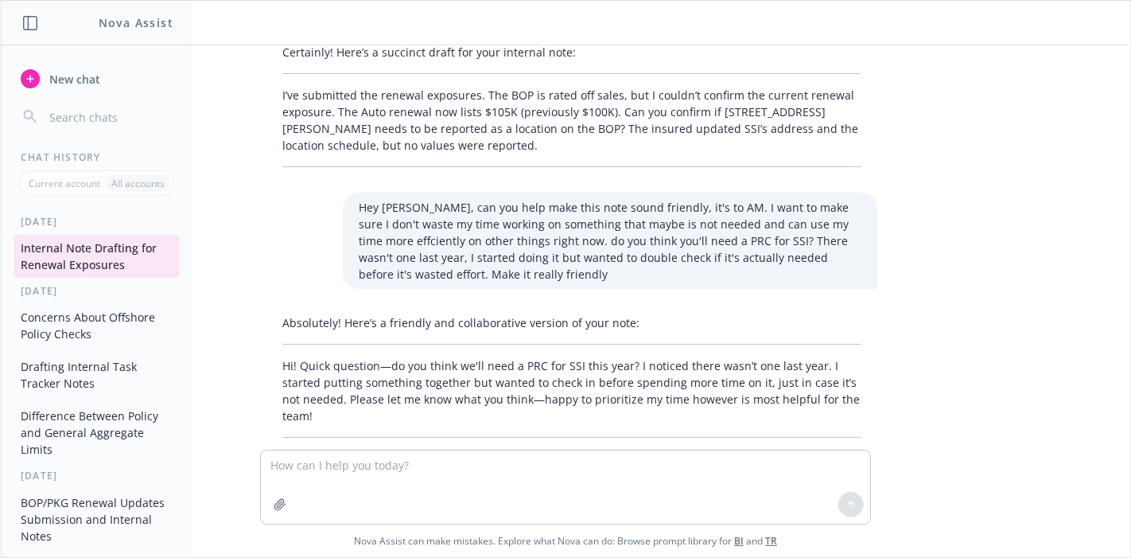
scroll to position [150, 0]
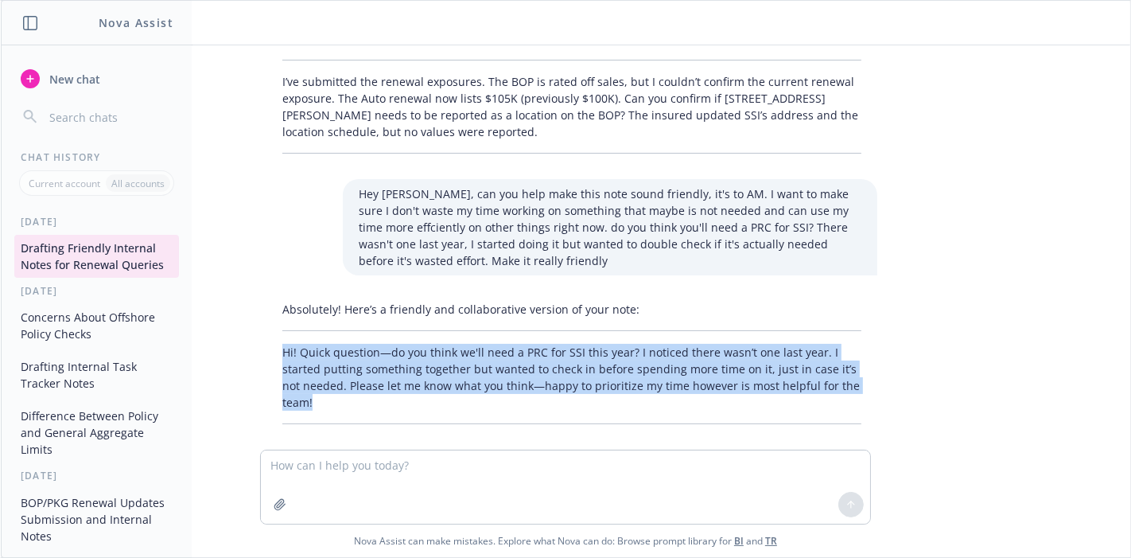
drag, startPoint x: 274, startPoint y: 347, endPoint x: 859, endPoint y: 386, distance: 585.9
click at [859, 386] on div "Absolutely! Here’s a friendly and collaborative version of your note: Hi! Quick…" at bounding box center [571, 362] width 611 height 136
copy p "Hi! Quick question—do you think we'll need a PRC for SSI this year? I noticed t…"
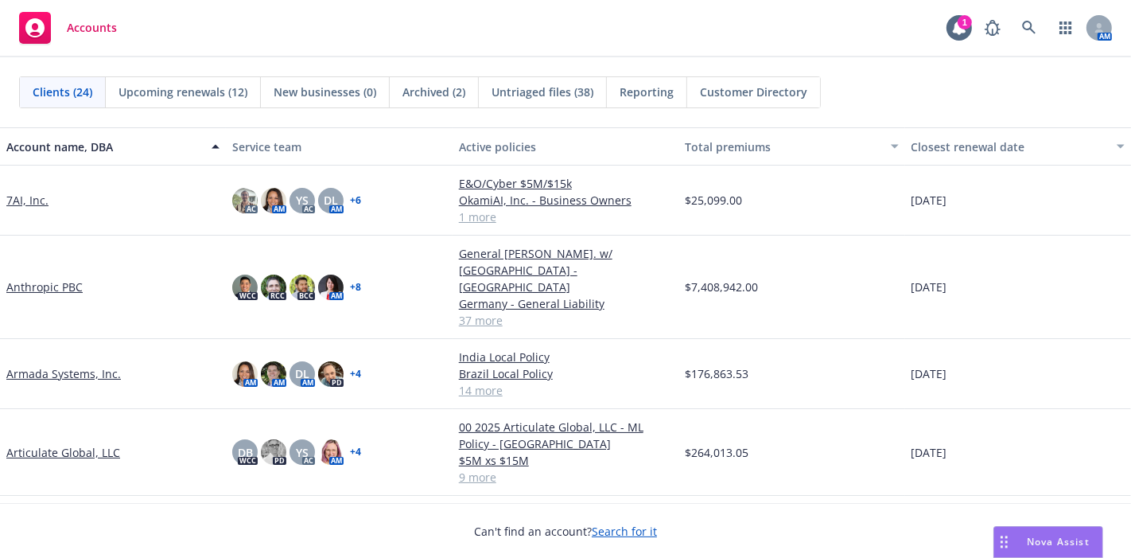
click at [37, 195] on link "7AI, Inc." at bounding box center [27, 200] width 42 height 17
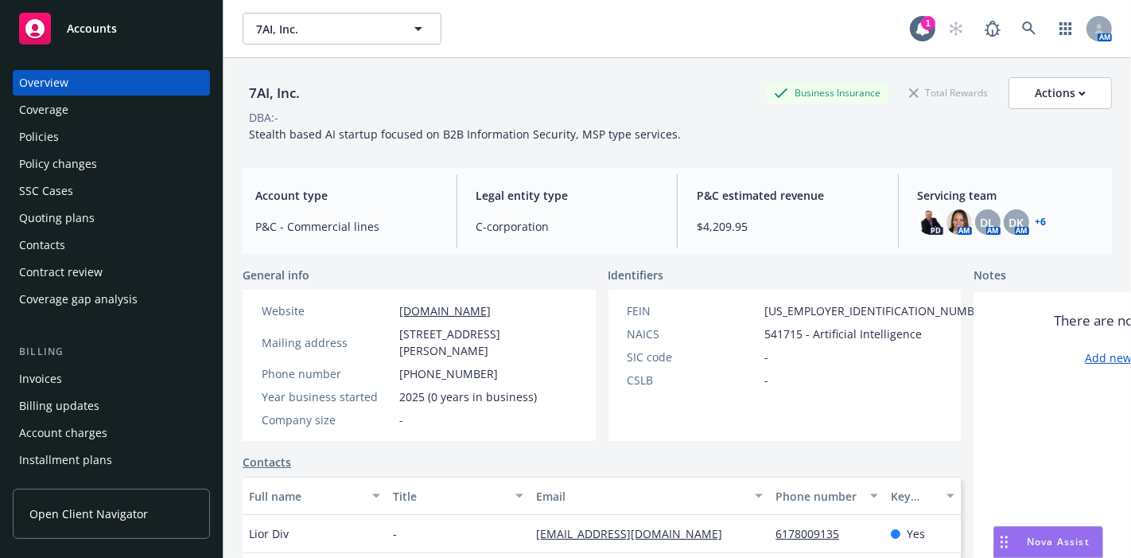
drag, startPoint x: 834, startPoint y: 0, endPoint x: 70, endPoint y: 215, distance: 794.0
click at [70, 215] on div "Quoting plans" at bounding box center [57, 217] width 76 height 25
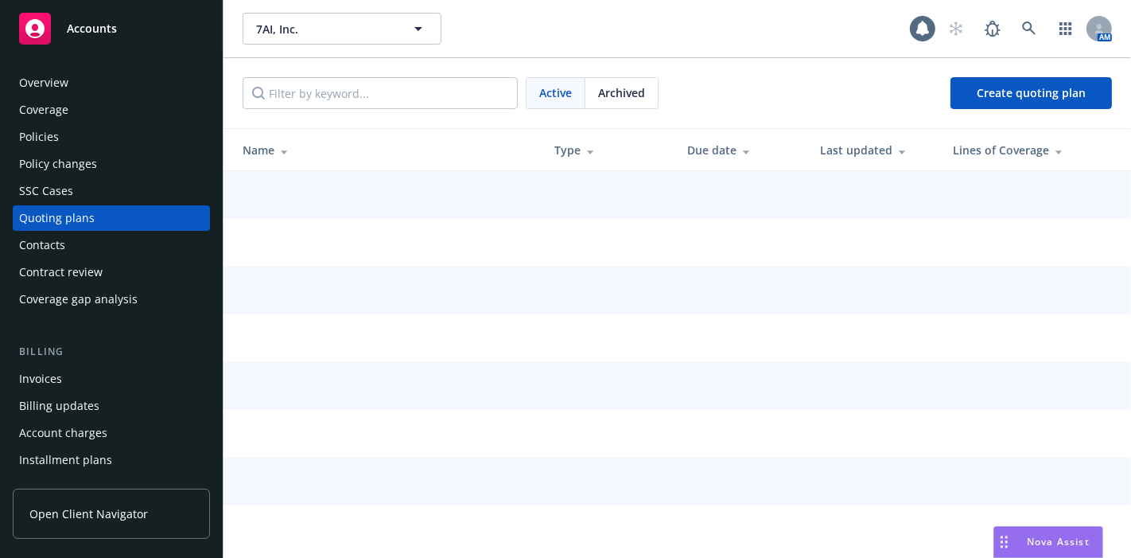
click at [74, 215] on div "Quoting plans" at bounding box center [57, 217] width 76 height 25
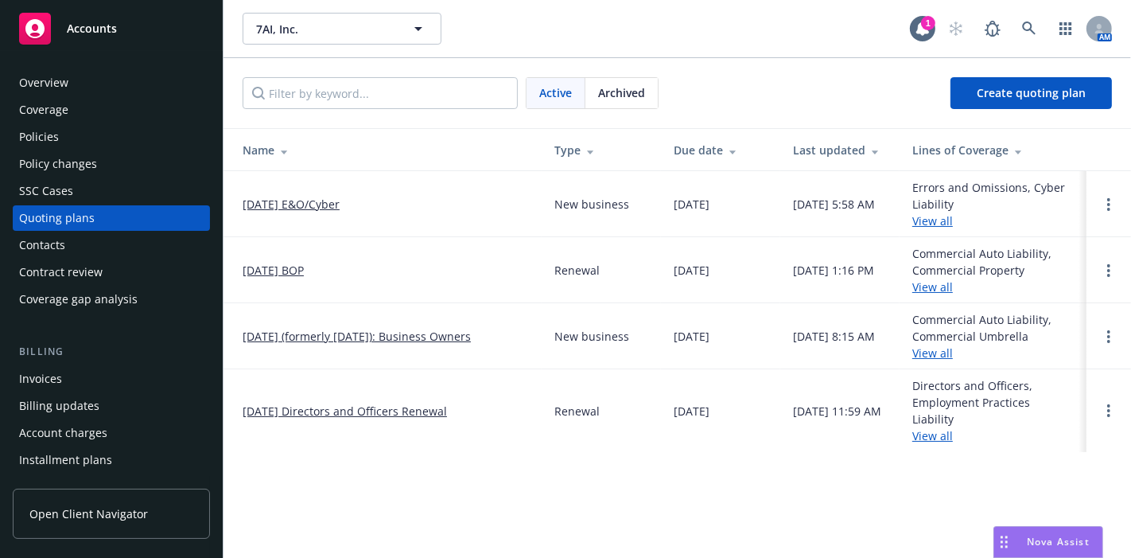
click at [95, 137] on div "Policies" at bounding box center [111, 136] width 185 height 25
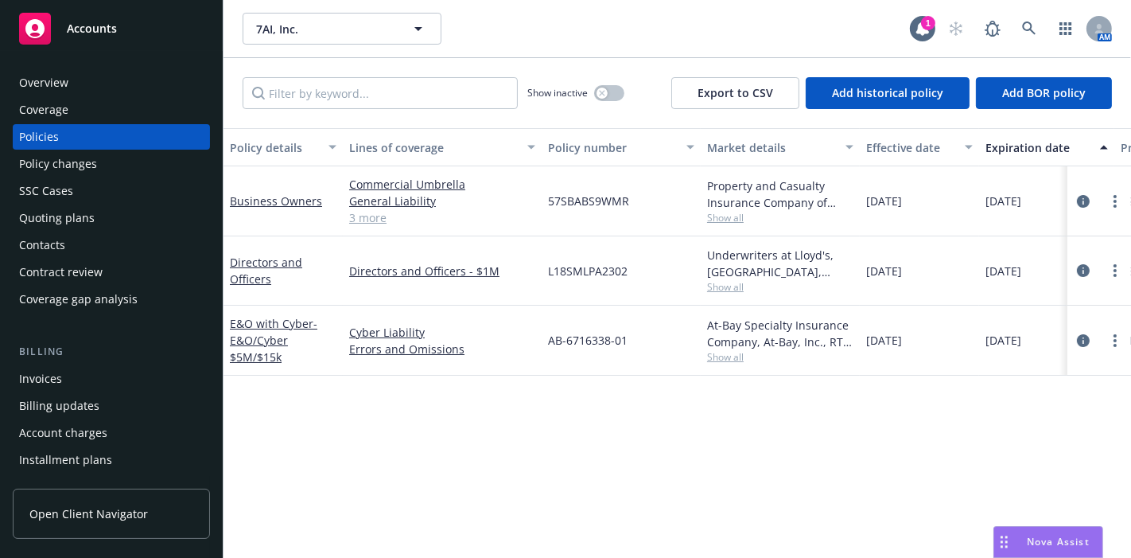
click at [602, 343] on span "AB-6716338-01" at bounding box center [588, 340] width 80 height 17
click at [70, 216] on div "Quoting plans" at bounding box center [57, 217] width 76 height 25
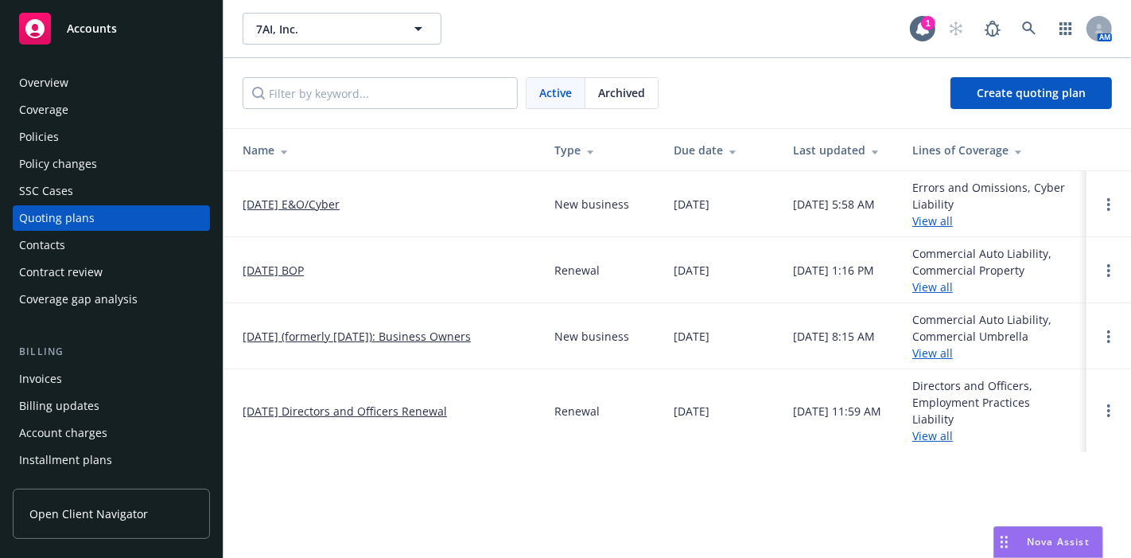
click at [340, 200] on link "[DATE] E&O/Cyber" at bounding box center [291, 204] width 97 height 17
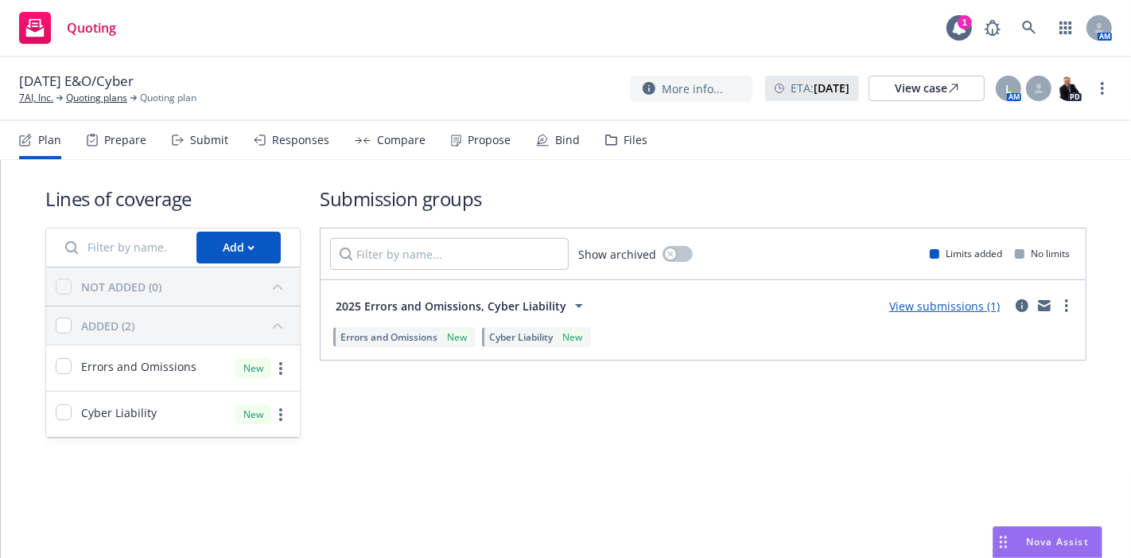
click at [634, 137] on div "Files" at bounding box center [636, 140] width 24 height 13
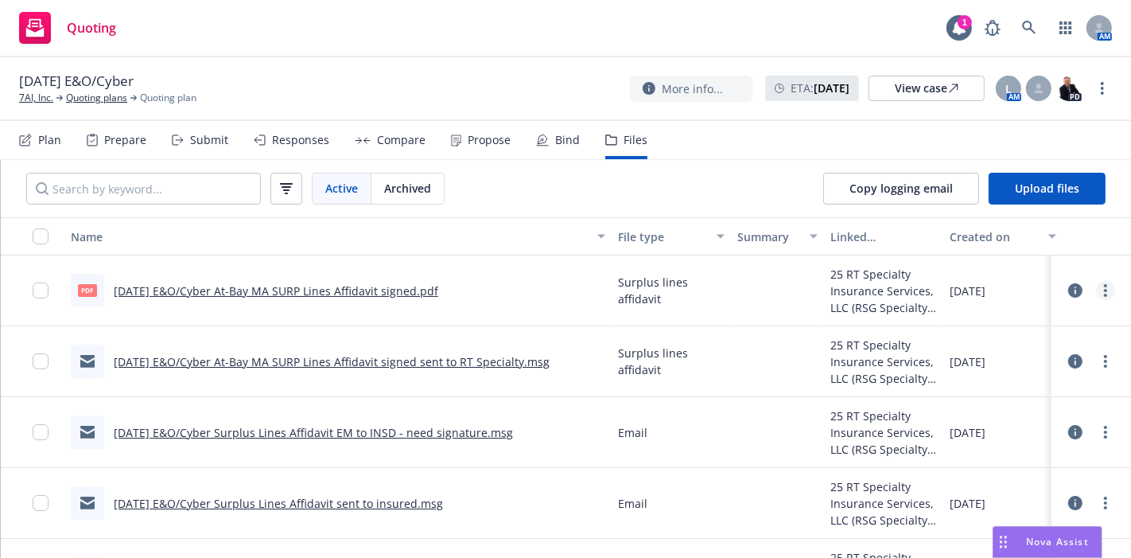
click at [1104, 290] on circle "more" at bounding box center [1105, 290] width 3 height 3
click at [1072, 292] on div at bounding box center [1091, 290] width 48 height 32
click at [1068, 292] on icon at bounding box center [1075, 290] width 14 height 14
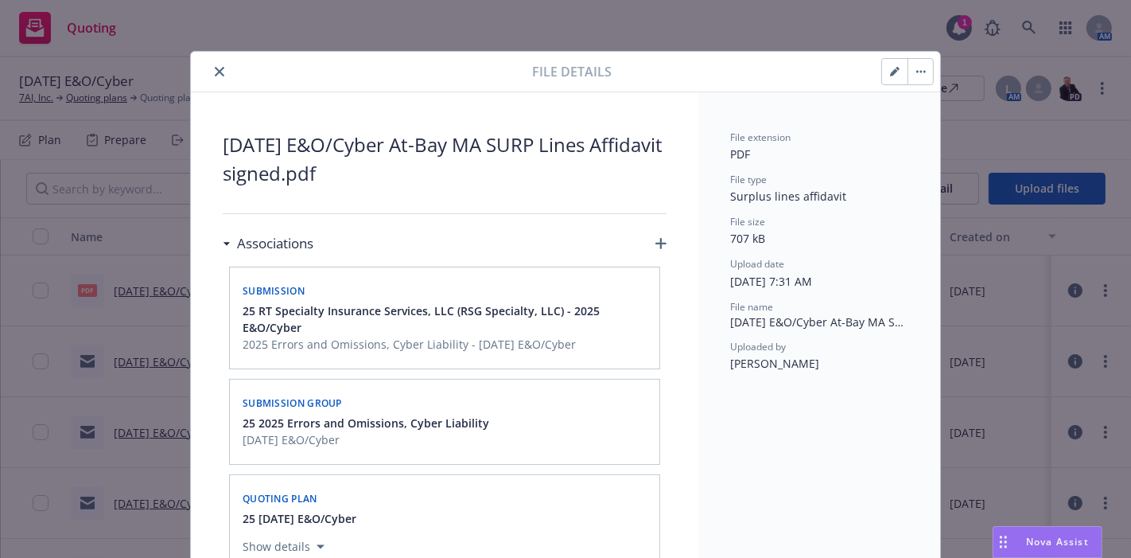
click at [212, 53] on div "File details" at bounding box center [565, 72] width 749 height 41
click at [221, 83] on div "File details" at bounding box center [565, 72] width 749 height 41
click at [210, 70] on button "close" at bounding box center [219, 71] width 19 height 19
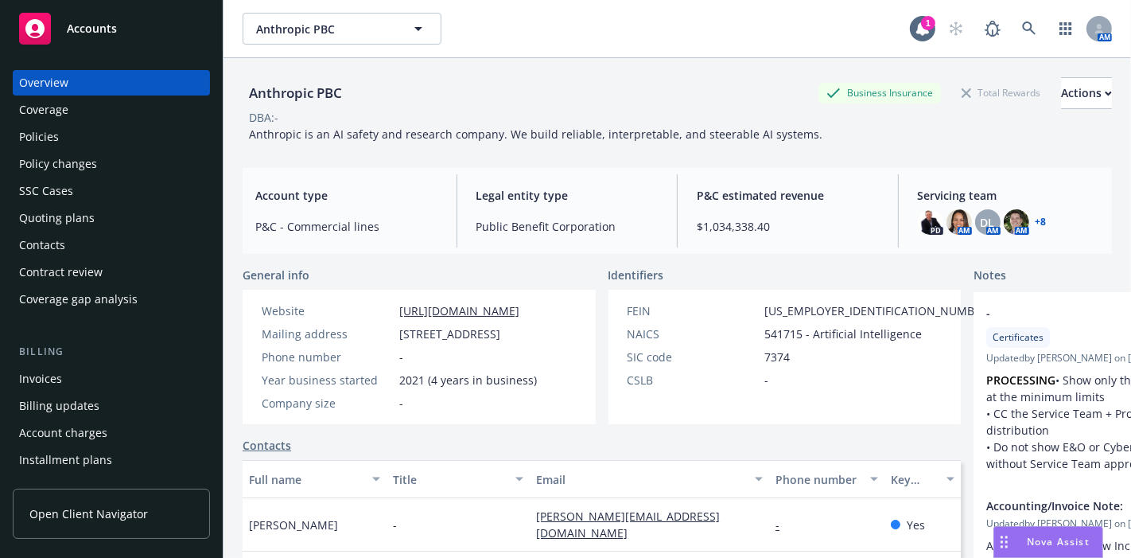
click at [80, 130] on div "Policies" at bounding box center [111, 136] width 185 height 25
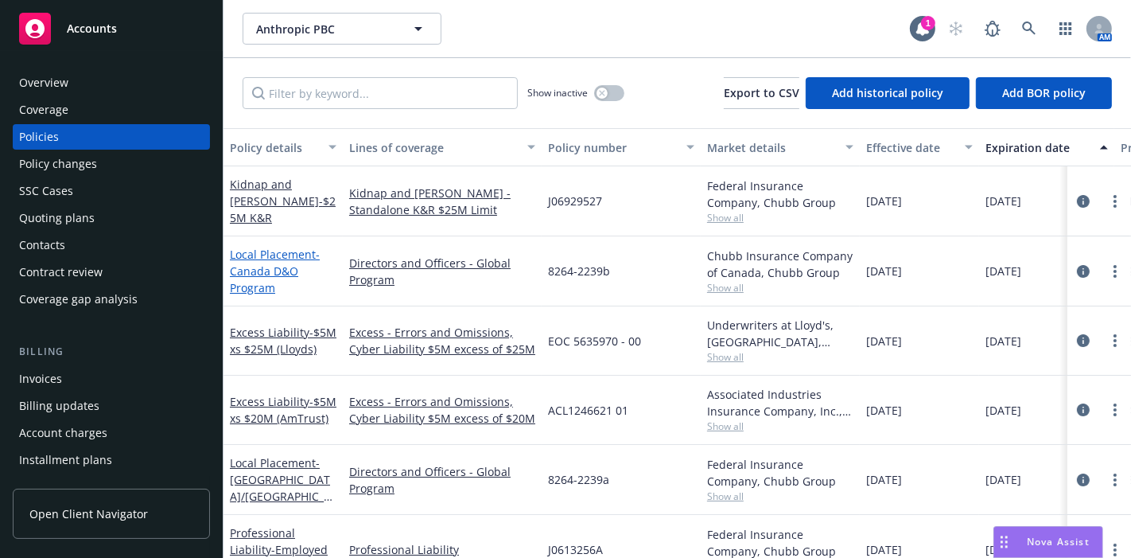
click at [277, 266] on span "- Canada D&O Program" at bounding box center [275, 271] width 90 height 49
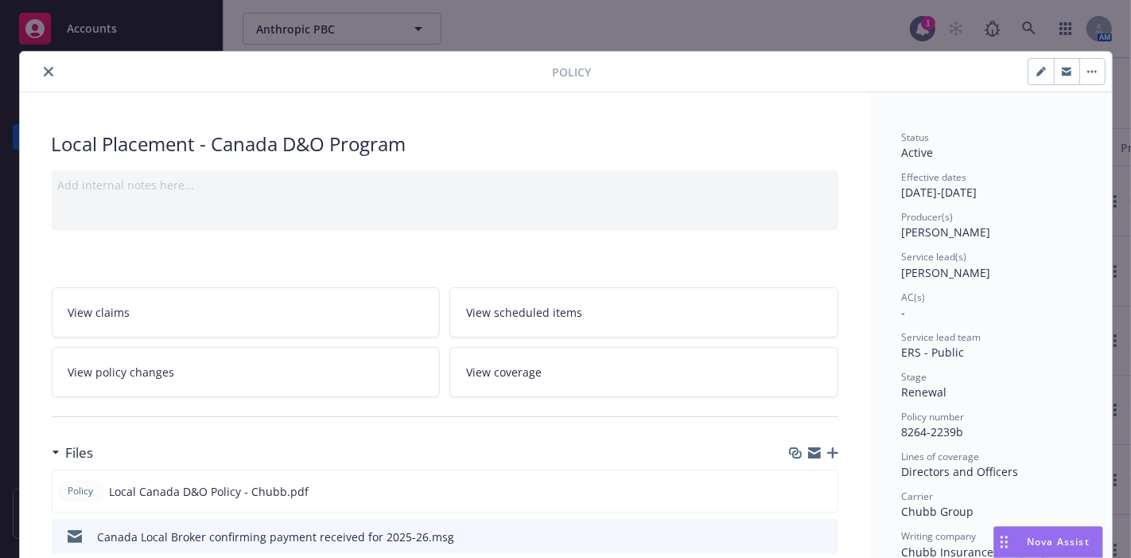
click at [1029, 65] on button "button" at bounding box center [1040, 71] width 25 height 25
select select "RENEWAL"
select select "12"
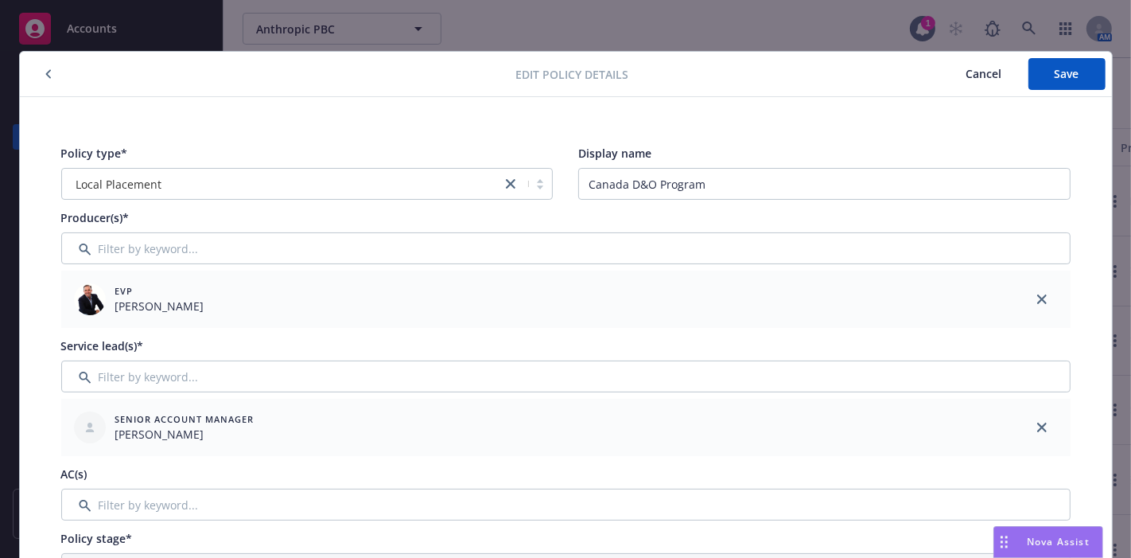
click at [987, 71] on span "Cancel" at bounding box center [984, 73] width 36 height 15
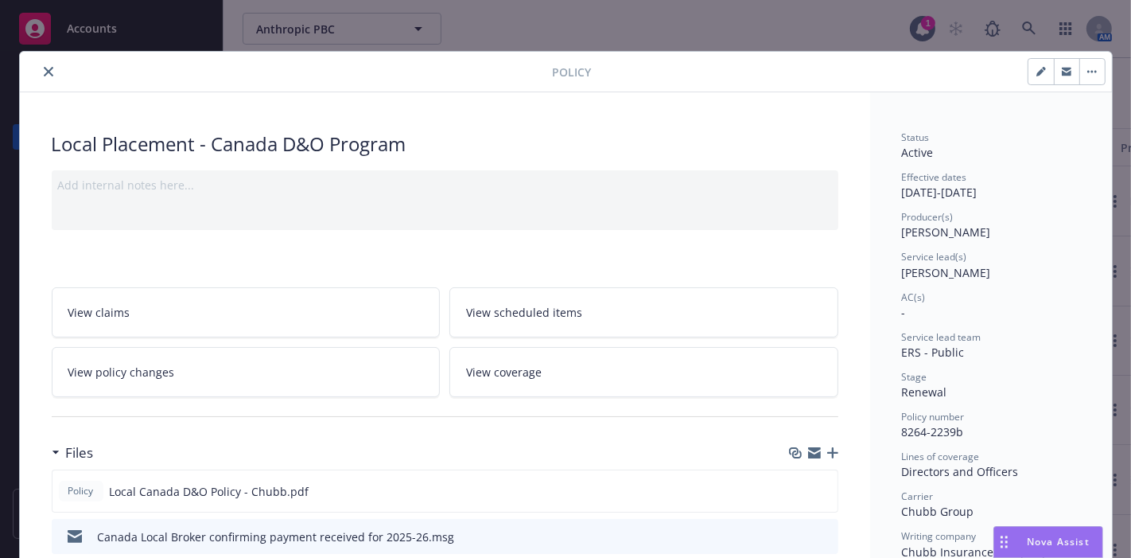
click at [44, 72] on icon "close" at bounding box center [49, 72] width 10 height 10
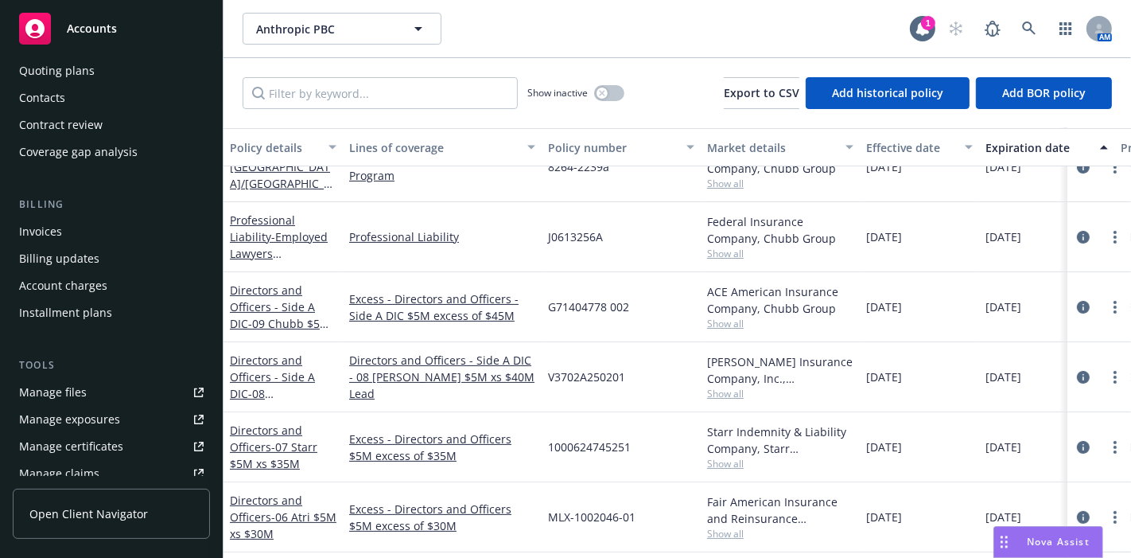
scroll to position [441, 0]
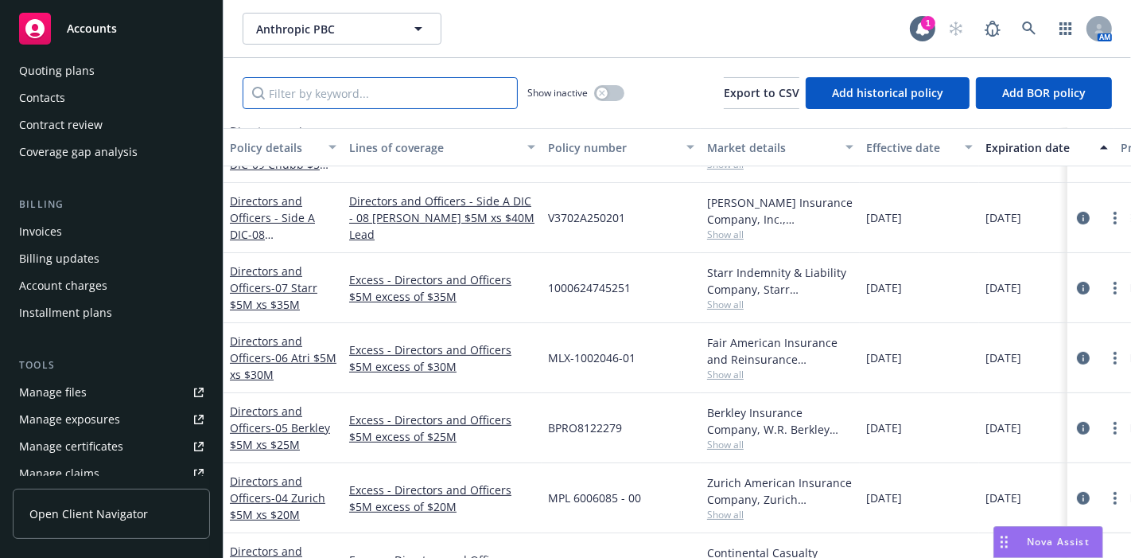
click at [379, 80] on input "Filter by keyword..." at bounding box center [380, 93] width 275 height 32
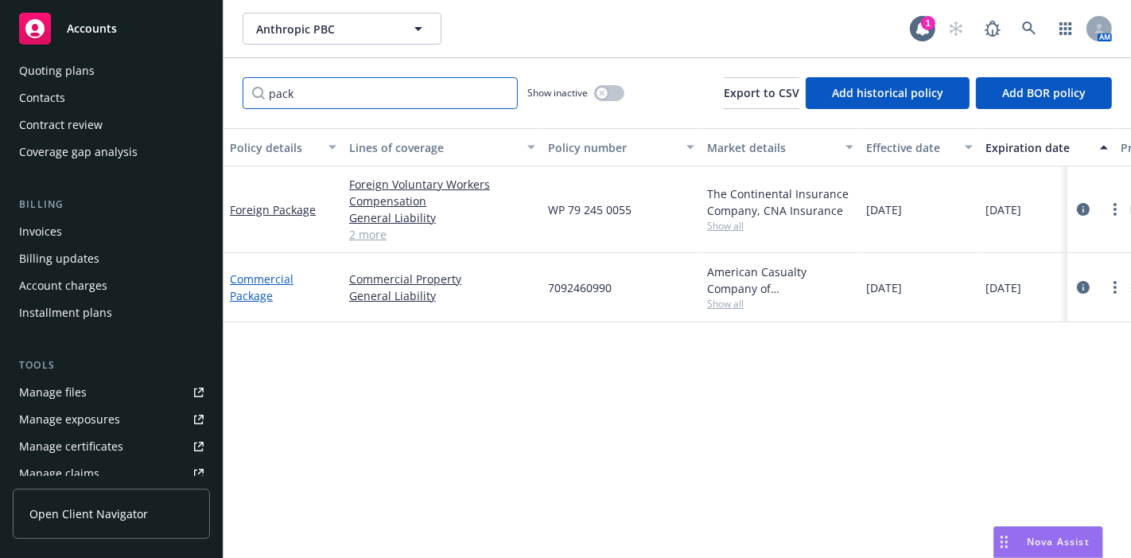
type input "pack"
click at [249, 294] on link "Commercial Package" at bounding box center [262, 287] width 64 height 32
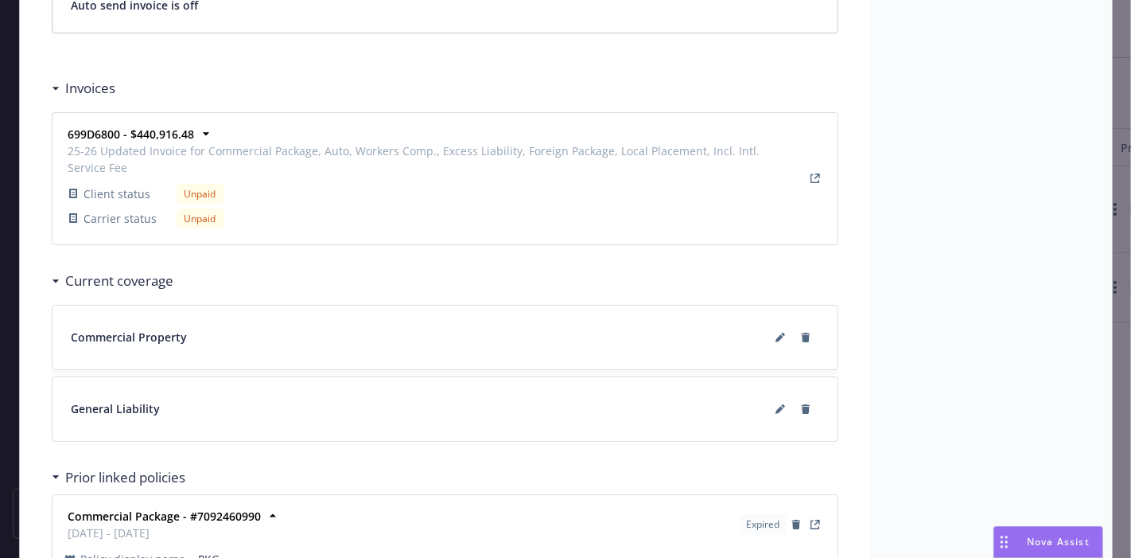
scroll to position [1472, 0]
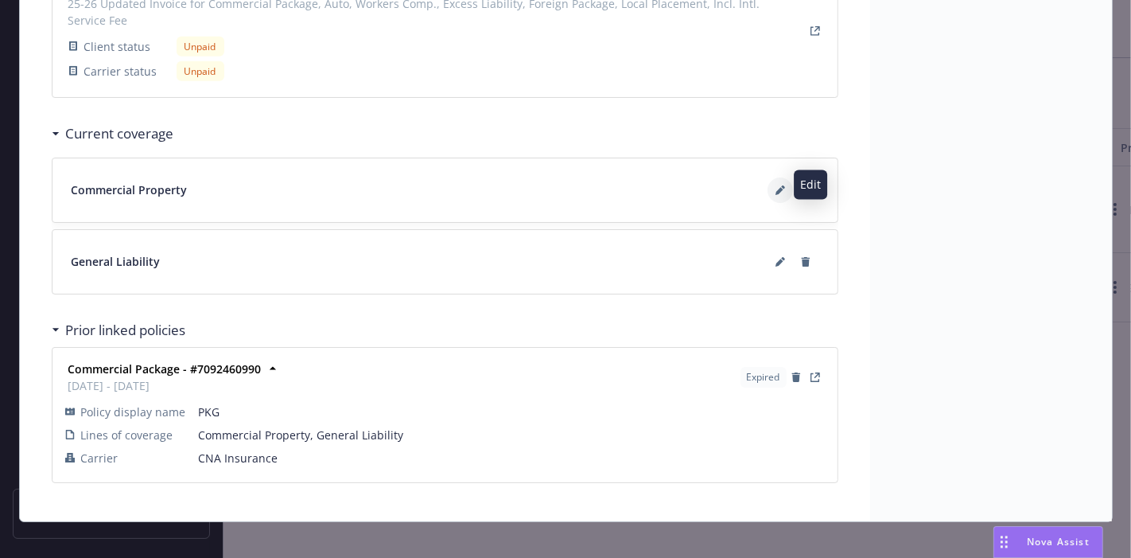
click at [776, 185] on icon at bounding box center [781, 190] width 10 height 10
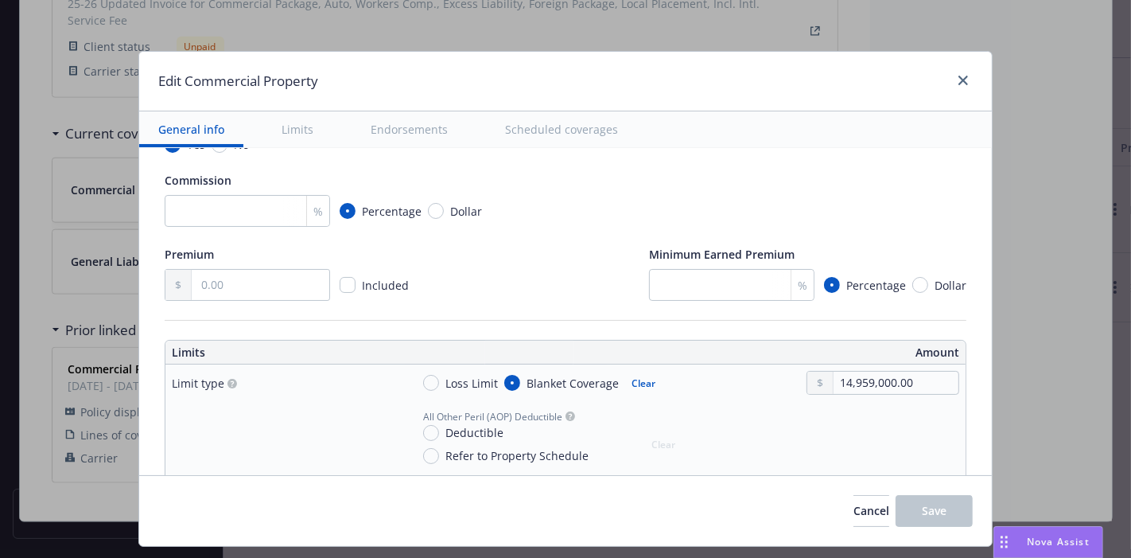
type textarea "x"
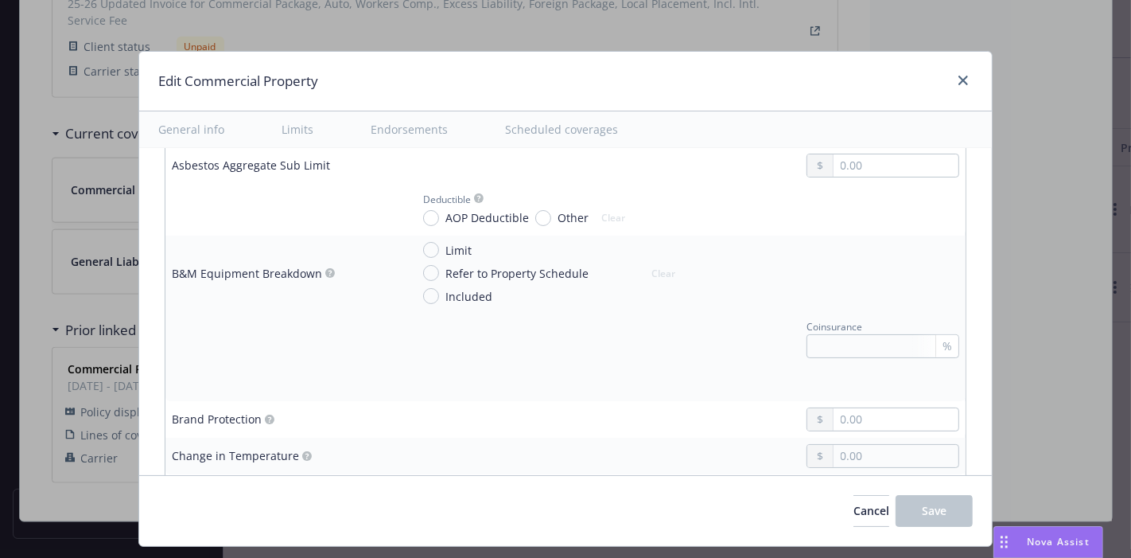
scroll to position [1178, 0]
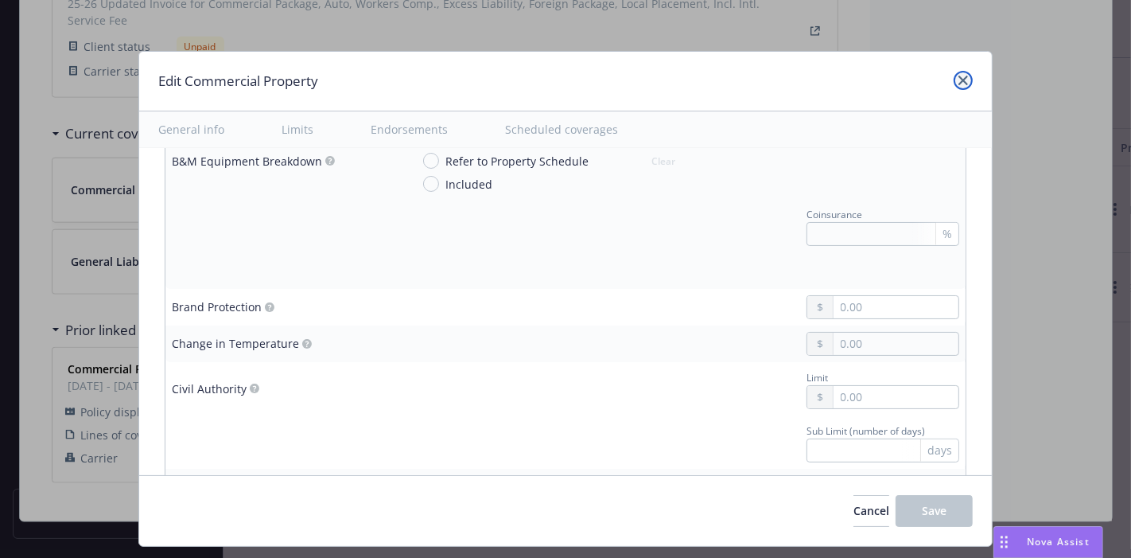
click at [956, 73] on link "close" at bounding box center [963, 80] width 19 height 19
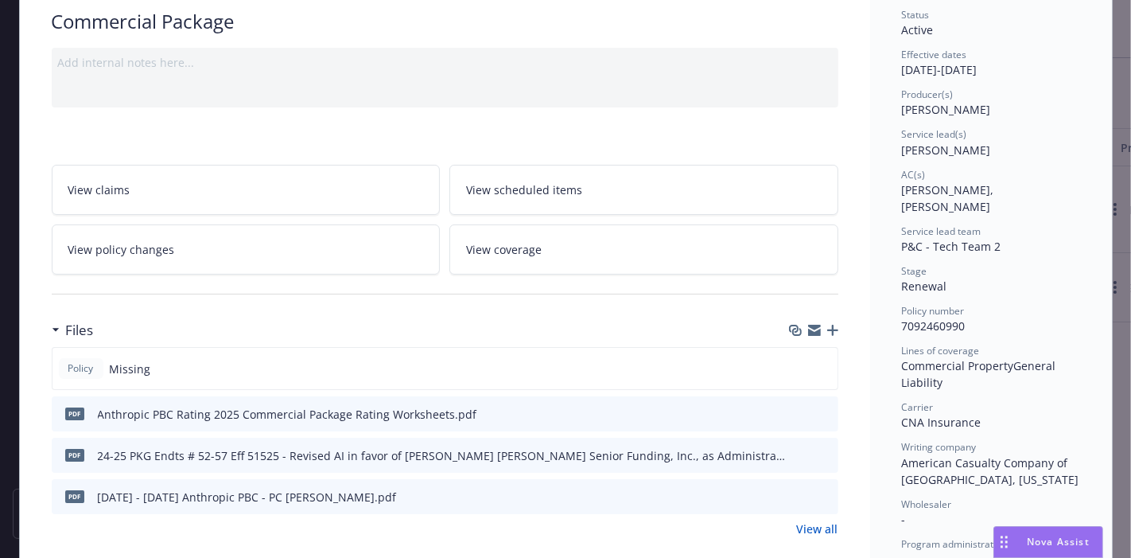
scroll to position [0, 0]
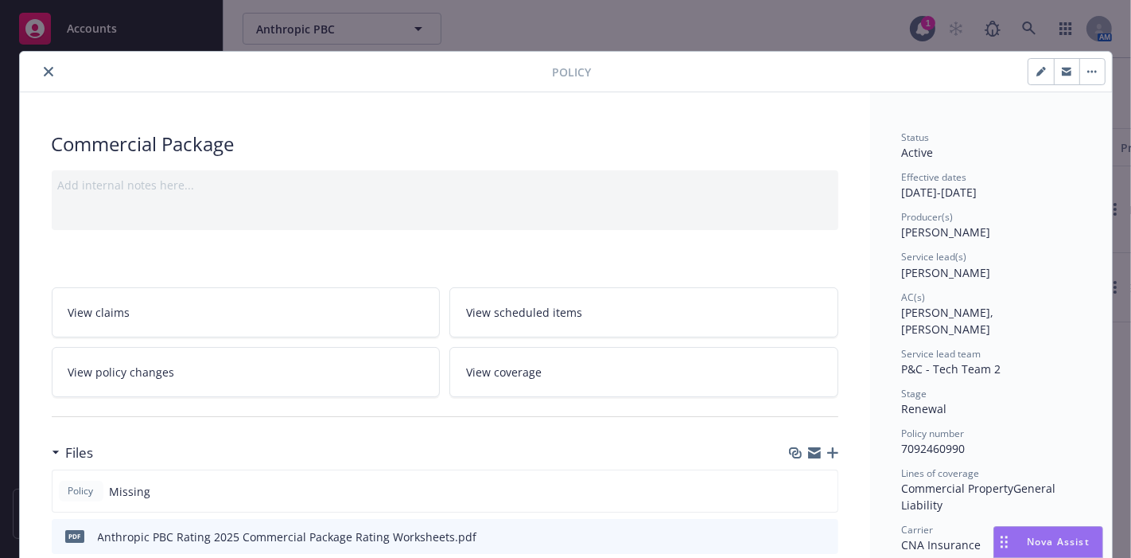
click at [44, 72] on icon "close" at bounding box center [49, 72] width 10 height 10
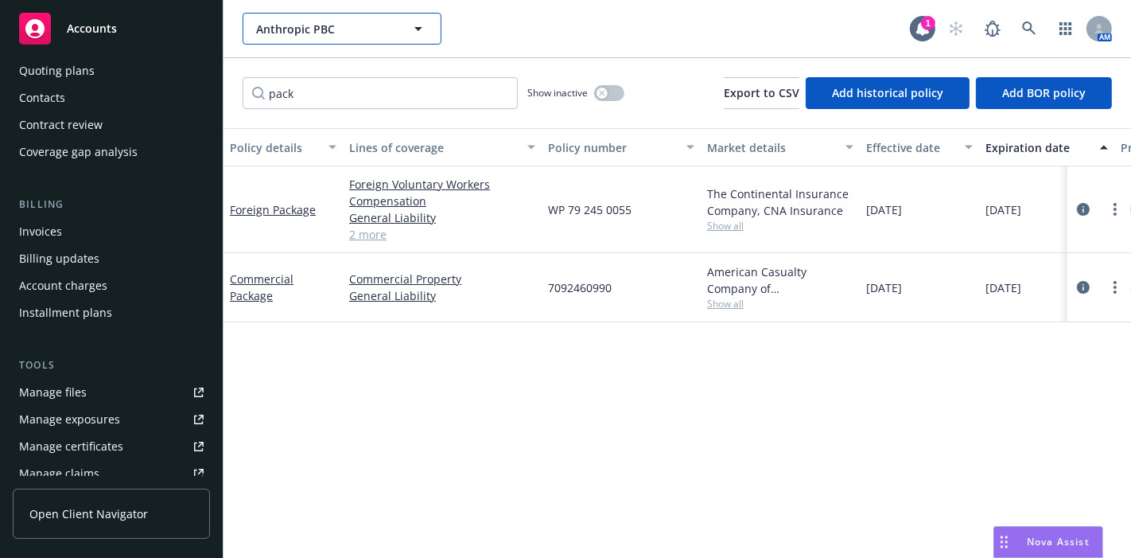
click at [334, 30] on span "Anthropic PBC" at bounding box center [325, 29] width 138 height 17
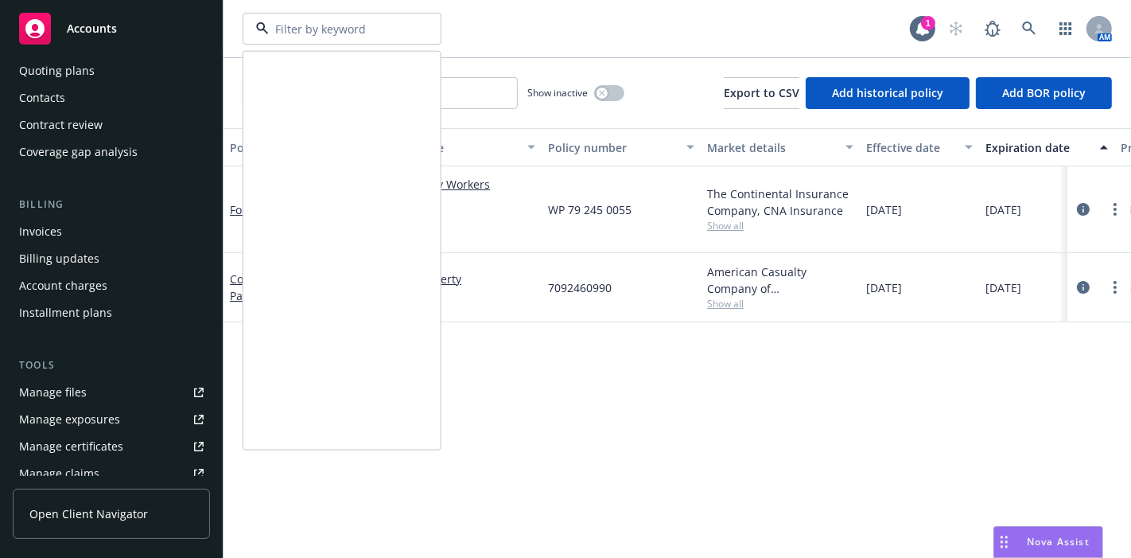
scroll to position [717, 0]
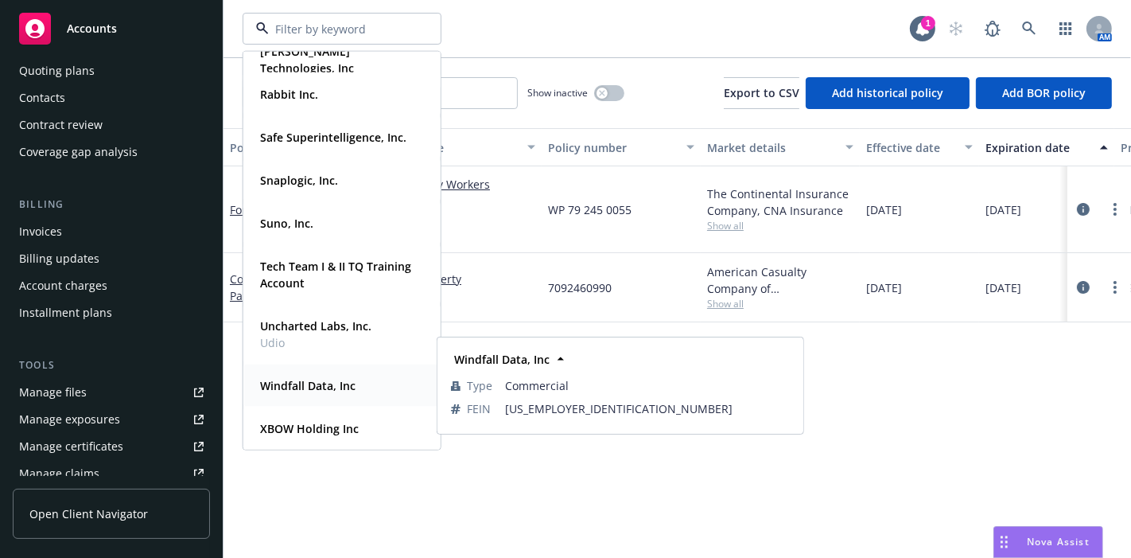
click at [311, 385] on strong "Windfall Data, Inc" at bounding box center [307, 385] width 95 height 15
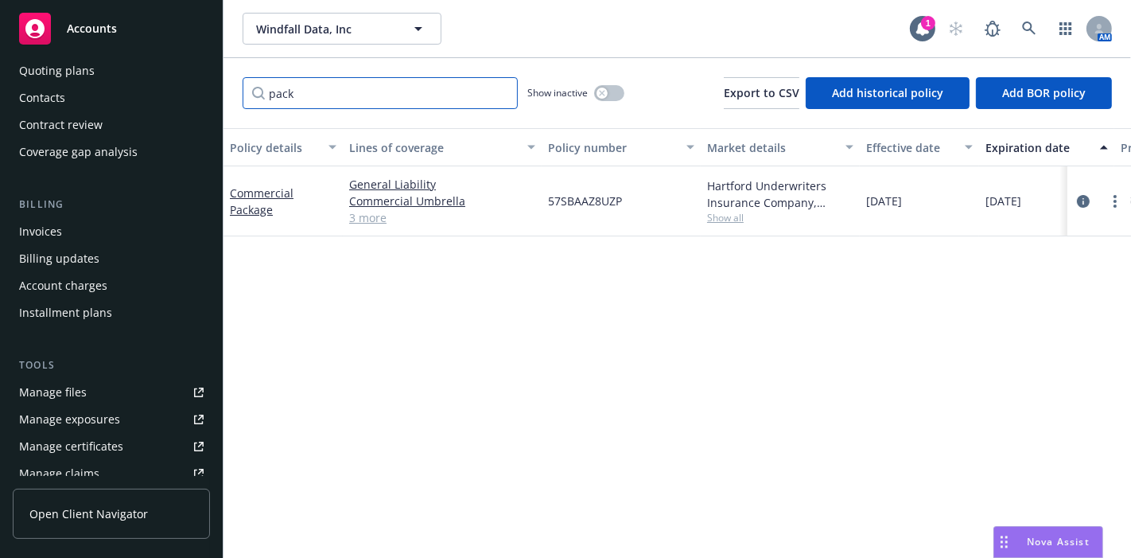
click at [504, 85] on input "pack" at bounding box center [380, 93] width 275 height 32
click at [500, 96] on input "pack" at bounding box center [380, 93] width 275 height 32
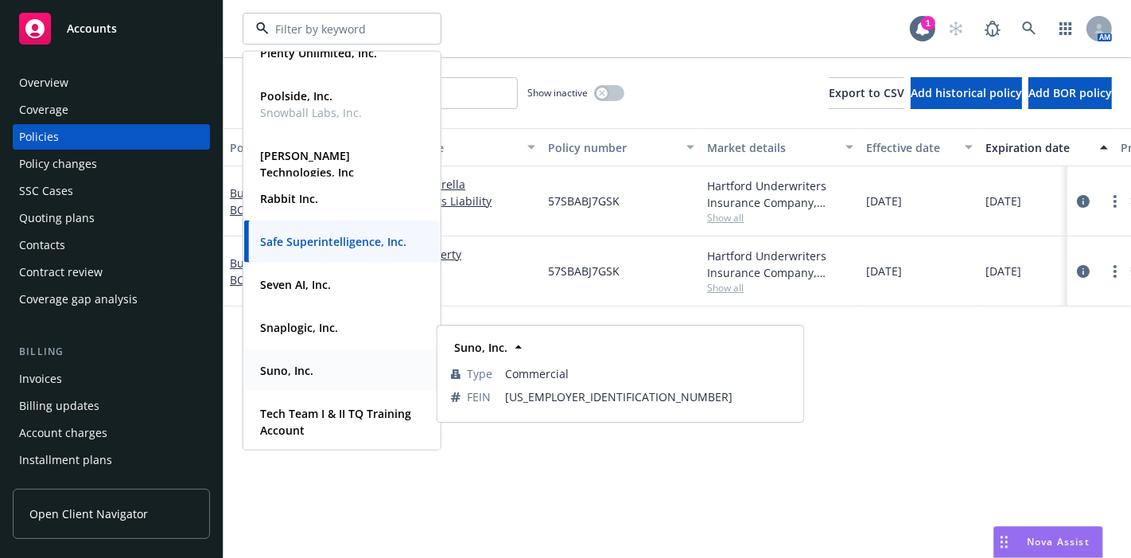
scroll to position [422, 0]
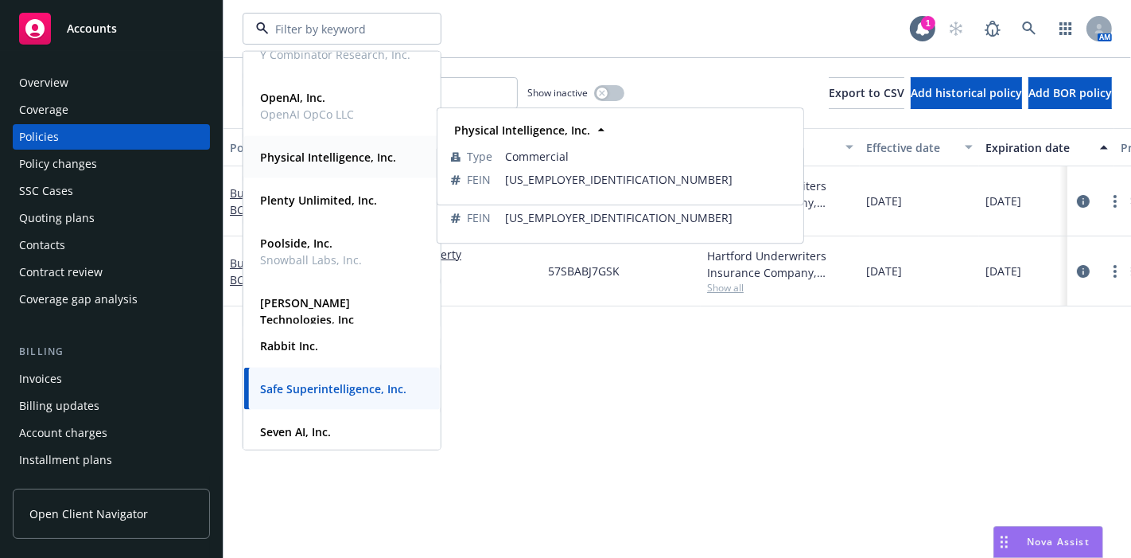
click at [350, 156] on strong "Physical Intelligence, Inc." at bounding box center [328, 157] width 136 height 15
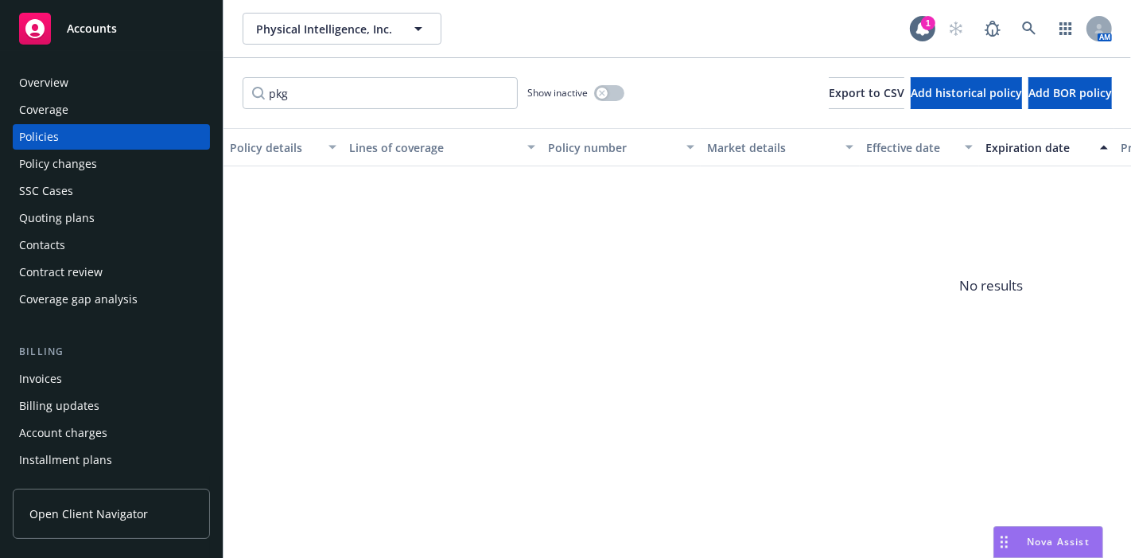
click at [129, 133] on div "Policies" at bounding box center [111, 136] width 185 height 25
click at [494, 94] on input "pkg" at bounding box center [380, 93] width 275 height 32
click at [501, 92] on input "pkg" at bounding box center [380, 93] width 275 height 32
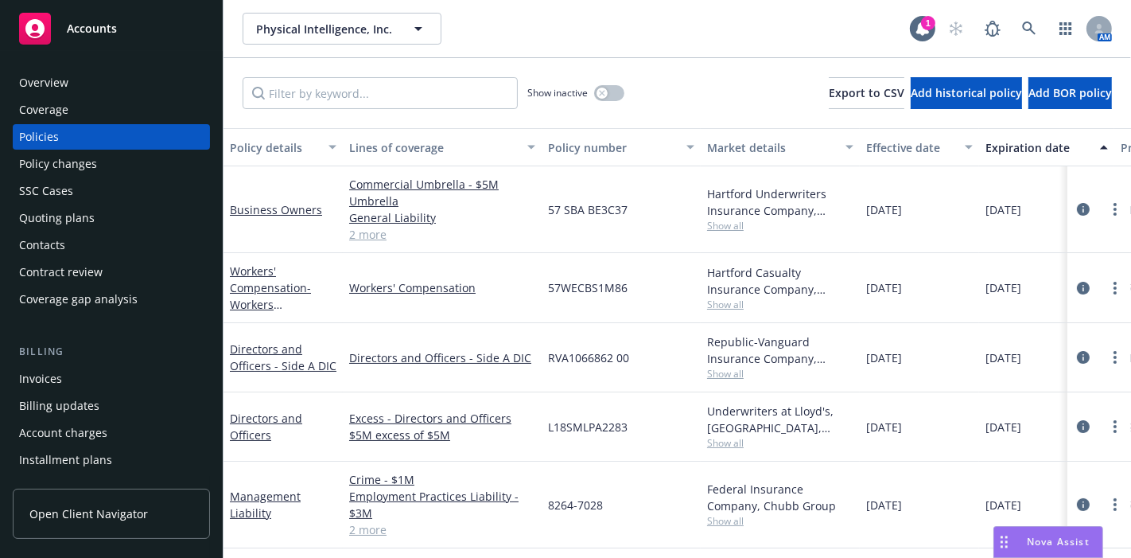
click at [511, 41] on div "Physical Intelligence, Inc. Physical Intelligence, Inc." at bounding box center [576, 29] width 667 height 32
click at [59, 72] on div "Overview" at bounding box center [43, 82] width 49 height 25
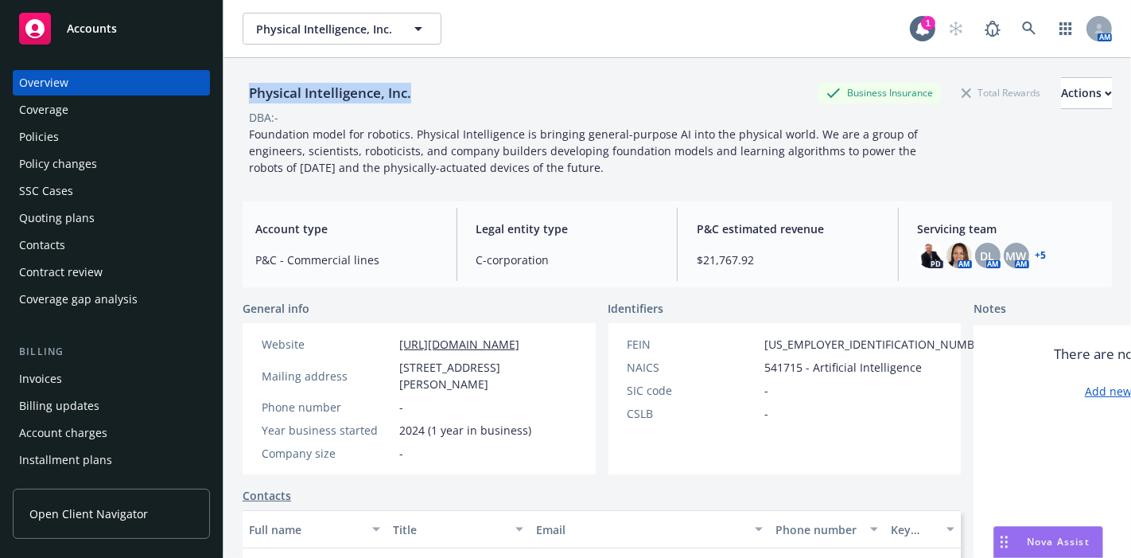
drag, startPoint x: 246, startPoint y: 88, endPoint x: 465, endPoint y: 78, distance: 219.8
click at [465, 78] on div "Physical Intelligence, Inc. Business Insurance Total Rewards Actions" at bounding box center [677, 93] width 869 height 32
copy div "Physical Intelligence, Inc."
click at [289, 139] on span "Foundation model for robotics. Physical Intelligence is bringing general-purpos…" at bounding box center [585, 150] width 672 height 49
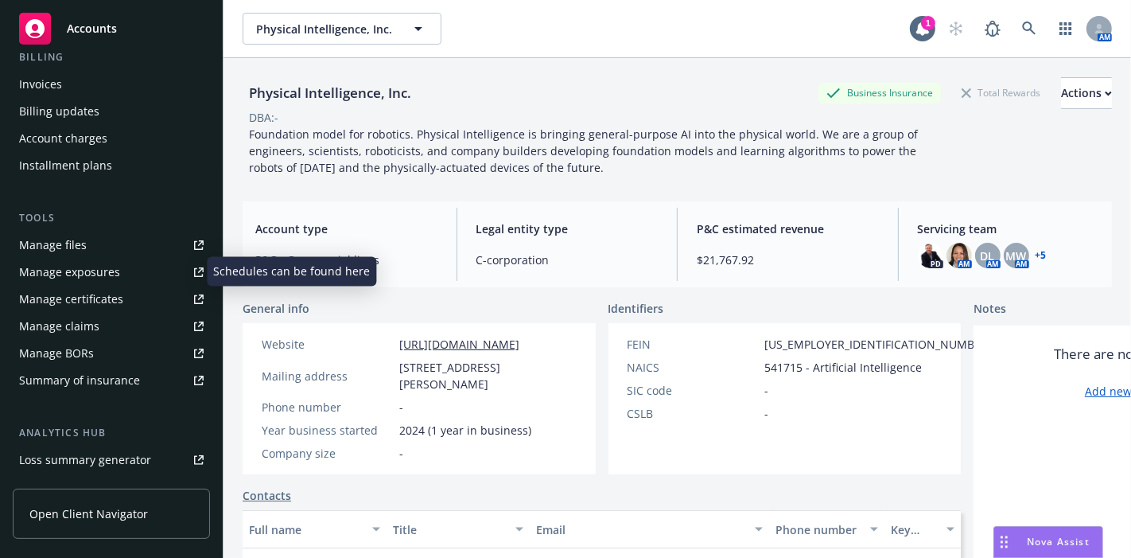
click at [126, 269] on link "Manage exposures" at bounding box center [111, 271] width 197 height 25
click at [337, 403] on div "Phone number" at bounding box center [327, 406] width 131 height 17
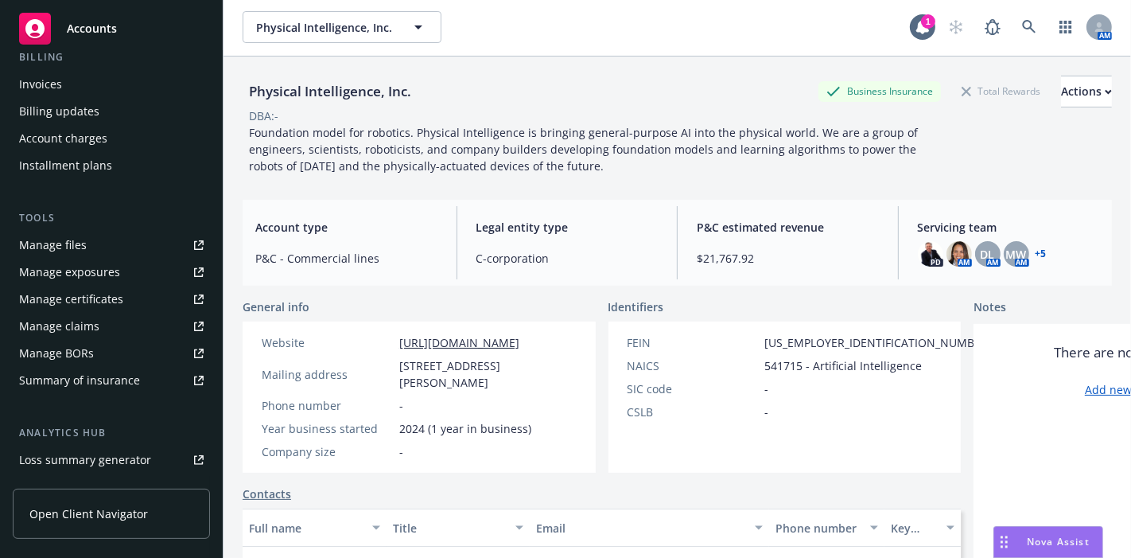
scroll to position [0, 0]
